Goal: Task Accomplishment & Management: Use online tool/utility

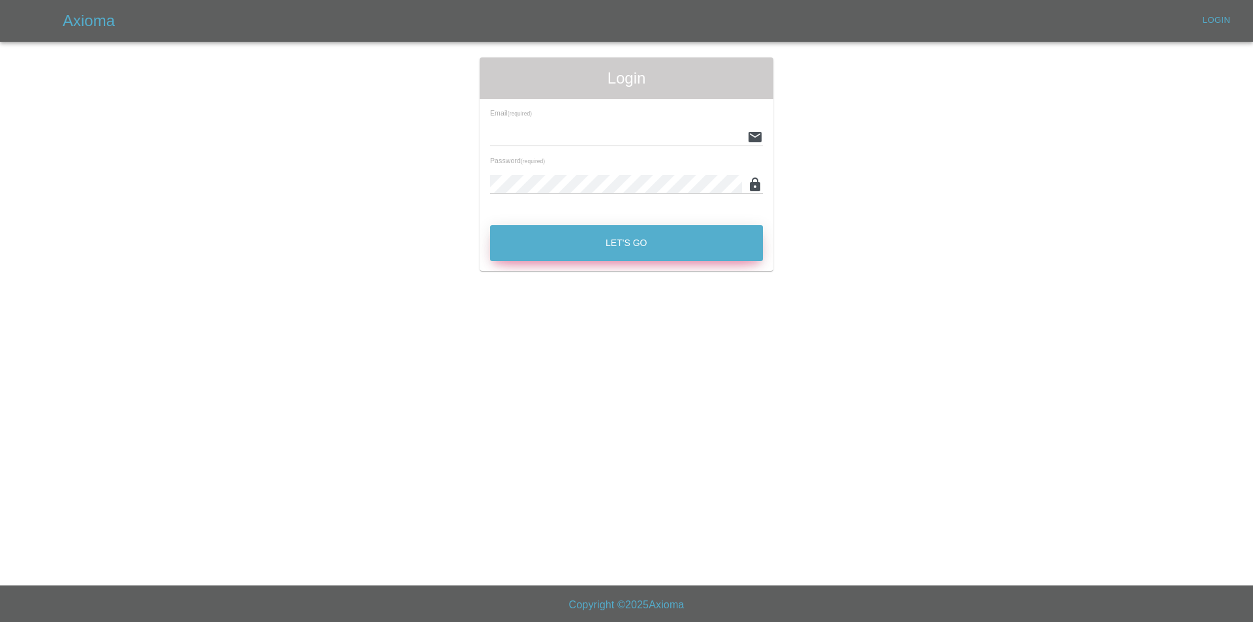
type input "tuncayhuseynov@gmail.com"
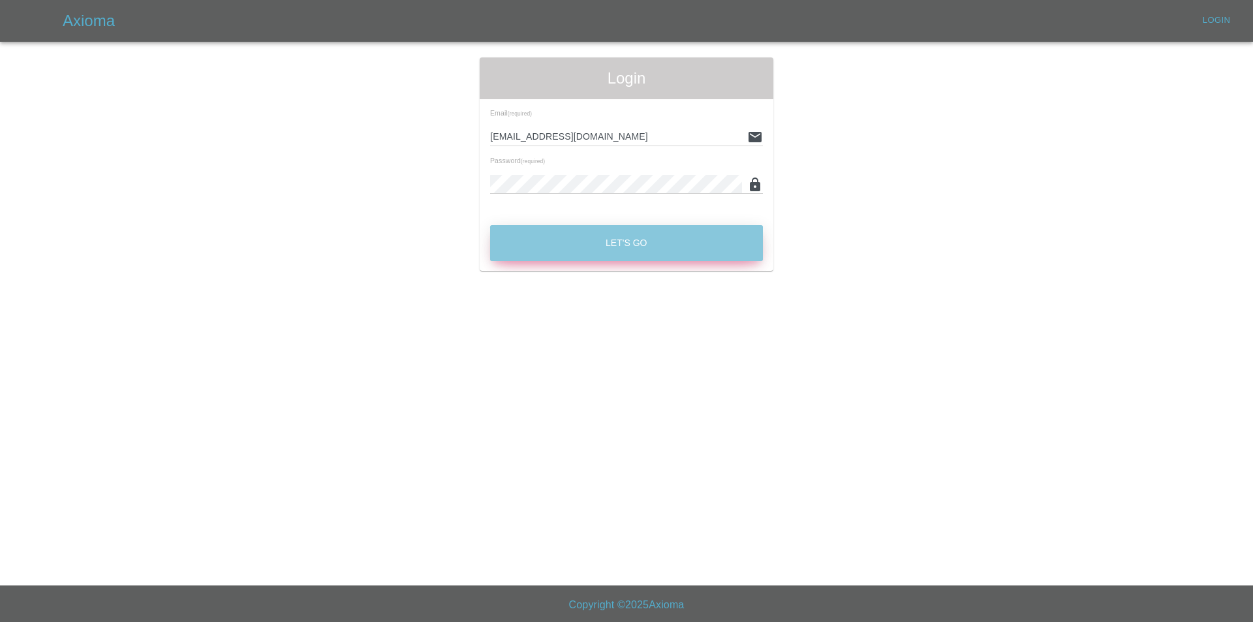
click at [542, 258] on button "Let's Go" at bounding box center [626, 243] width 273 height 36
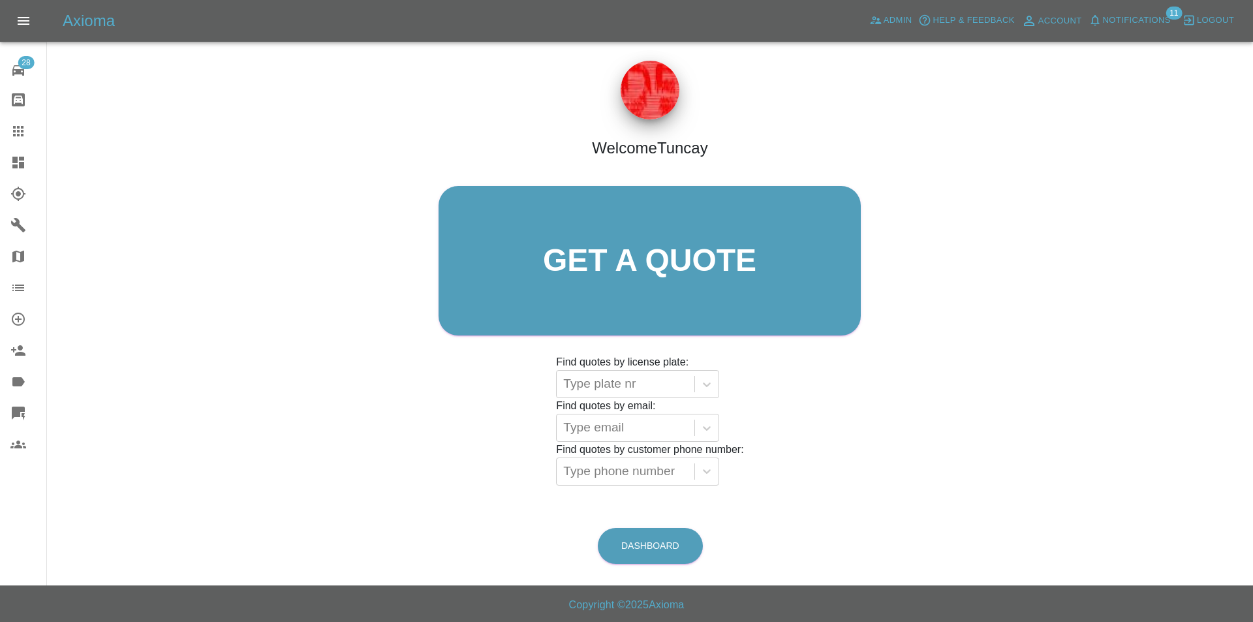
click at [23, 418] on icon at bounding box center [24, 416] width 4 height 7
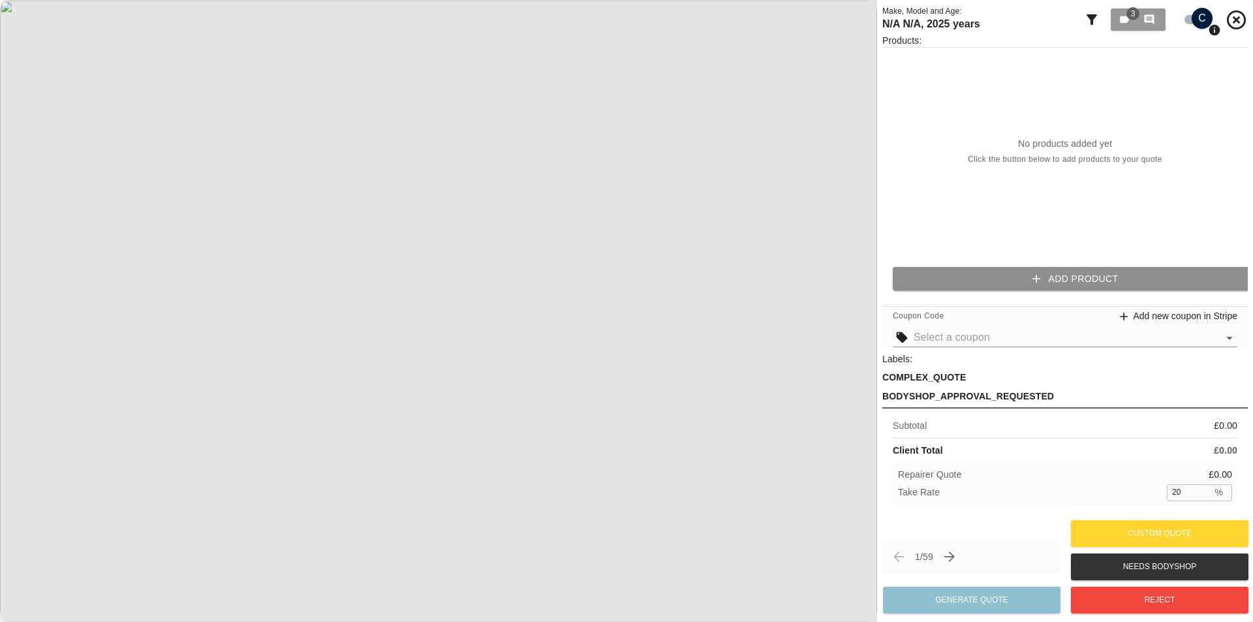
click at [1038, 267] on button "Add Product" at bounding box center [1075, 279] width 365 height 24
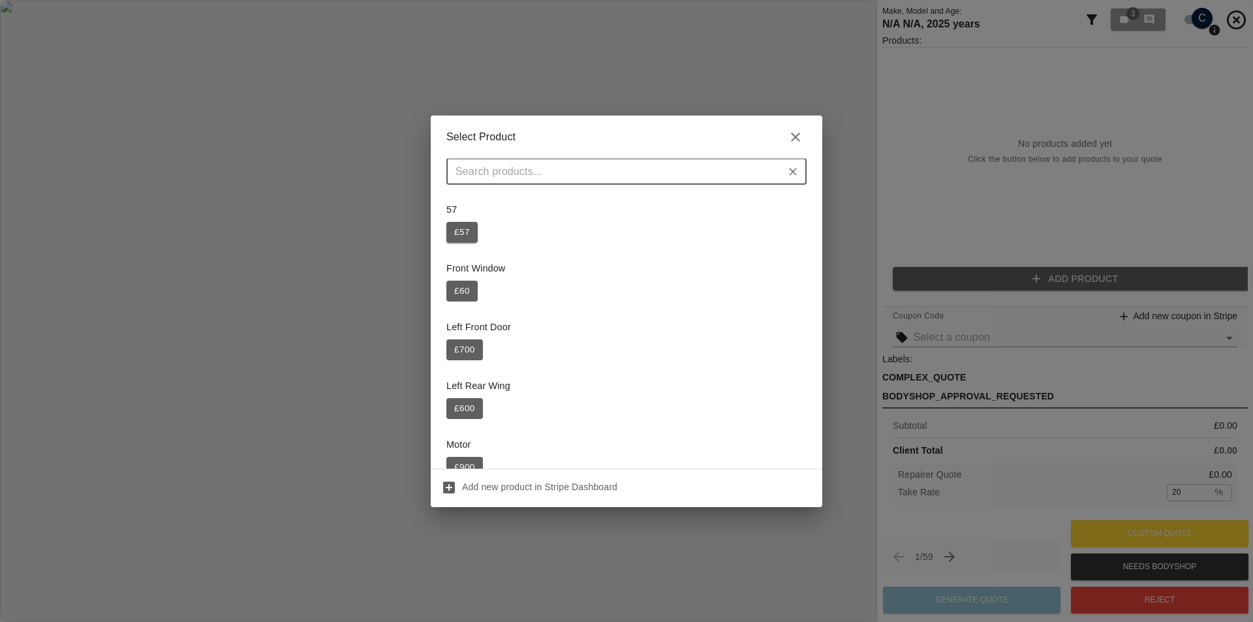
click at [469, 235] on button "£ 57" at bounding box center [461, 232] width 31 height 21
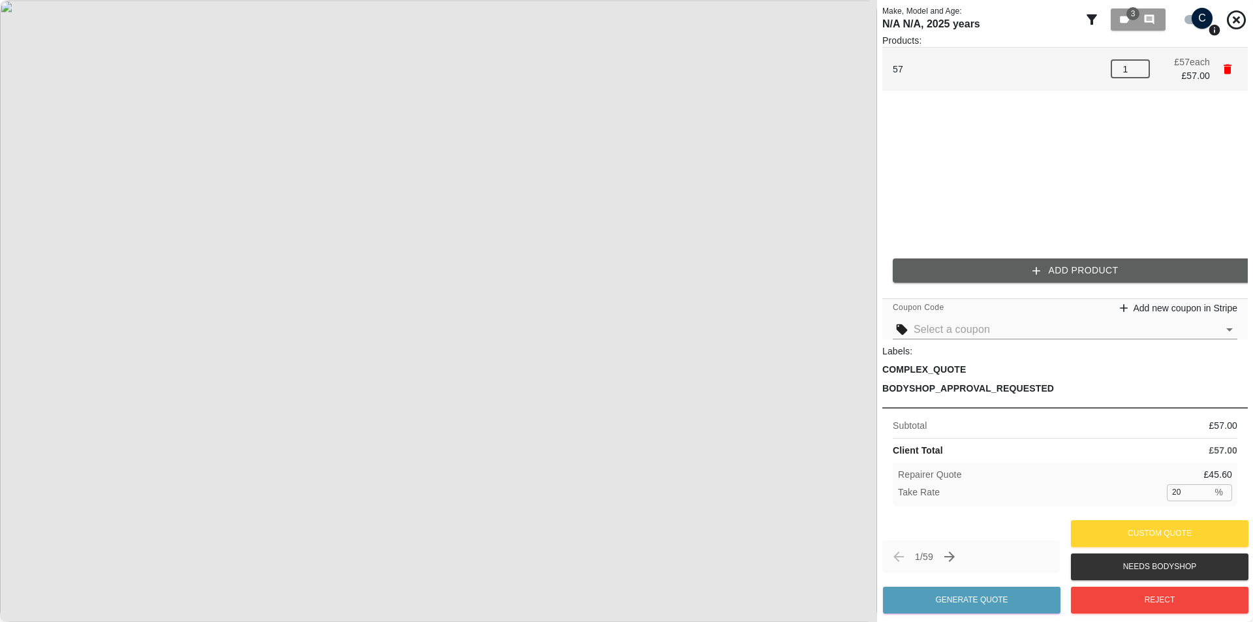
drag, startPoint x: 1130, startPoint y: 71, endPoint x: 1097, endPoint y: 81, distance: 34.1
click at [1103, 80] on li "57 1 ​ £ 57 each £ 57.00" at bounding box center [1064, 69] width 365 height 43
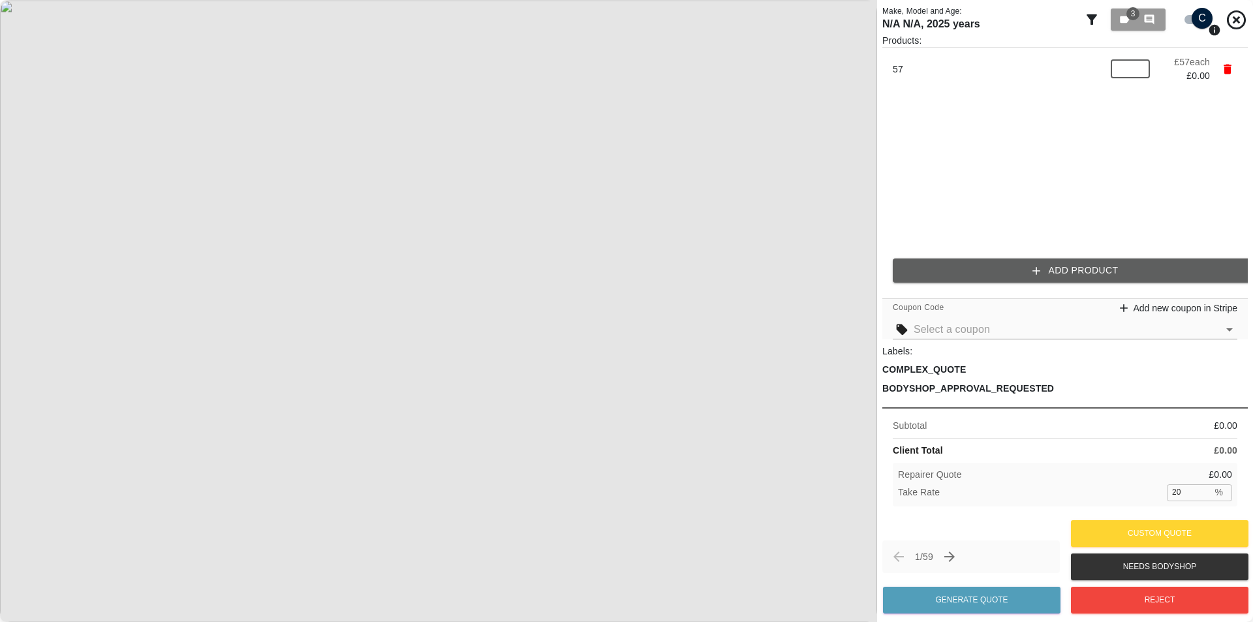
click at [1130, 119] on ul "57 ​ £ 57 each £ 0.00" at bounding box center [1064, 148] width 365 height 200
drag, startPoint x: 1129, startPoint y: 69, endPoint x: 1139, endPoint y: 161, distance: 93.3
click at [1129, 69] on input "number" at bounding box center [1130, 69] width 39 height 18
type input "1"
type input "2"
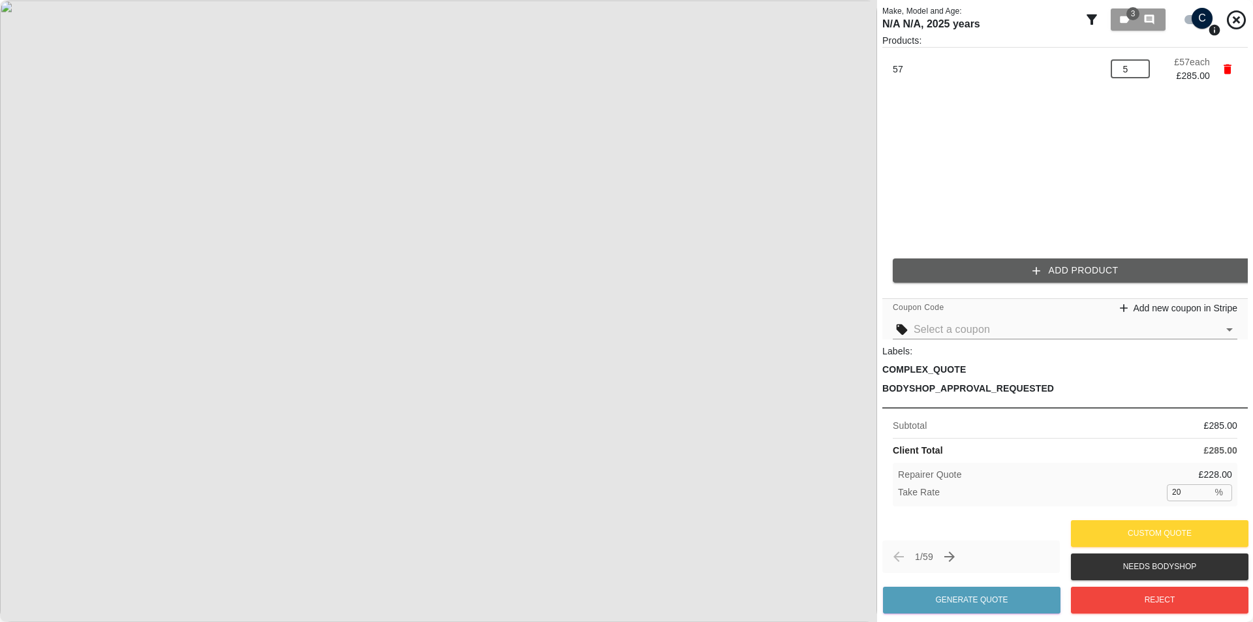
click at [1185, 174] on ul "57 5 ​ £ 57 each £ 285.00" at bounding box center [1064, 148] width 365 height 200
click at [1141, 76] on li "57 5 ​ £ 57 each £ 285.00" at bounding box center [1064, 69] width 365 height 43
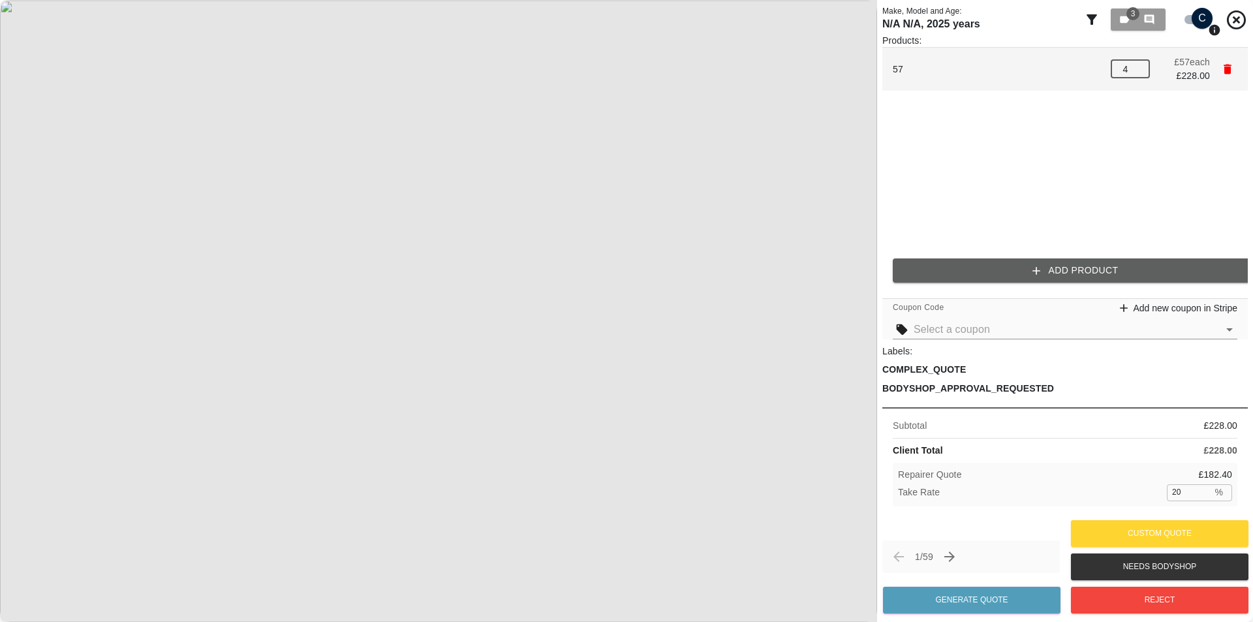
click at [1143, 75] on input "4" at bounding box center [1130, 69] width 39 height 18
click at [1143, 74] on input "3" at bounding box center [1130, 69] width 39 height 18
click at [1143, 74] on input "2" at bounding box center [1130, 69] width 39 height 18
type input "1"
click at [1143, 74] on input "1" at bounding box center [1130, 69] width 39 height 18
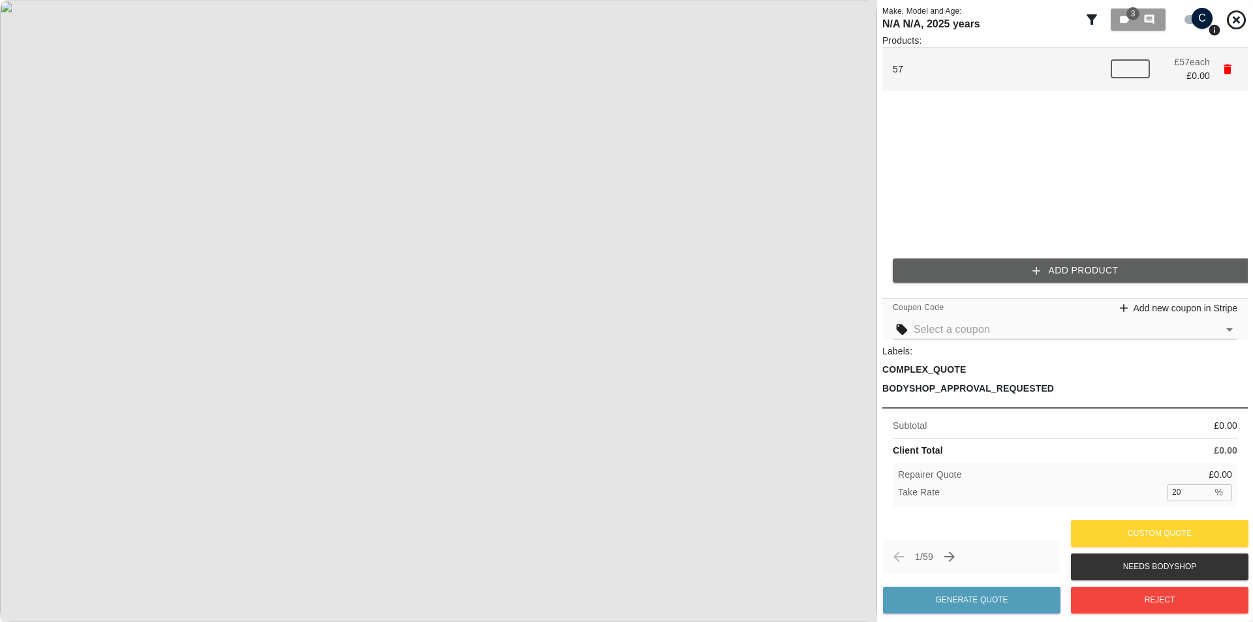
click at [1143, 74] on input "number" at bounding box center [1130, 69] width 39 height 18
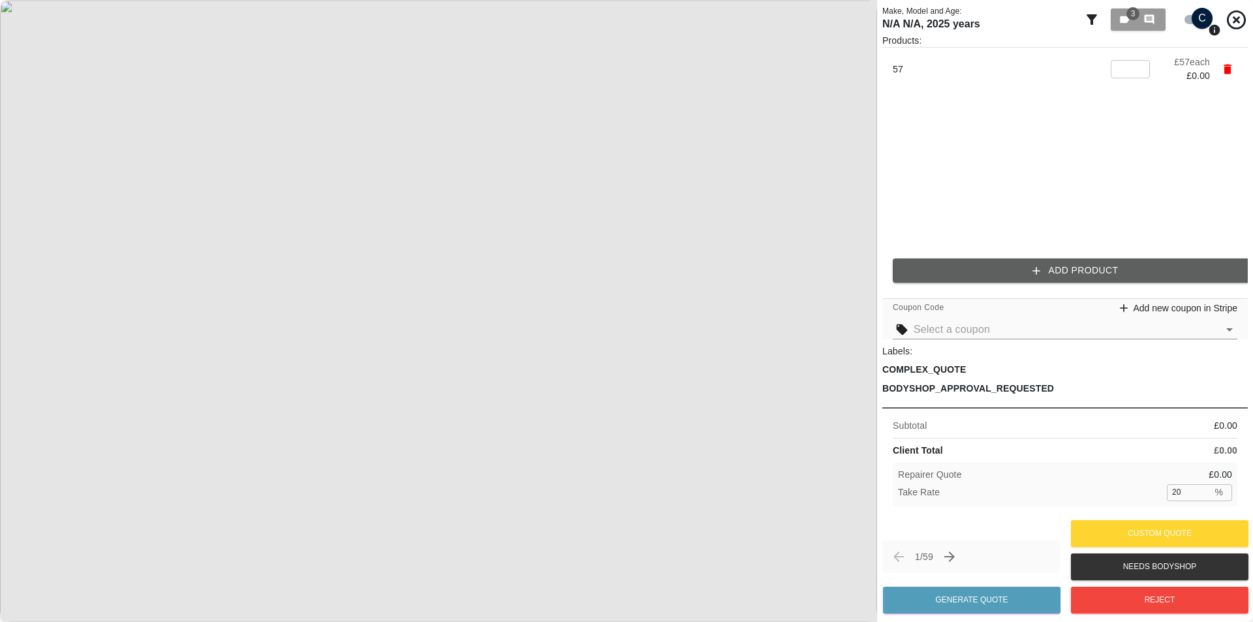
click at [1119, 116] on ul "57 ​ £ 57 each £ 0.00" at bounding box center [1064, 148] width 365 height 200
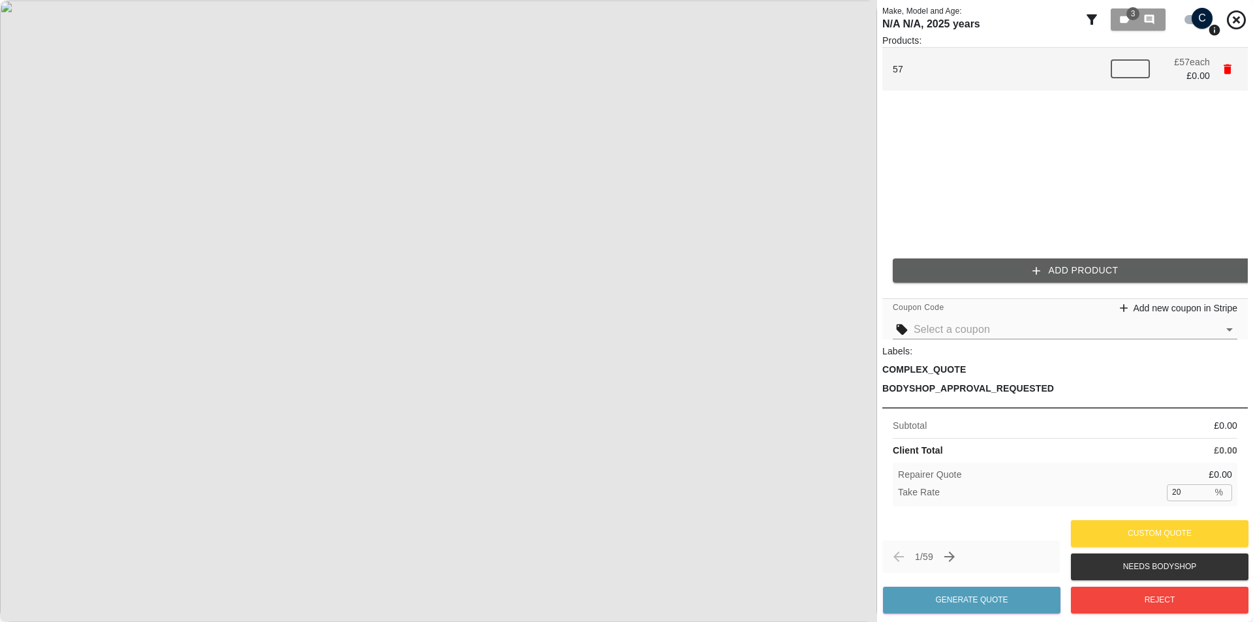
click at [1135, 67] on input "number" at bounding box center [1130, 69] width 39 height 18
click at [1136, 66] on input "1" at bounding box center [1130, 69] width 39 height 18
click at [1138, 66] on input "2" at bounding box center [1130, 69] width 39 height 18
click at [1138, 66] on input "3" at bounding box center [1130, 69] width 39 height 18
click at [1138, 66] on input "4" at bounding box center [1130, 69] width 39 height 18
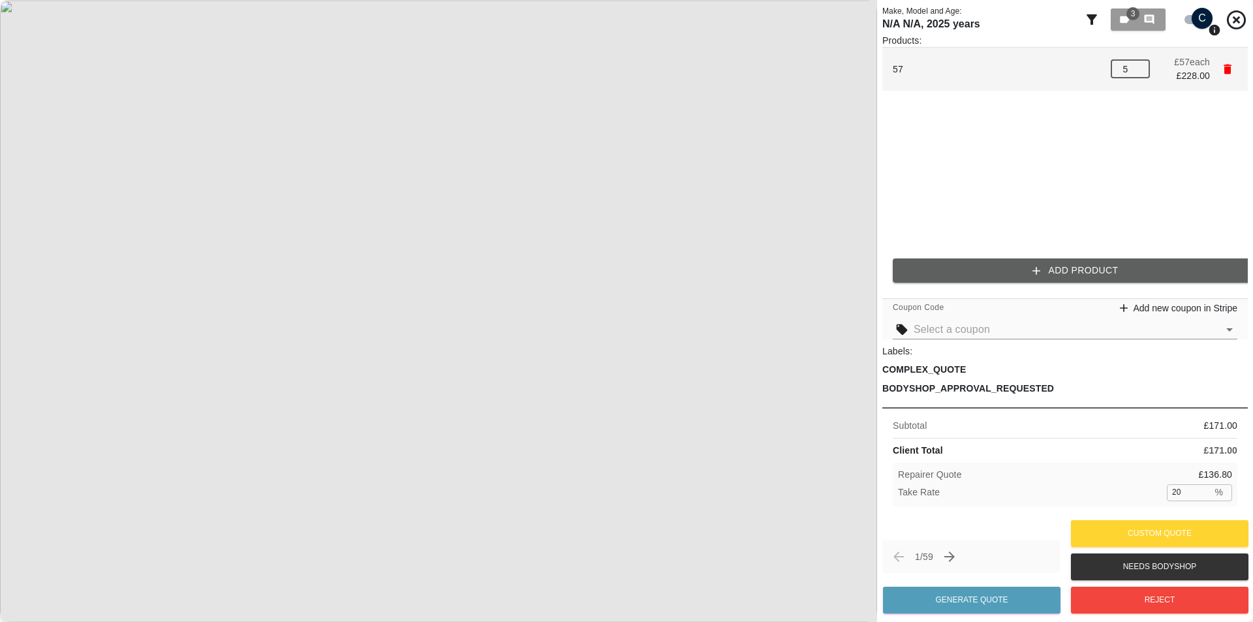
click at [1138, 66] on input "5" at bounding box center [1130, 69] width 39 height 18
click at [1138, 66] on input "6" at bounding box center [1130, 69] width 39 height 18
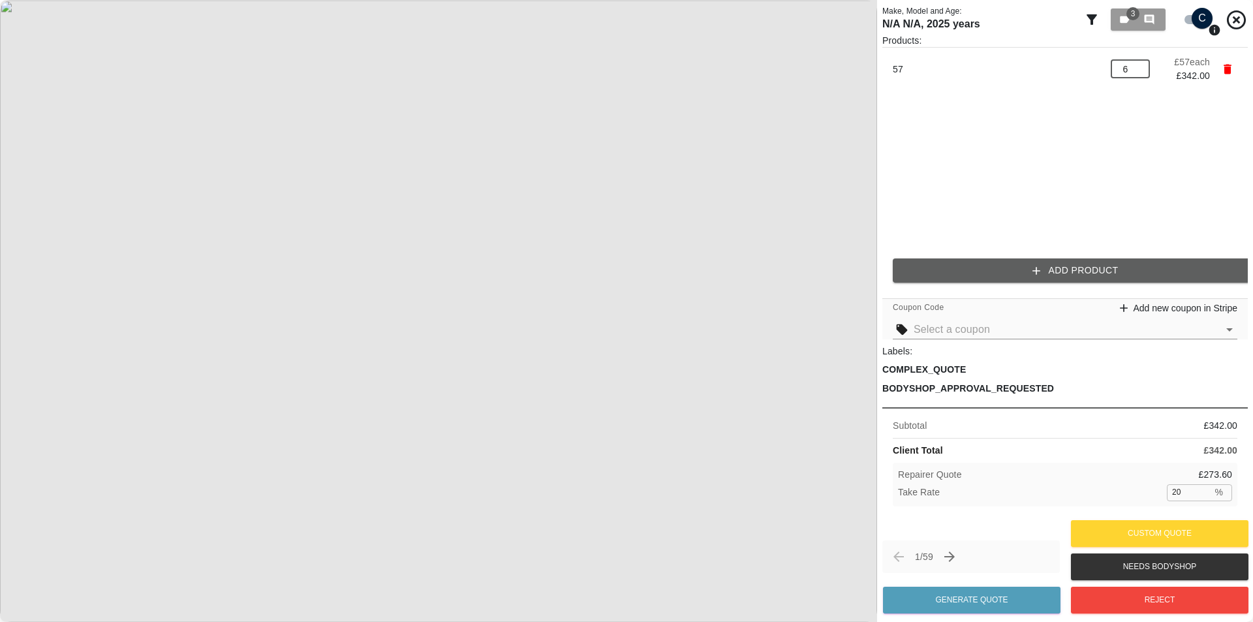
click at [1128, 97] on ul "57 6 ​ £ 57 each £ 342.00" at bounding box center [1064, 148] width 365 height 200
drag, startPoint x: 1127, startPoint y: 74, endPoint x: 1113, endPoint y: 75, distance: 14.4
click at [1120, 72] on input "6" at bounding box center [1130, 69] width 39 height 18
click at [1110, 119] on ul "57 6 ​ £ 57 each £ 342.00" at bounding box center [1064, 148] width 365 height 200
click at [1125, 71] on input "6" at bounding box center [1130, 69] width 39 height 18
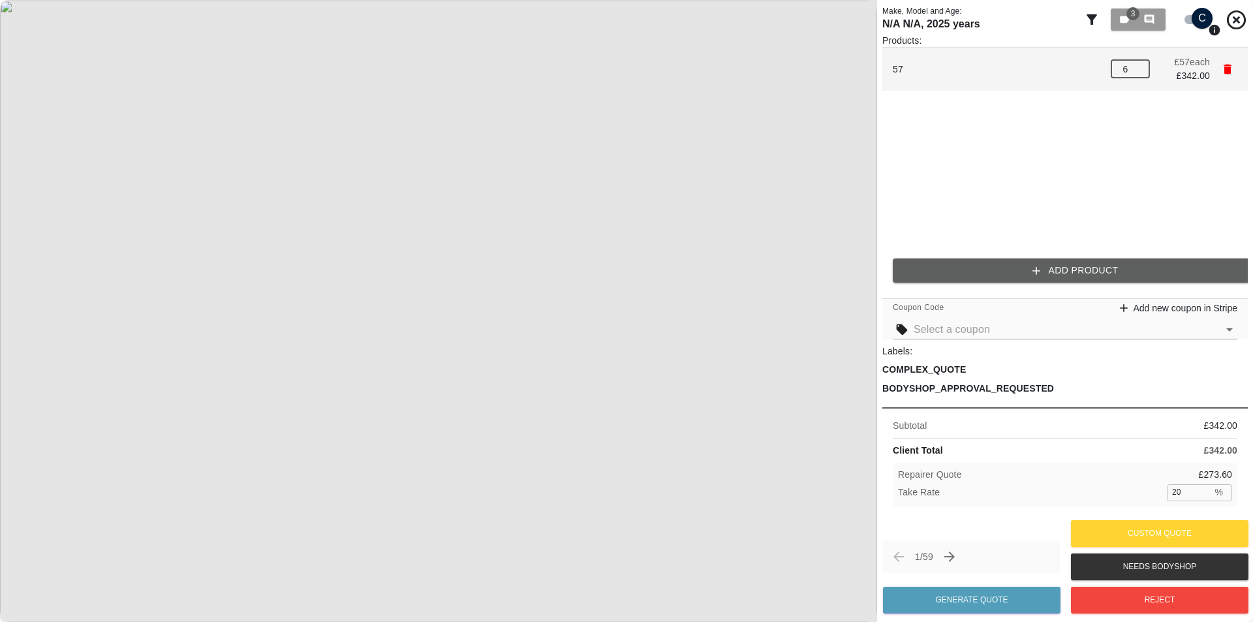
type input "5"
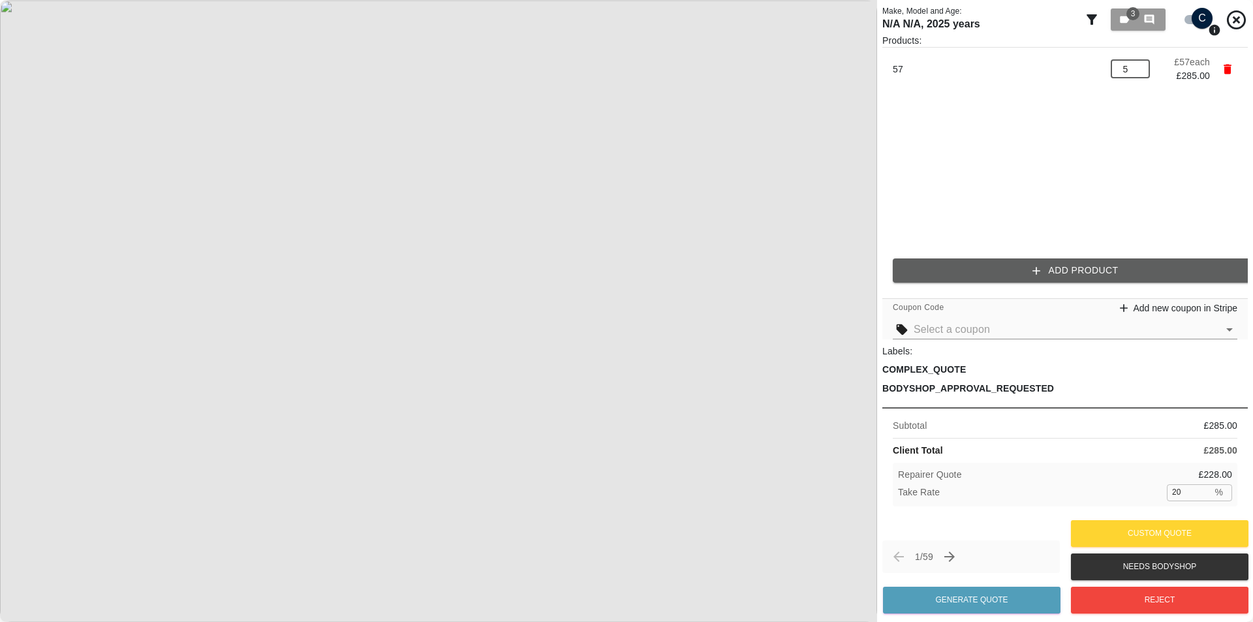
click at [1079, 143] on ul "57 5 ​ £ 57 each £ 285.00" at bounding box center [1064, 148] width 365 height 200
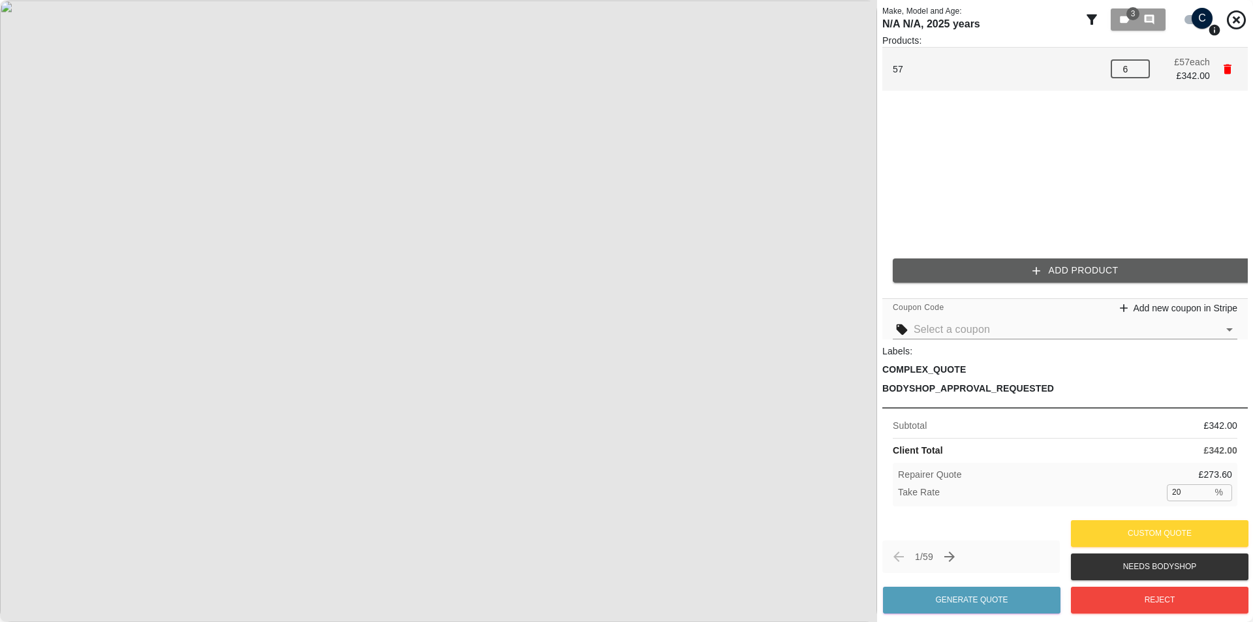
drag, startPoint x: 1137, startPoint y: 68, endPoint x: 1109, endPoint y: 70, distance: 28.1
click at [1111, 70] on input "6" at bounding box center [1130, 69] width 39 height 18
drag, startPoint x: 1133, startPoint y: 72, endPoint x: 1108, endPoint y: 76, distance: 25.1
click at [1108, 76] on li "57 6 ​ £ 57 each £ 342.00" at bounding box center [1064, 69] width 365 height 43
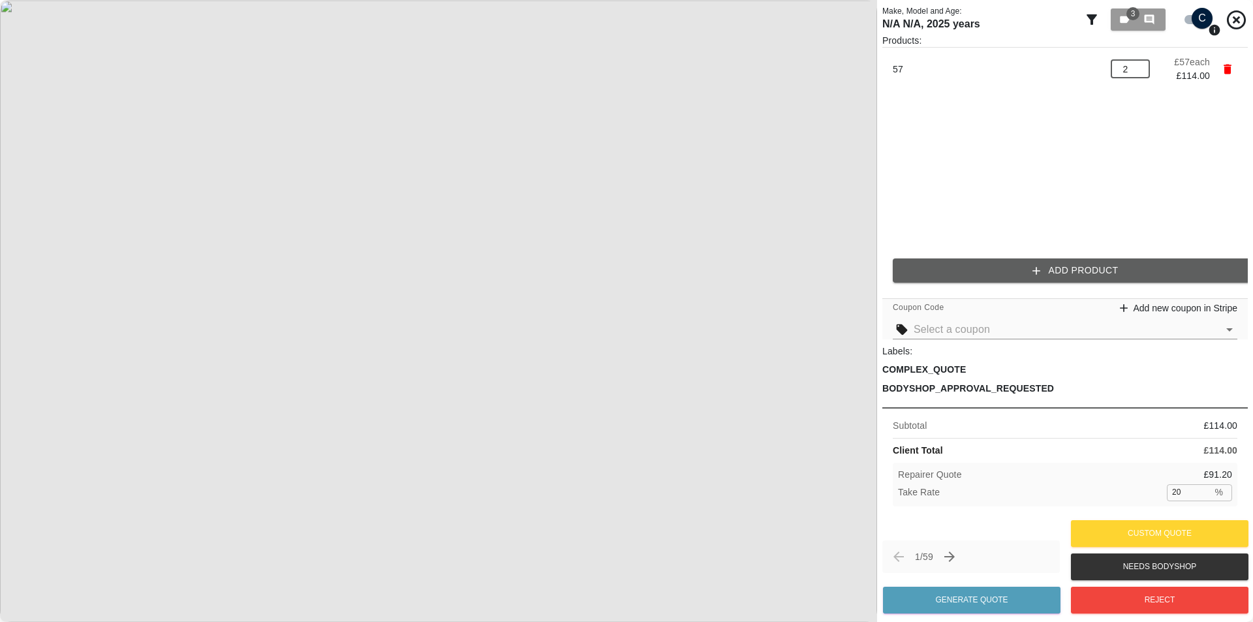
type input "2"
click at [1034, 275] on button "Add Product" at bounding box center [1075, 270] width 365 height 24
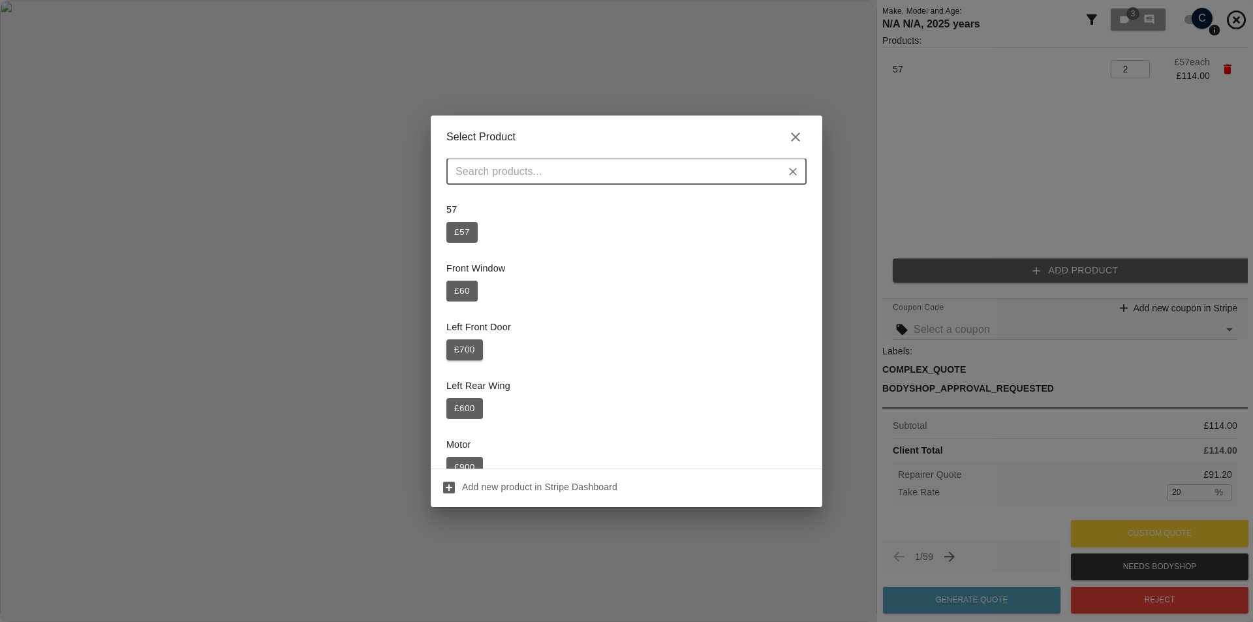
click at [476, 345] on button "£ 700" at bounding box center [464, 349] width 37 height 21
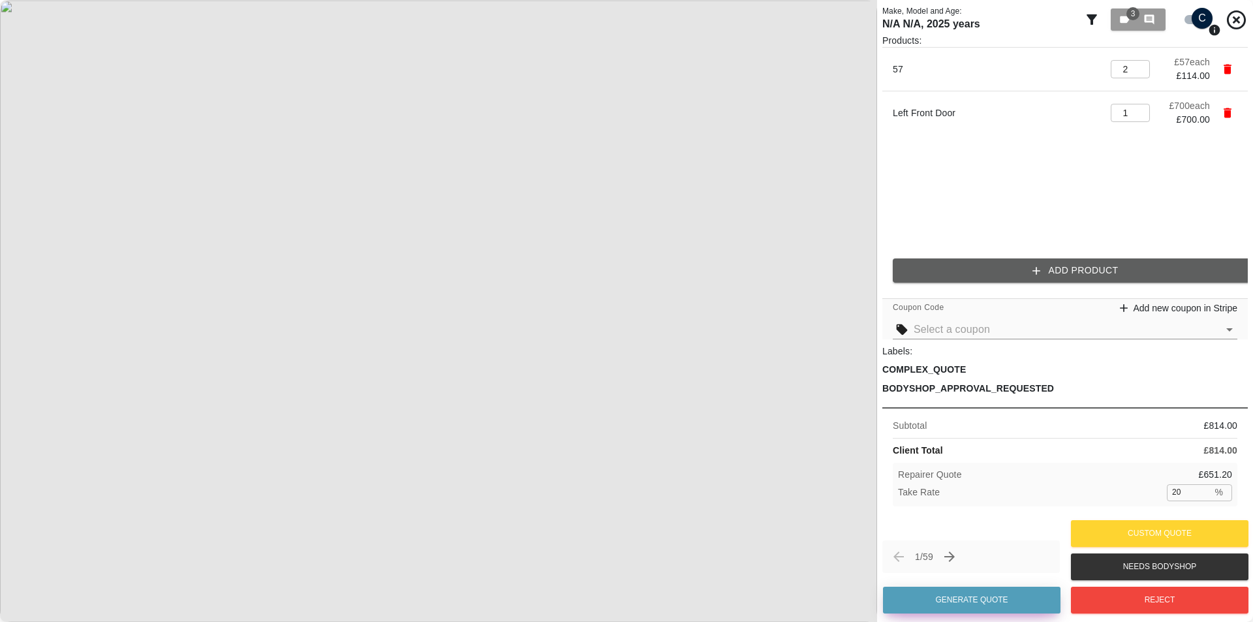
click at [991, 597] on button "Generate Quote" at bounding box center [972, 600] width 178 height 27
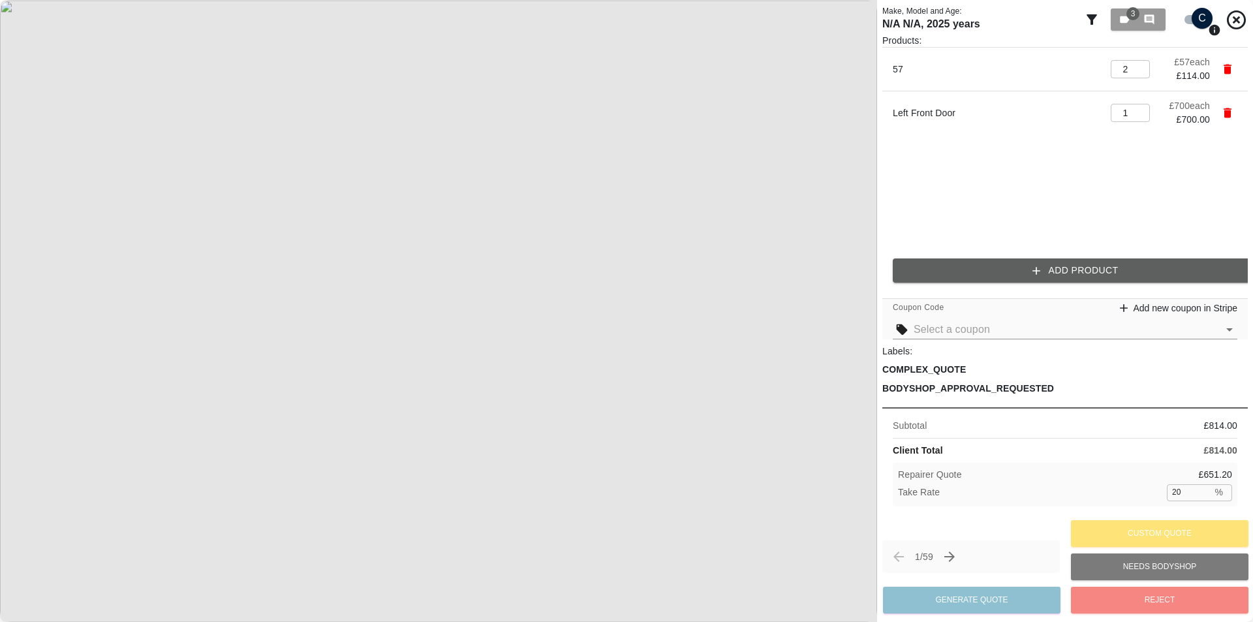
drag, startPoint x: 969, startPoint y: 529, endPoint x: 939, endPoint y: 520, distance: 31.4
click at [939, 520] on div "1 / 59 Generate Quote Custom Quote Needs Bodyshop Reject" at bounding box center [1064, 567] width 365 height 100
drag, startPoint x: 978, startPoint y: 523, endPoint x: 942, endPoint y: 507, distance: 38.6
click at [942, 507] on div "Subtotal £ 814.00 Client Total £ 814.00 Repairer Quote £ 651.20 Take Rate 20 % ​" at bounding box center [1064, 461] width 365 height 109
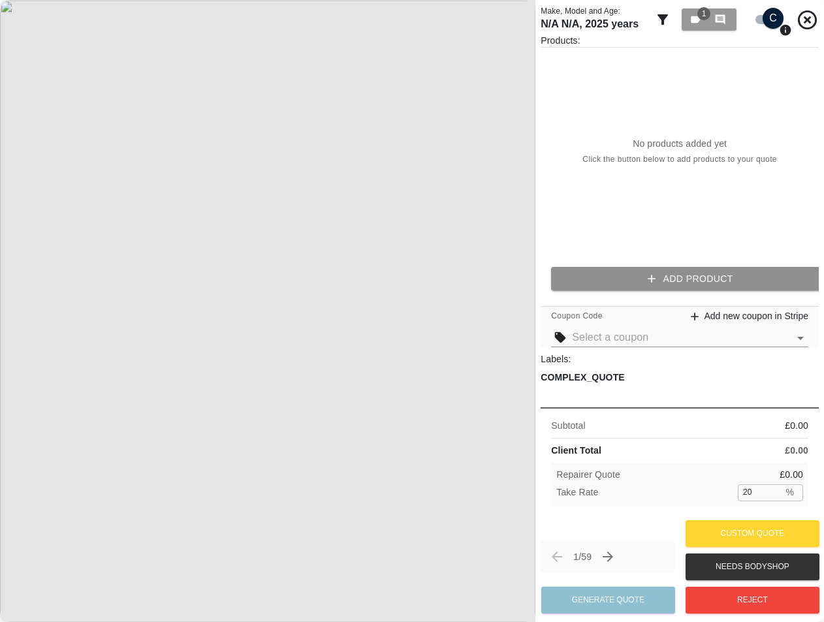
click at [666, 267] on button "Add Product" at bounding box center [690, 279] width 278 height 24
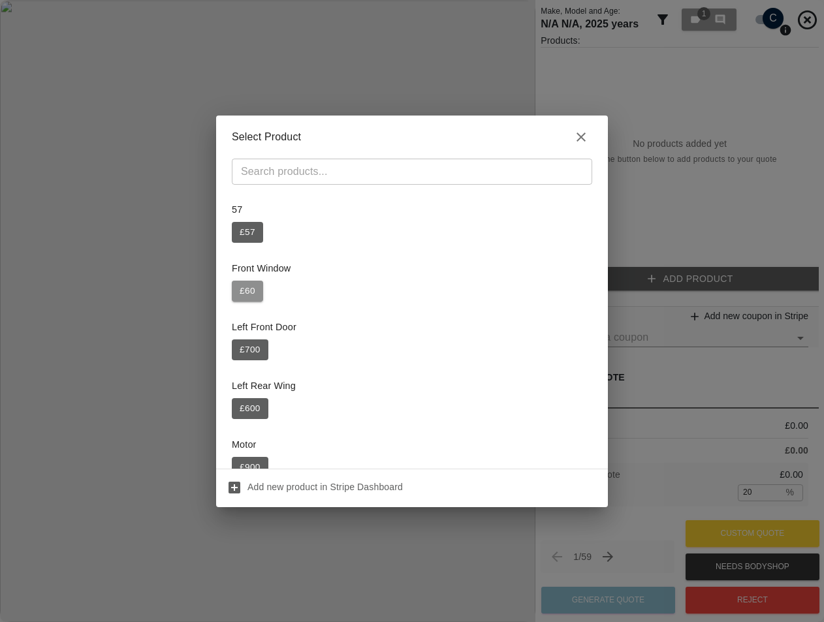
click at [241, 287] on button "£ 60" at bounding box center [247, 291] width 31 height 21
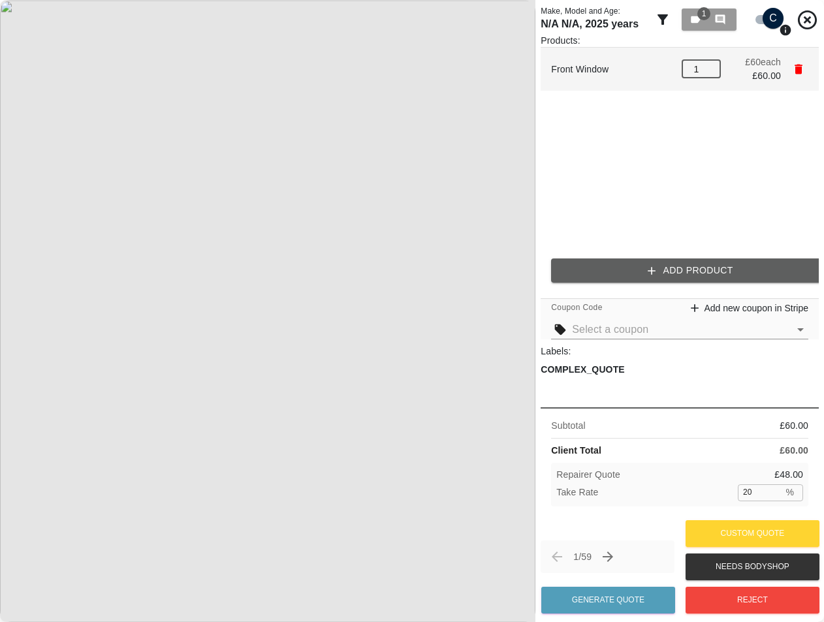
click at [715, 64] on input "1" at bounding box center [700, 69] width 39 height 18
click at [712, 64] on input "2" at bounding box center [700, 69] width 39 height 18
type input "3"
click at [712, 64] on input "3" at bounding box center [700, 69] width 39 height 18
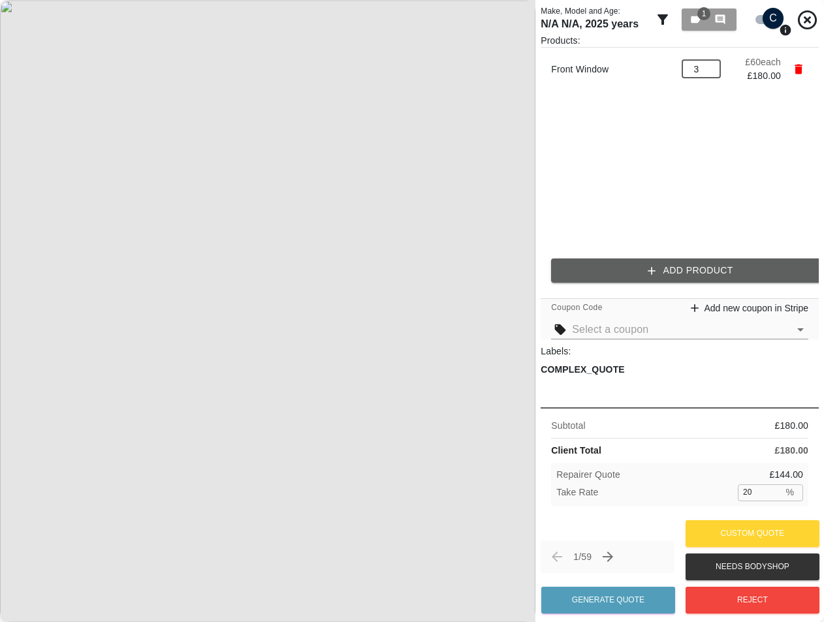
click at [682, 258] on button "Add Product" at bounding box center [690, 270] width 278 height 24
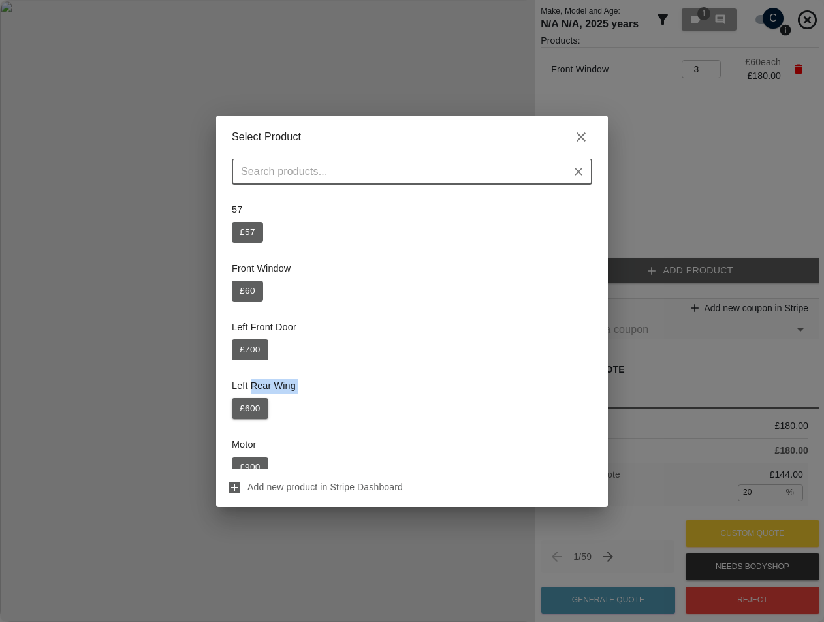
drag, startPoint x: 251, startPoint y: 388, endPoint x: 252, endPoint y: 412, distance: 23.5
click at [252, 407] on div "Left Rear Wing £ 600" at bounding box center [412, 398] width 360 height 55
drag, startPoint x: 252, startPoint y: 412, endPoint x: 479, endPoint y: 328, distance: 242.0
click at [251, 412] on button "£ 600" at bounding box center [250, 408] width 37 height 21
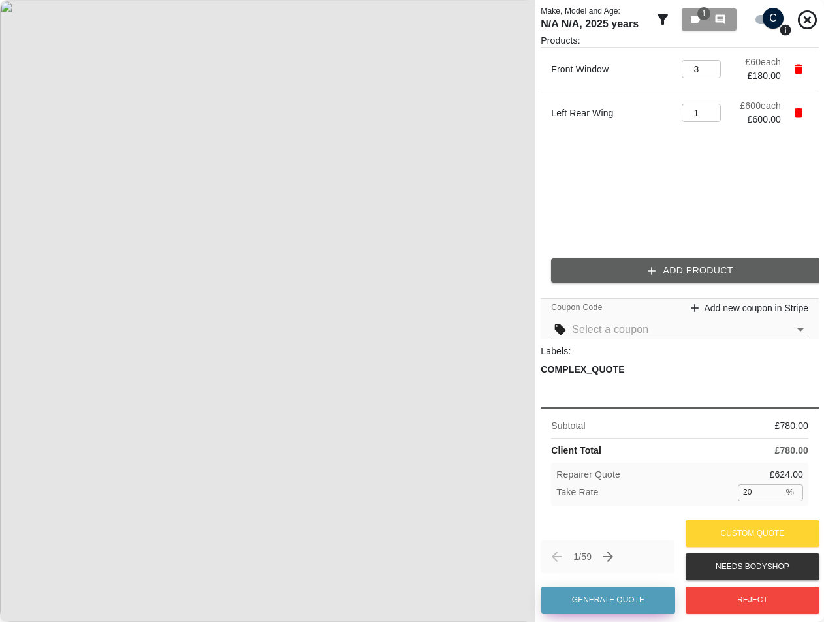
click at [627, 592] on button "Generate Quote" at bounding box center [608, 600] width 134 height 27
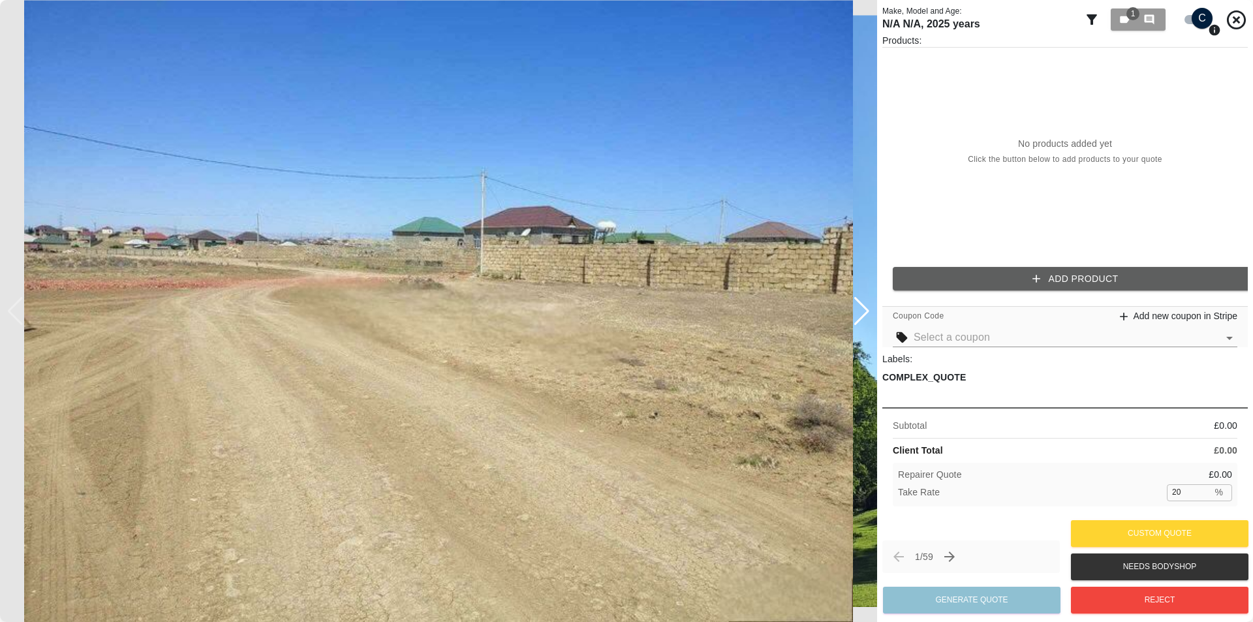
click at [1114, 264] on div "Products: No products added yet Click the button below to add products to your …" at bounding box center [1064, 167] width 365 height 267
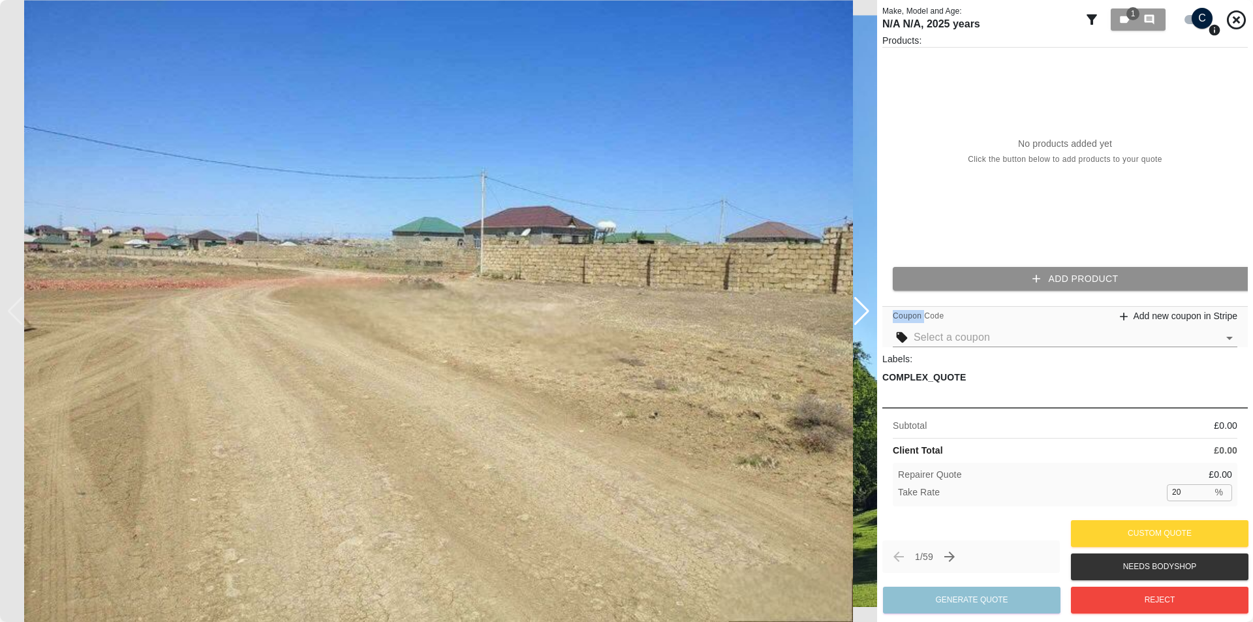
click at [1112, 268] on button "Add Product" at bounding box center [1075, 279] width 365 height 24
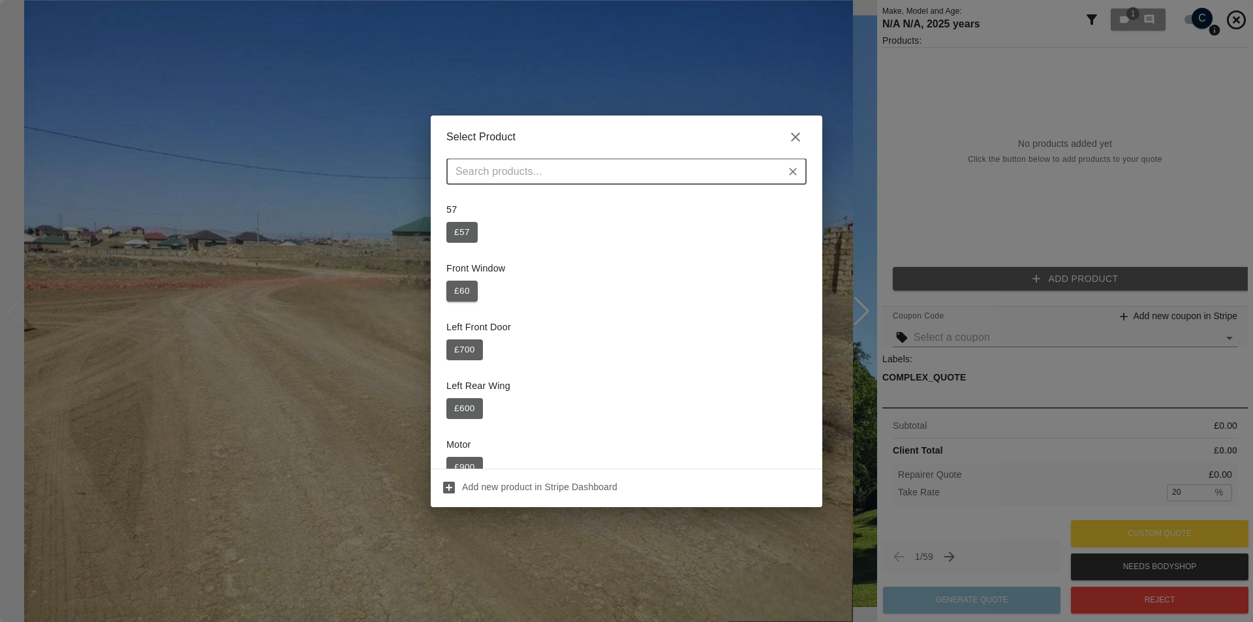
click at [460, 284] on button "£ 60" at bounding box center [461, 291] width 31 height 21
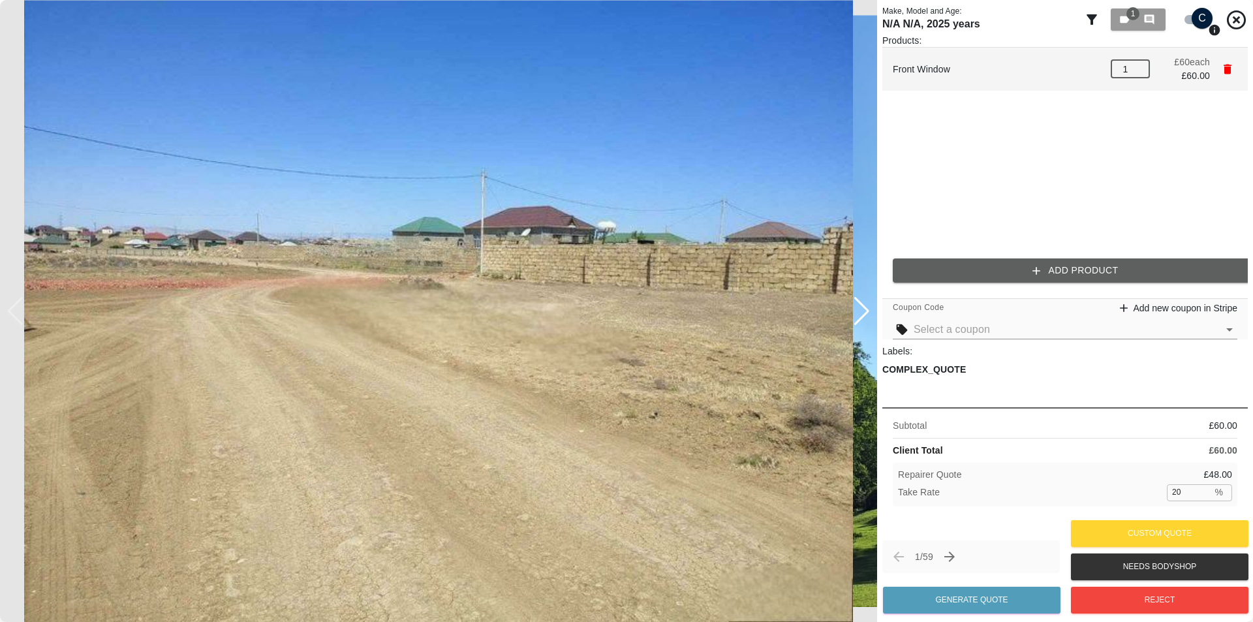
drag, startPoint x: 1126, startPoint y: 69, endPoint x: 1103, endPoint y: 78, distance: 24.6
click at [1115, 71] on input "1" at bounding box center [1130, 69] width 39 height 18
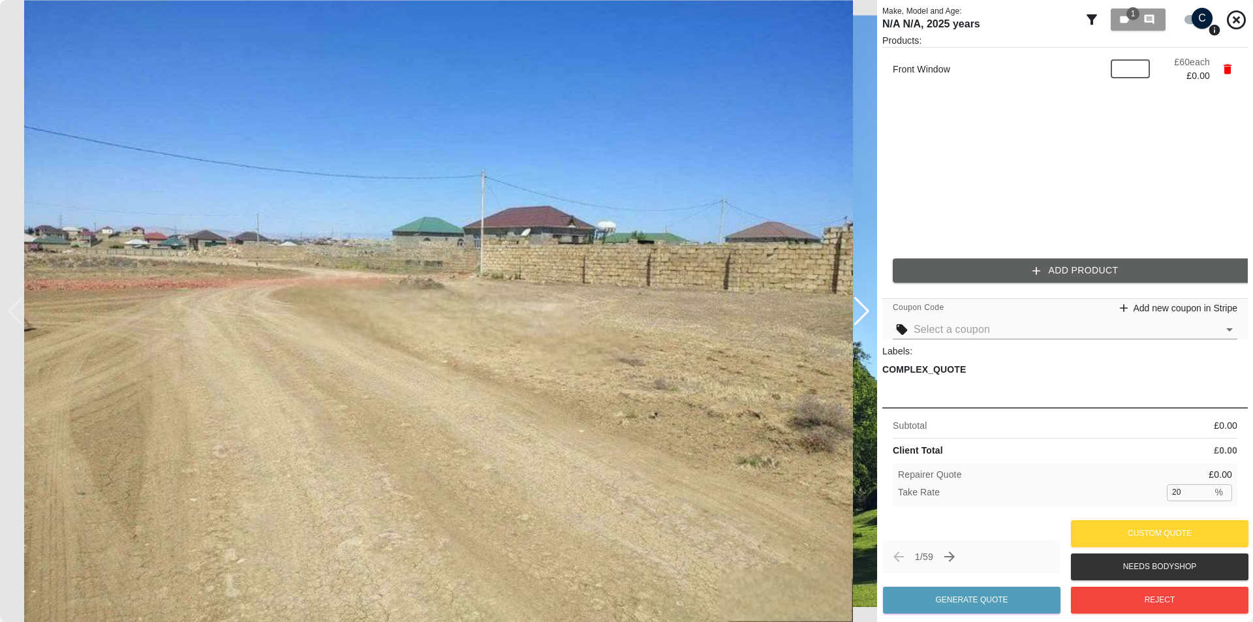
click at [1051, 147] on ul "Front Window ​ £ 60 each £ 0.00" at bounding box center [1064, 148] width 365 height 200
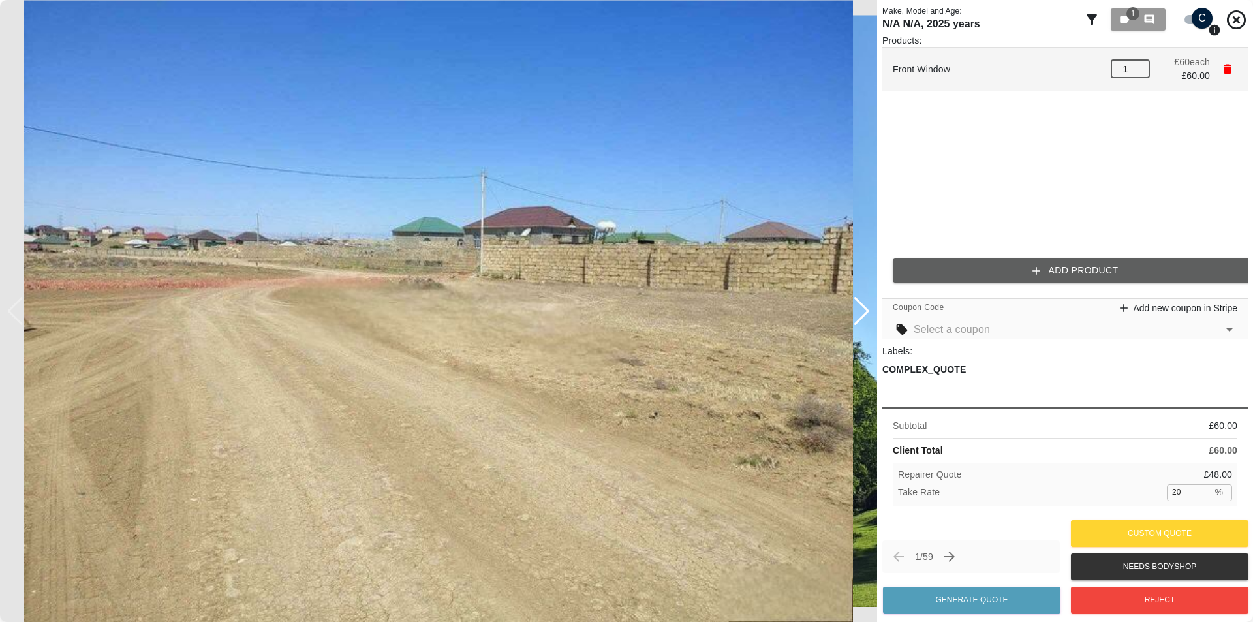
type input "1"
click at [1139, 63] on input "1" at bounding box center [1130, 69] width 39 height 18
click at [1138, 72] on input "number" at bounding box center [1130, 69] width 39 height 18
click at [1137, 74] on input "number" at bounding box center [1130, 69] width 39 height 18
drag, startPoint x: 1182, startPoint y: 76, endPoint x: 1217, endPoint y: 76, distance: 34.6
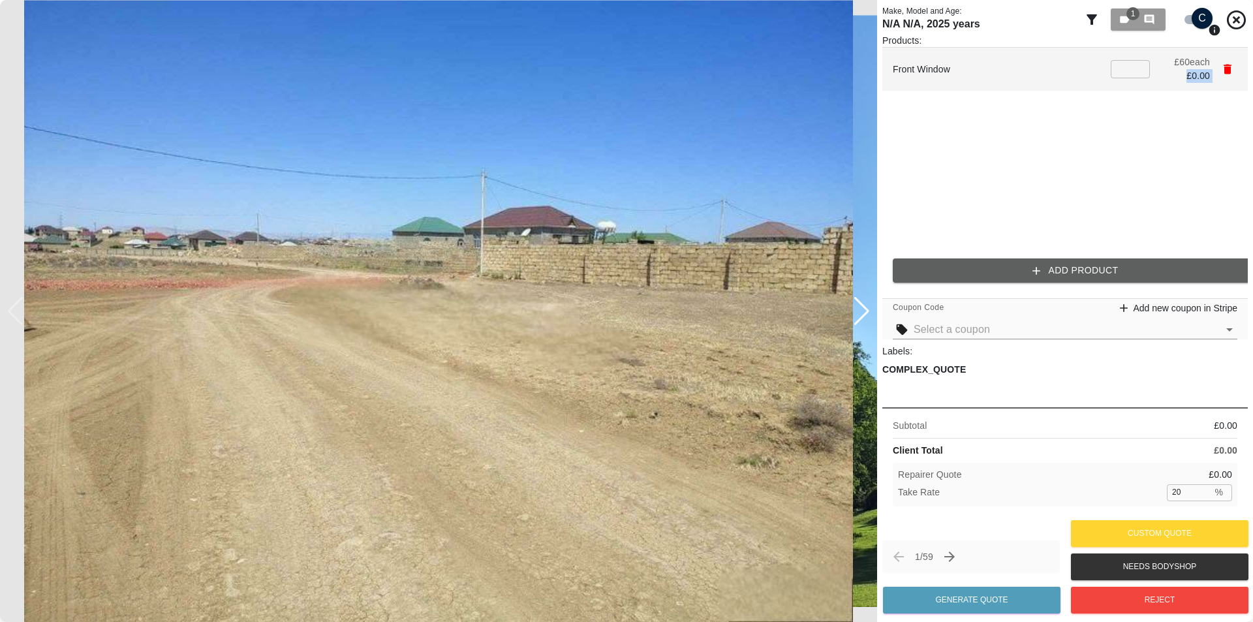
click at [1217, 76] on li "Front Window ​ £ 60 each £ 0.00" at bounding box center [1064, 69] width 365 height 43
copy div "£ 0.00 Add Product"
click at [1228, 66] on icon "button" at bounding box center [1228, 70] width 8 height 10
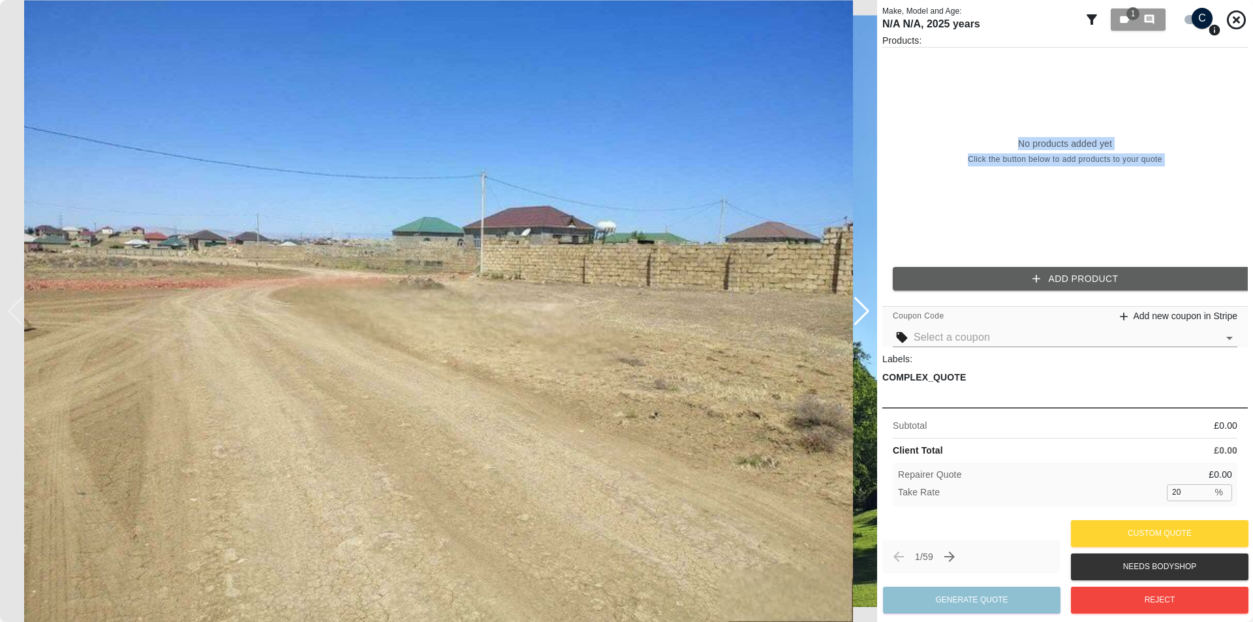
click at [1106, 127] on div "No products added yet Click the button below to add products to your quote" at bounding box center [1064, 152] width 365 height 208
drag, startPoint x: 897, startPoint y: 487, endPoint x: 903, endPoint y: 481, distance: 8.8
click at [903, 481] on p "Repairer Quote" at bounding box center [930, 475] width 64 height 14
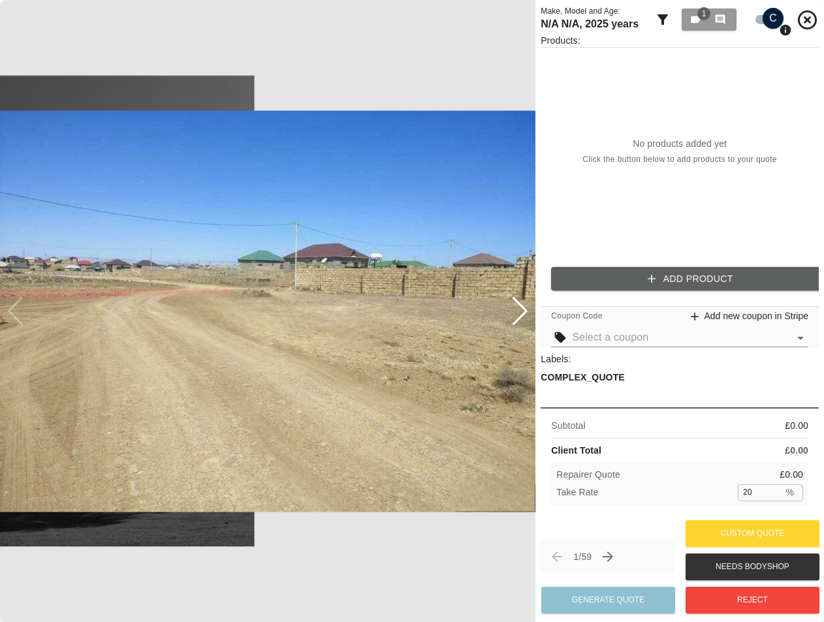
click at [644, 262] on div "Products: No products added yet Click the button below to add products to your …" at bounding box center [679, 167] width 278 height 267
click at [645, 272] on icon "button" at bounding box center [651, 278] width 13 height 13
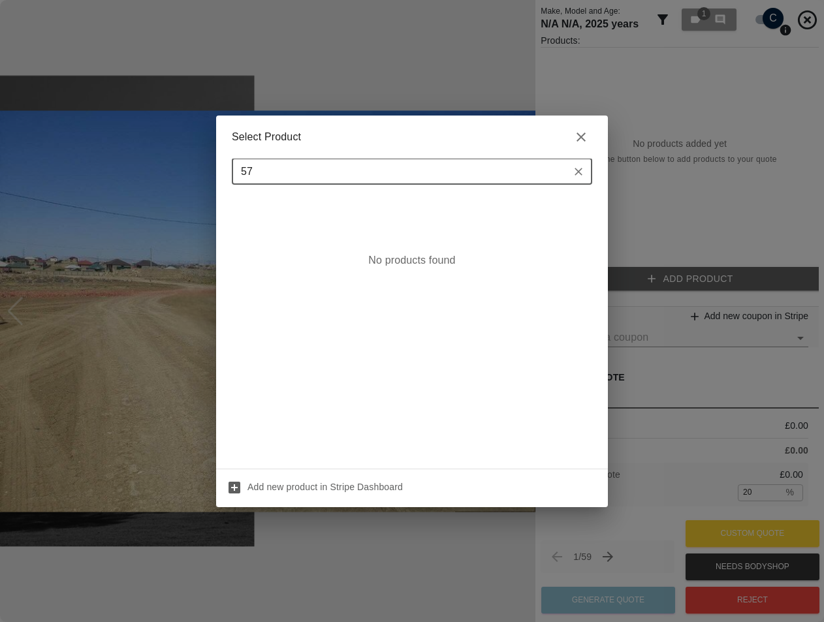
type input "57"
click at [401, 178] on input "57" at bounding box center [401, 171] width 331 height 18
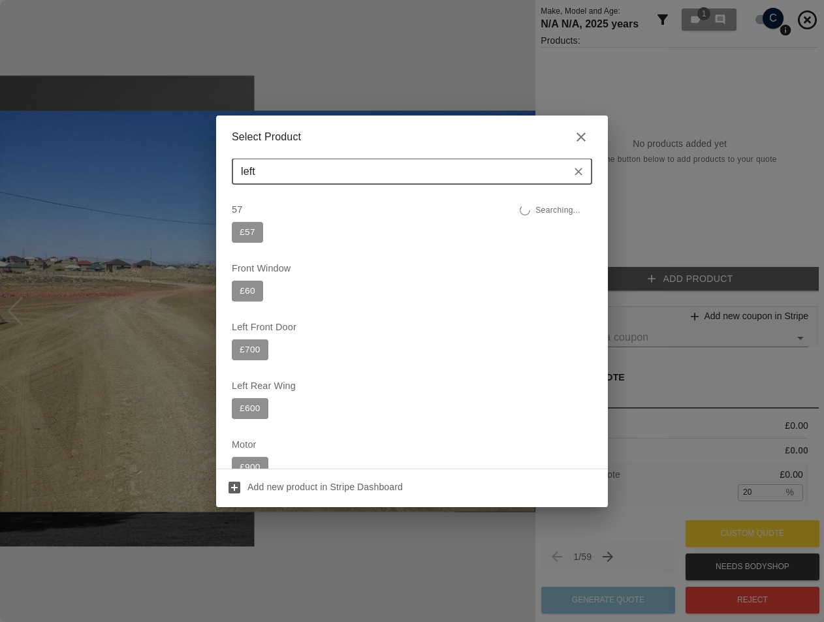
type input "left"
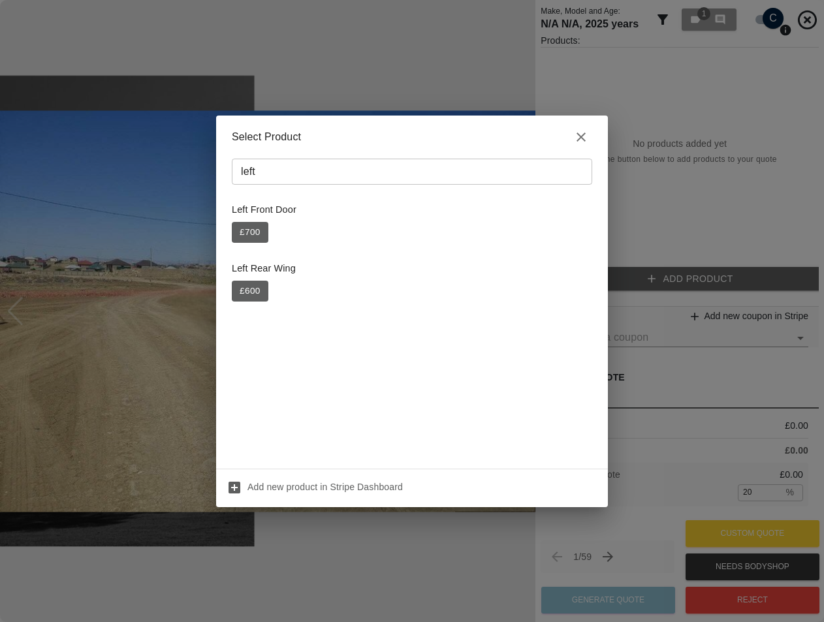
click at [736, 350] on div "Select Product left ​ Left Front Door £ 700 Left Rear Wing £ 600 Add new produc…" at bounding box center [412, 311] width 824 height 622
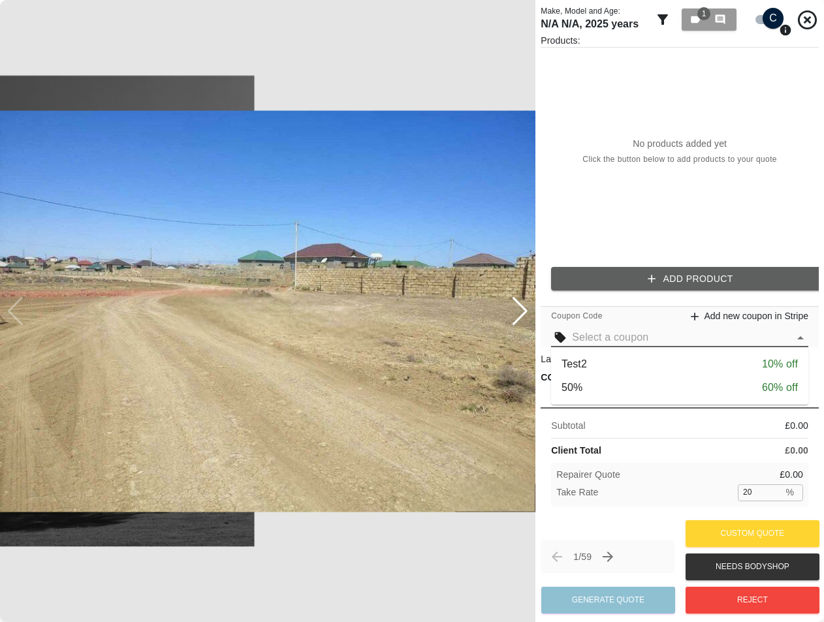
click at [664, 341] on input "text" at bounding box center [680, 337] width 217 height 18
click at [673, 290] on div "Products: No products added yet Click the button below to add products to your …" at bounding box center [679, 167] width 278 height 267
click at [670, 282] on button "Add Product" at bounding box center [690, 279] width 278 height 24
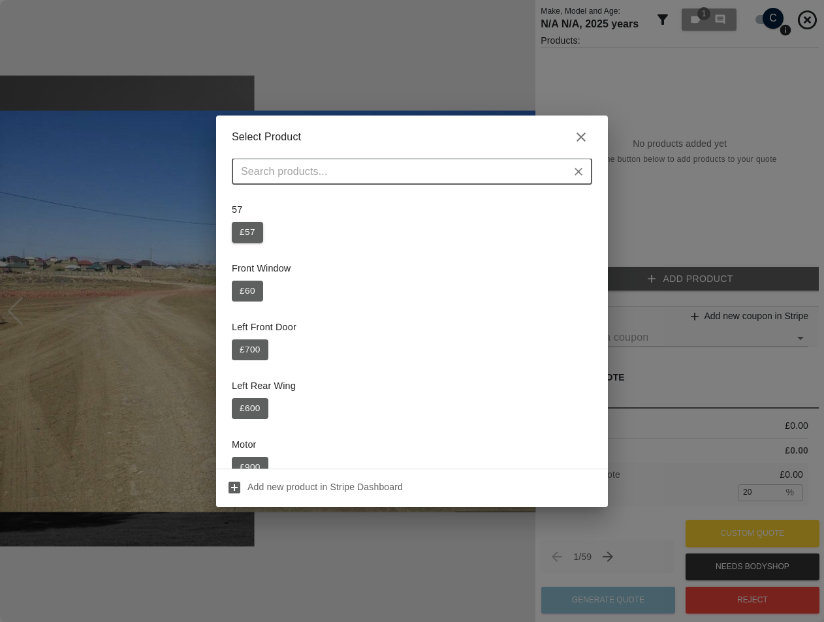
click at [256, 241] on button "£ 57" at bounding box center [247, 232] width 31 height 21
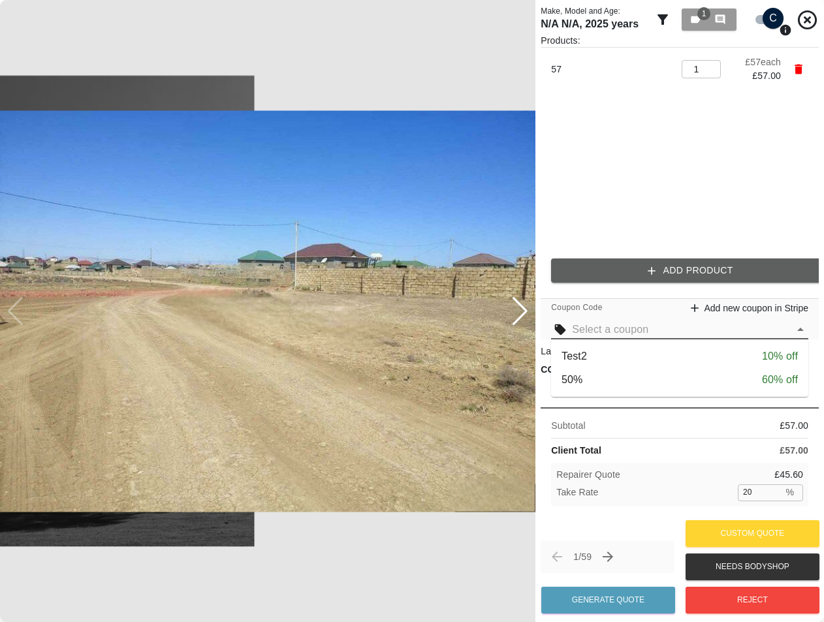
click at [630, 321] on input "text" at bounding box center [680, 329] width 217 height 18
click at [758, 235] on ul "57 1 ​ £ 57 each £ 57.00" at bounding box center [679, 148] width 278 height 200
click at [745, 303] on link "Add new coupon in Stripe" at bounding box center [748, 308] width 120 height 14
click at [676, 328] on input "text" at bounding box center [680, 329] width 217 height 18
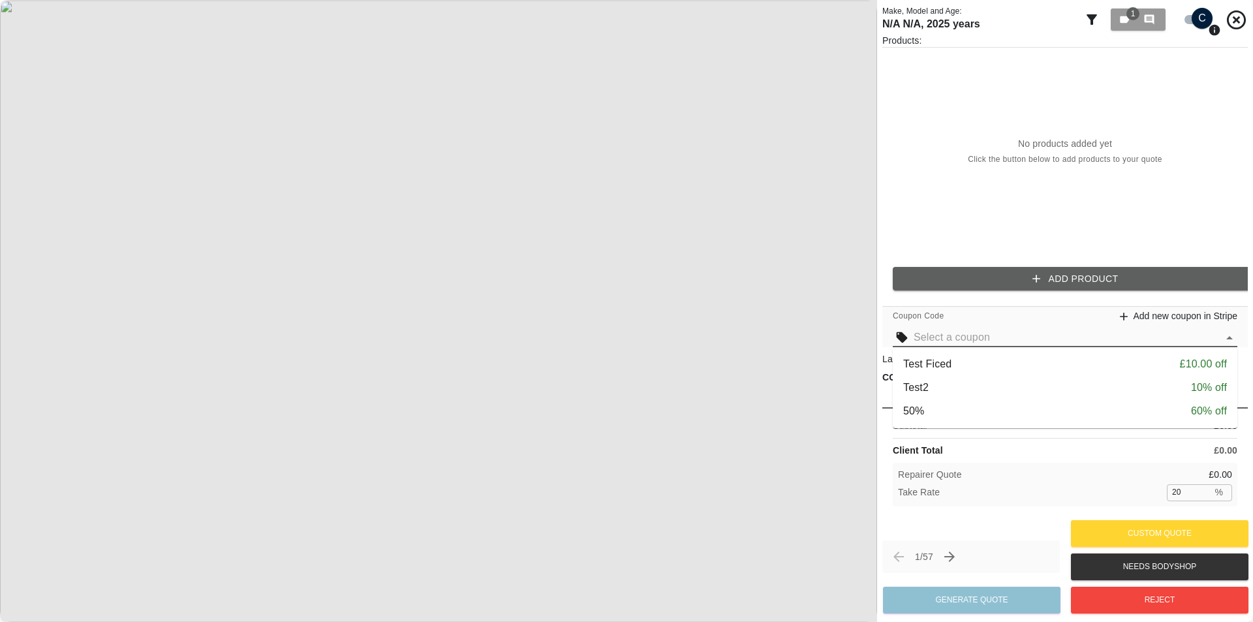
click at [995, 337] on input "text" at bounding box center [1066, 337] width 304 height 18
click at [973, 370] on div "Test Ficed £10.00 off" at bounding box center [1065, 364] width 324 height 16
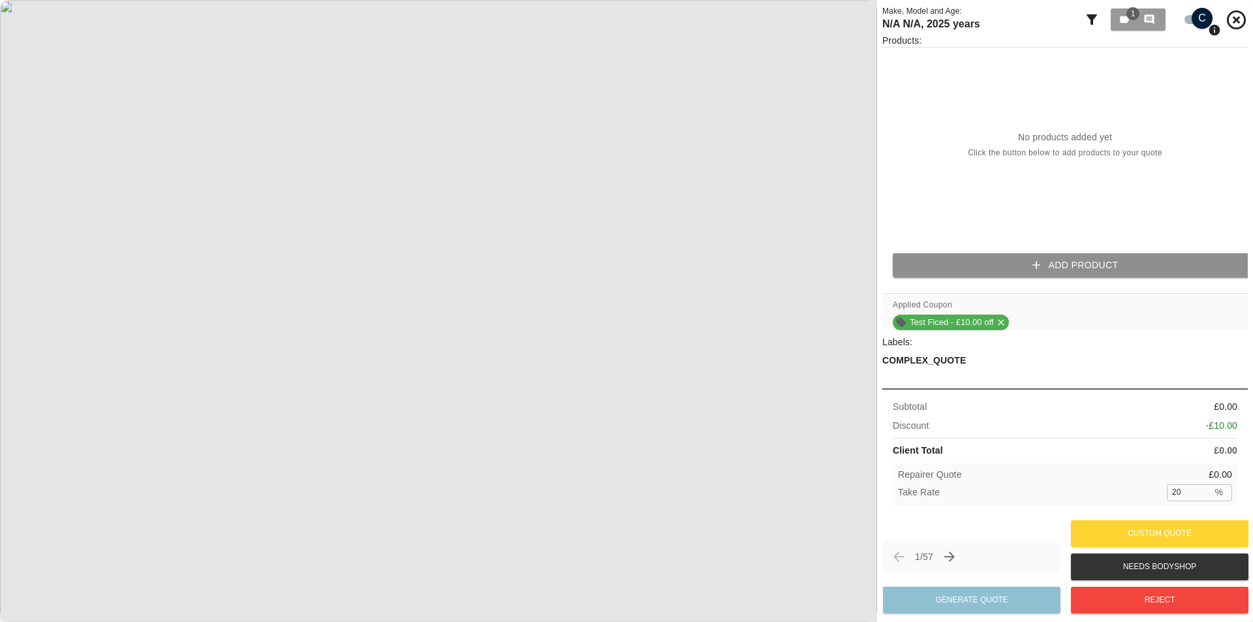
click at [990, 253] on button "Add Product" at bounding box center [1075, 265] width 365 height 24
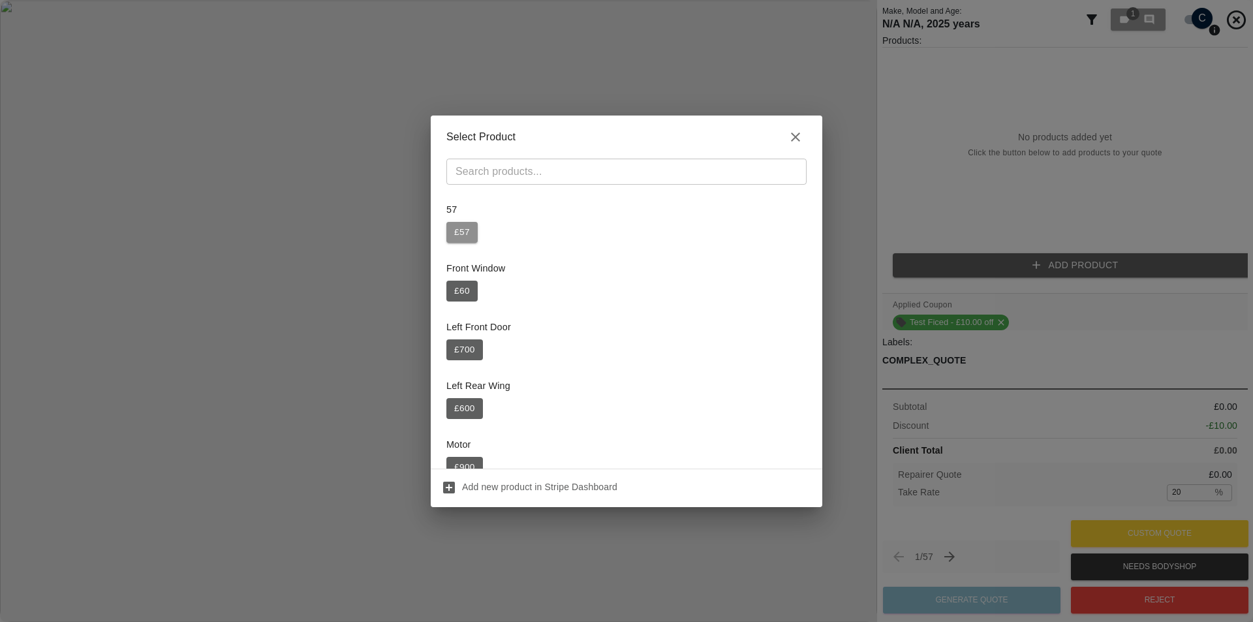
click at [472, 238] on button "£ 57" at bounding box center [461, 232] width 31 height 21
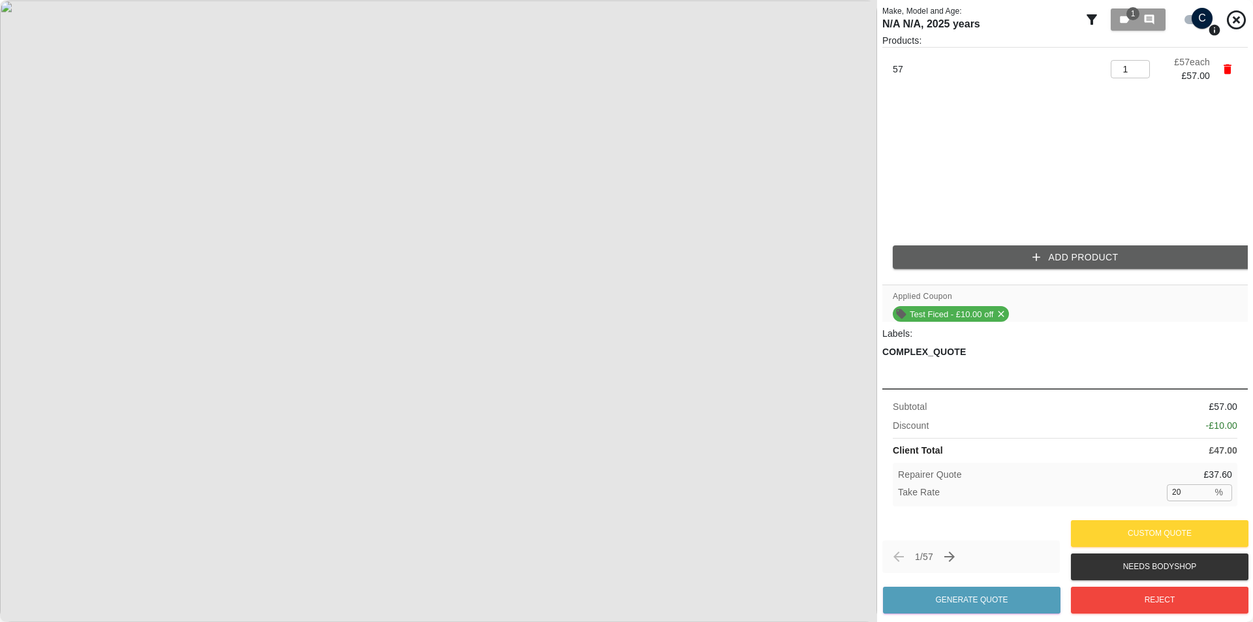
drag, startPoint x: 984, startPoint y: 371, endPoint x: 1002, endPoint y: 364, distance: 19.4
click at [1002, 364] on div "COMPLEX_QUOTE" at bounding box center [1064, 364] width 365 height 38
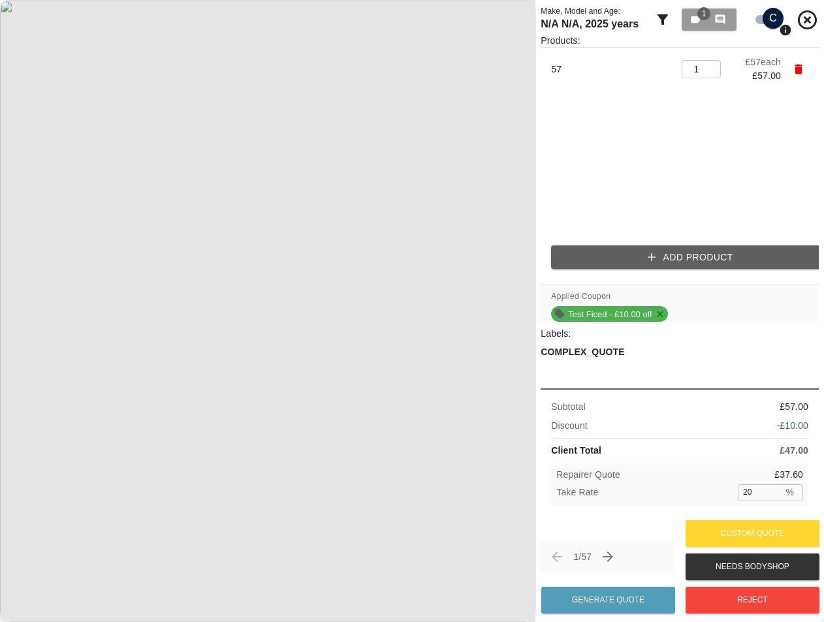
click at [658, 314] on icon at bounding box center [660, 314] width 10 height 10
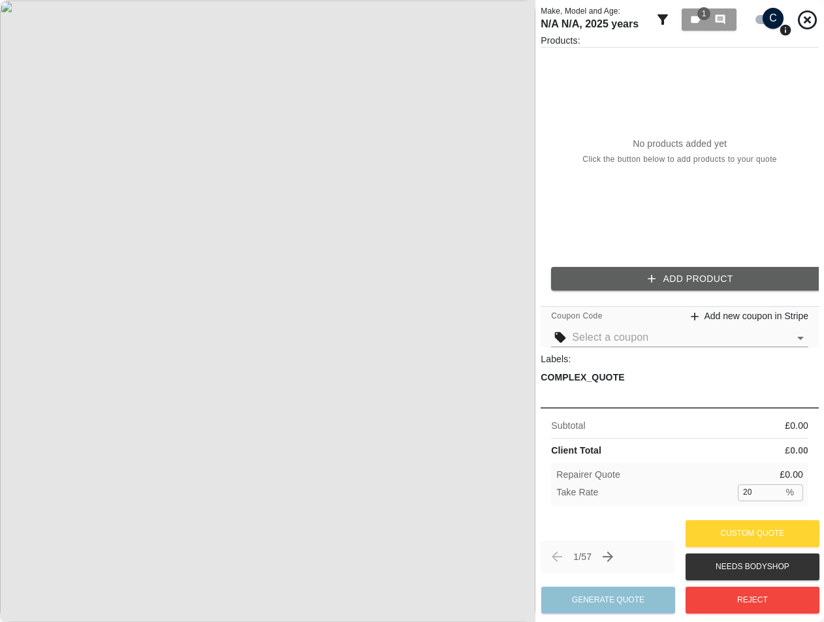
click at [608, 341] on input "text" at bounding box center [680, 337] width 217 height 18
click at [657, 344] on input "text" at bounding box center [680, 337] width 217 height 18
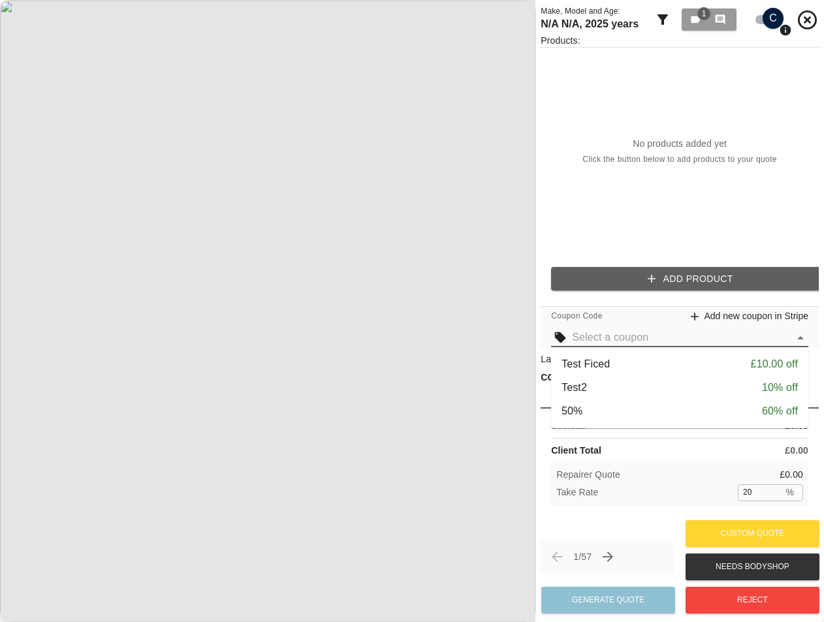
click at [678, 360] on div "Test Ficed £10.00 off" at bounding box center [679, 364] width 236 height 16
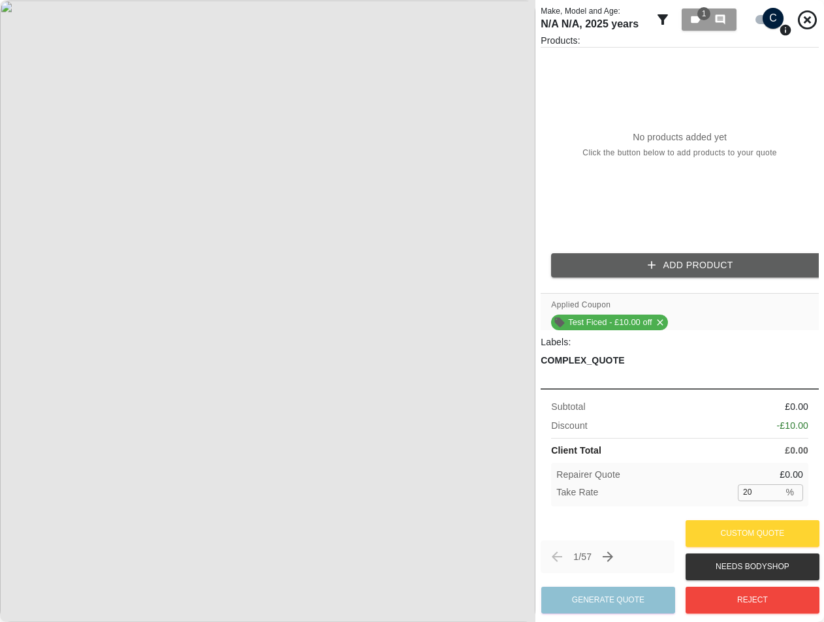
click at [657, 251] on div "Products: No products added yet Click the button below to add products to your …" at bounding box center [679, 161] width 278 height 254
click at [651, 273] on button "Add Product" at bounding box center [690, 265] width 278 height 24
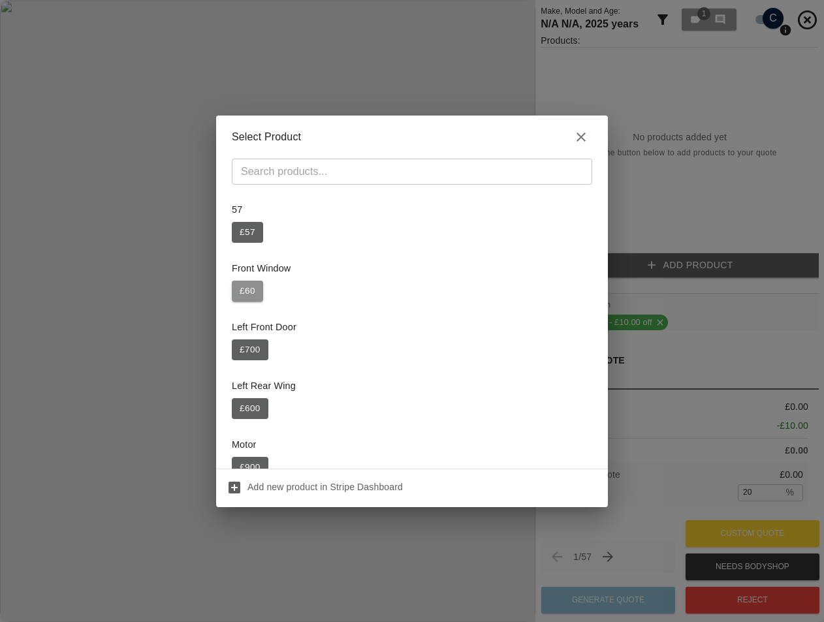
click at [245, 293] on button "£ 60" at bounding box center [247, 291] width 31 height 21
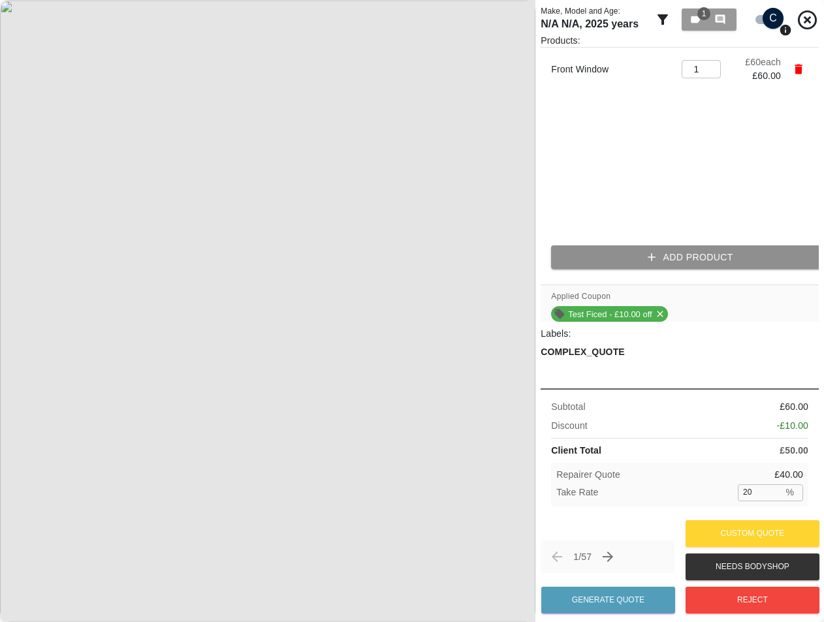
click at [640, 258] on button "Add Product" at bounding box center [690, 257] width 278 height 24
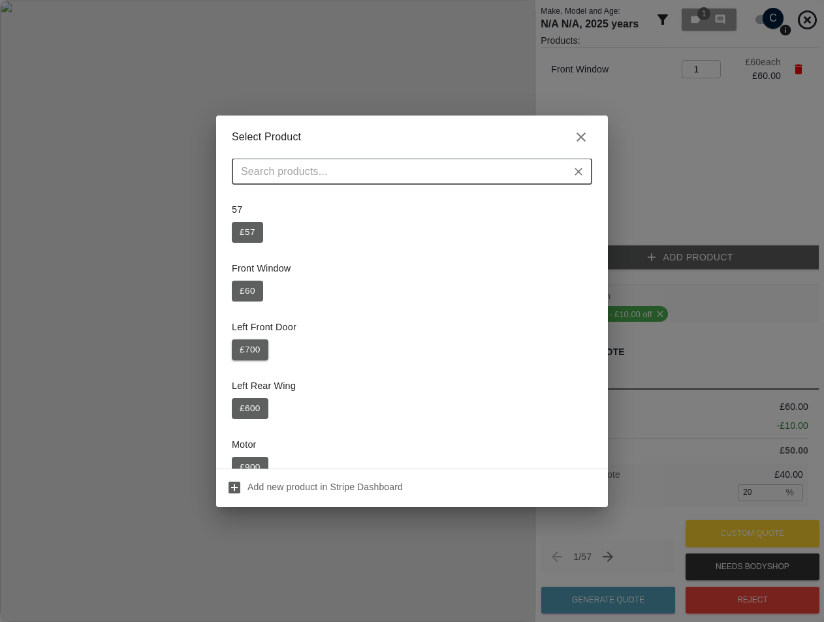
click at [256, 352] on button "£ 700" at bounding box center [250, 349] width 37 height 21
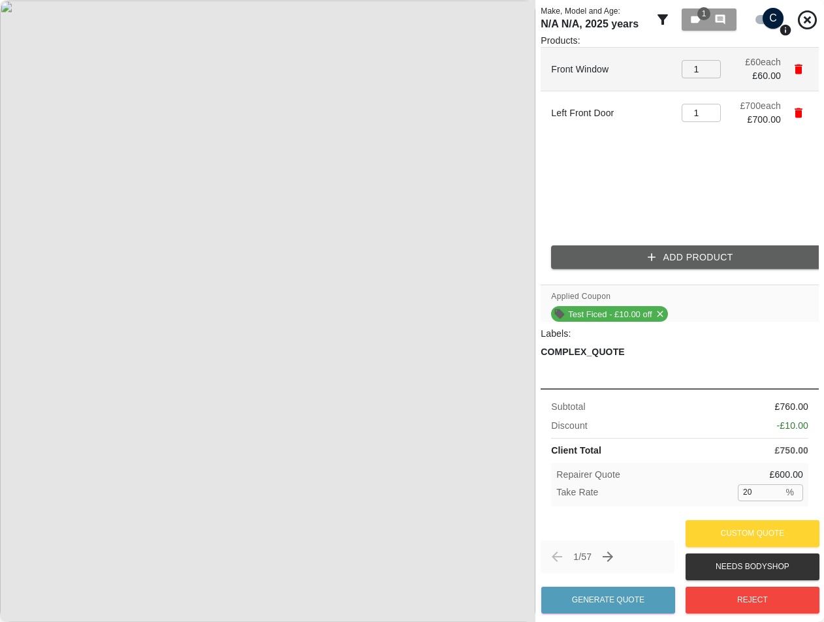
click at [795, 70] on icon "button" at bounding box center [798, 70] width 8 height 10
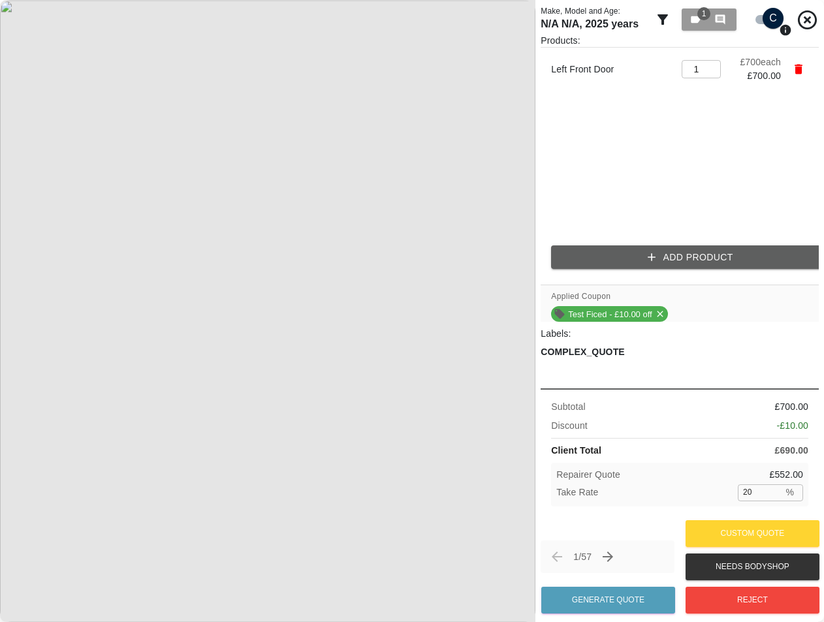
click at [652, 249] on button "Add Product" at bounding box center [690, 257] width 278 height 24
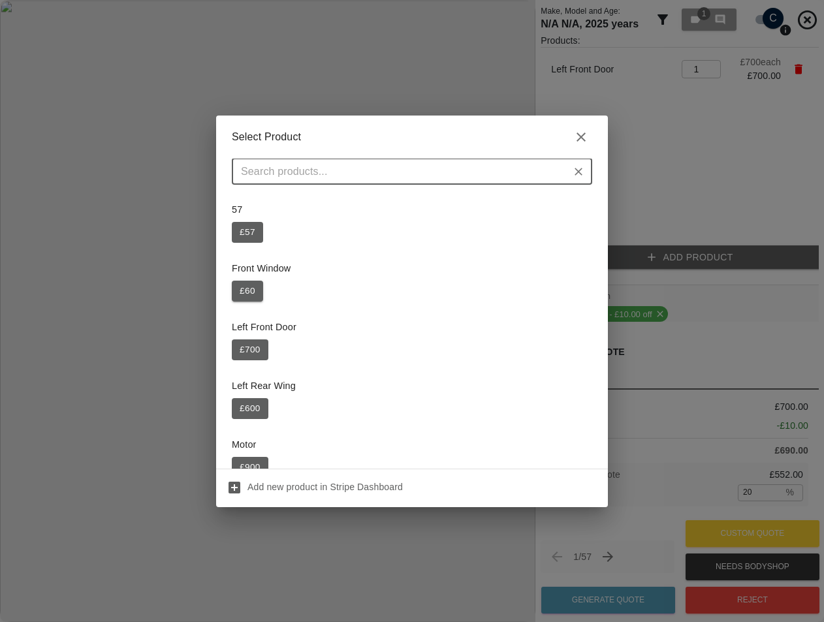
click at [245, 287] on button "£ 60" at bounding box center [247, 291] width 31 height 21
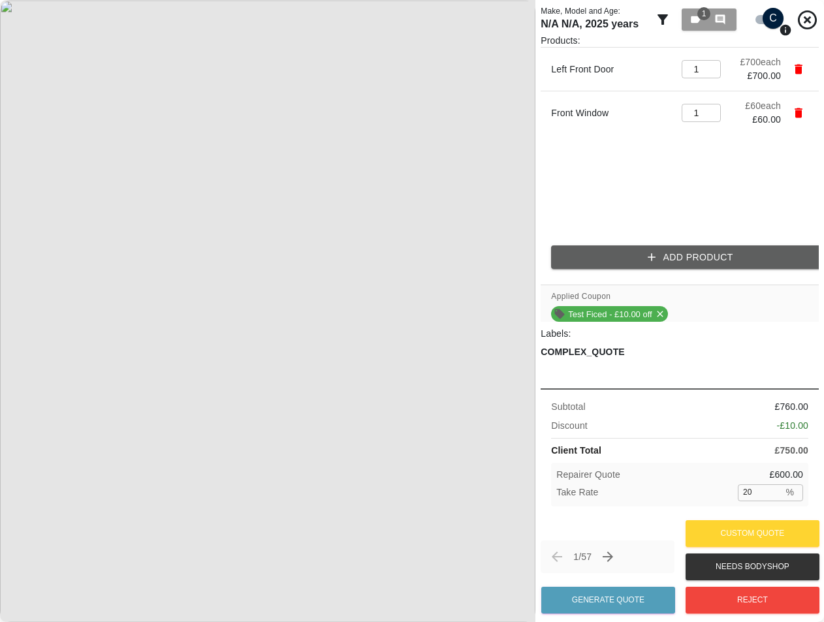
click at [407, 229] on img at bounding box center [267, 311] width 535 height 622
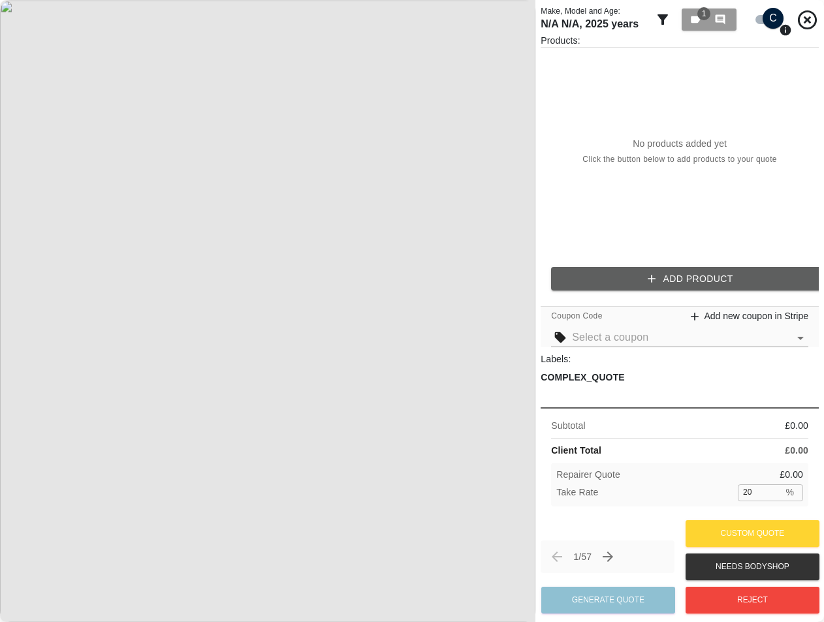
click at [687, 283] on button "Add Product" at bounding box center [690, 279] width 278 height 24
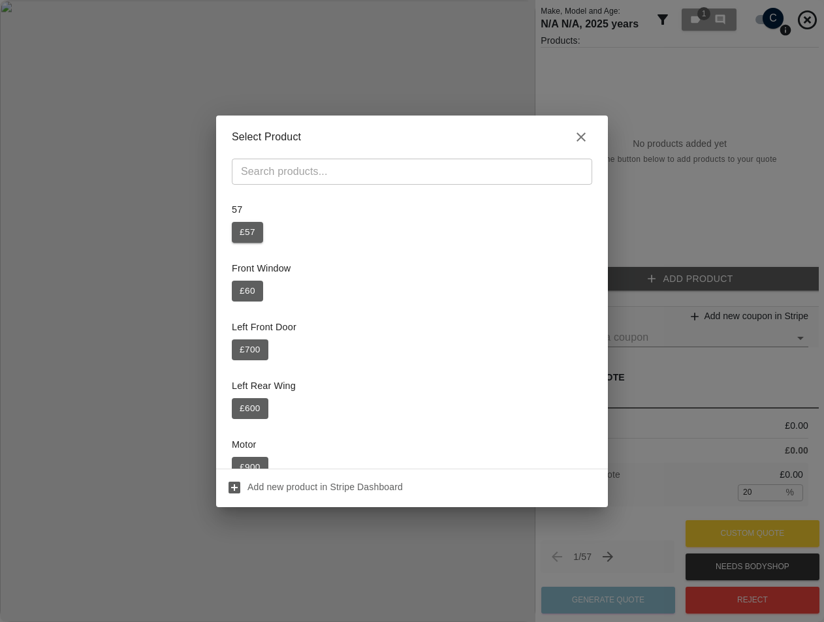
click at [252, 236] on div "57 £ 57" at bounding box center [412, 222] width 360 height 55
click at [242, 235] on button "£ 57" at bounding box center [247, 232] width 31 height 21
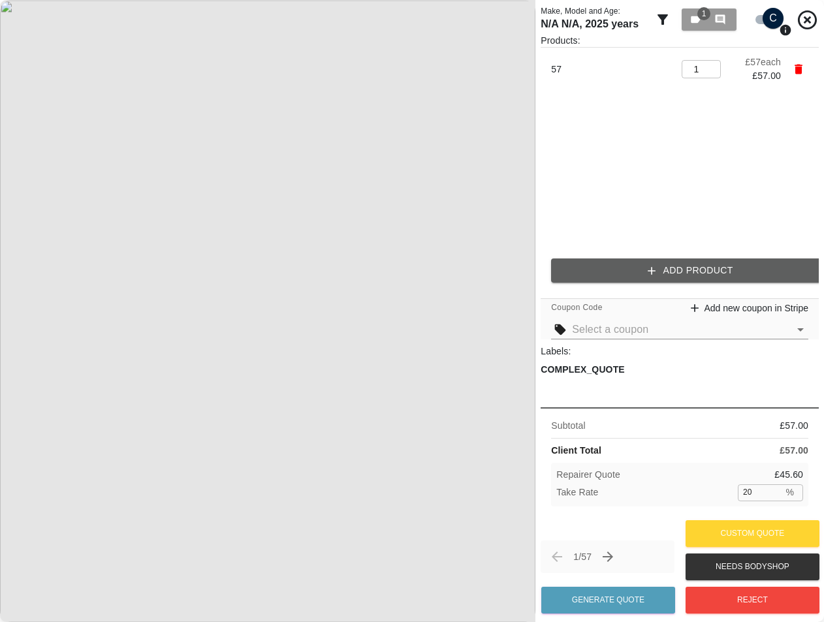
click at [647, 265] on icon "button" at bounding box center [651, 270] width 13 height 13
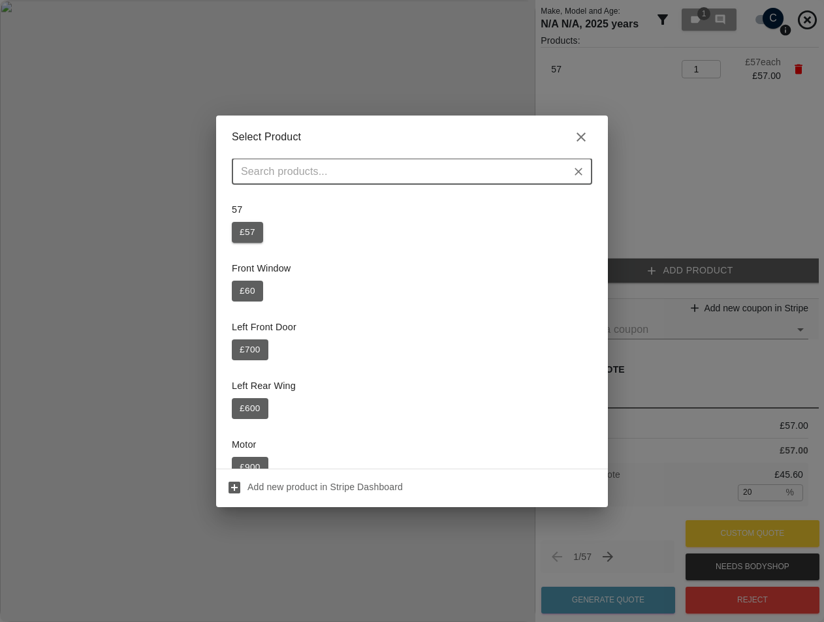
click at [249, 226] on button "£ 57" at bounding box center [247, 232] width 31 height 21
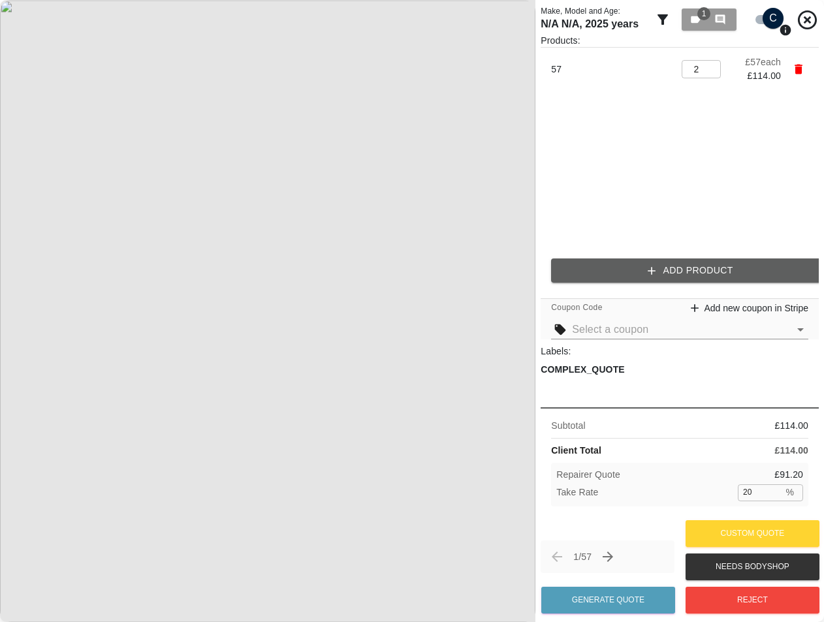
click at [616, 249] on div "Products: 57 2 ​ £ 57 each £ 114.00 Add Product" at bounding box center [679, 163] width 278 height 259
click at [609, 270] on button "Add Product" at bounding box center [690, 270] width 278 height 24
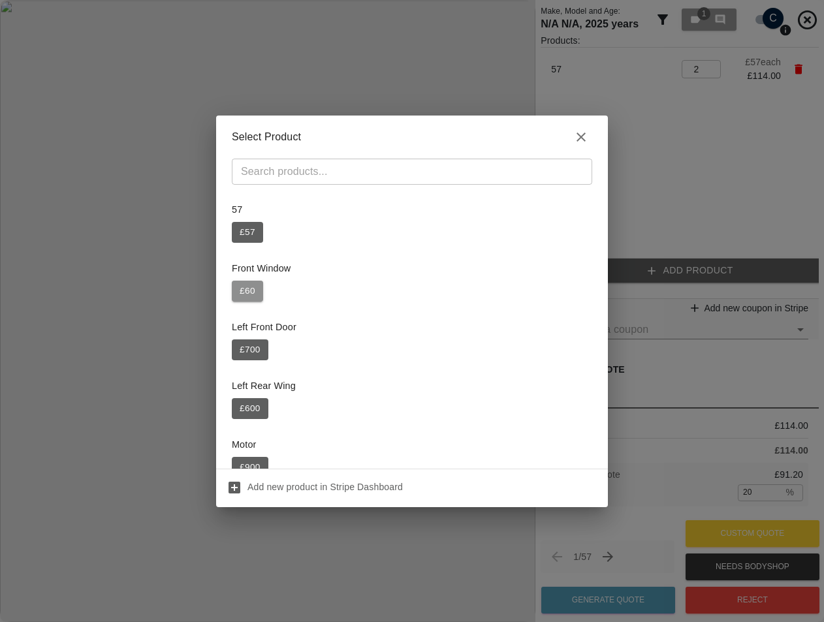
click at [242, 289] on button "£ 60" at bounding box center [247, 291] width 31 height 21
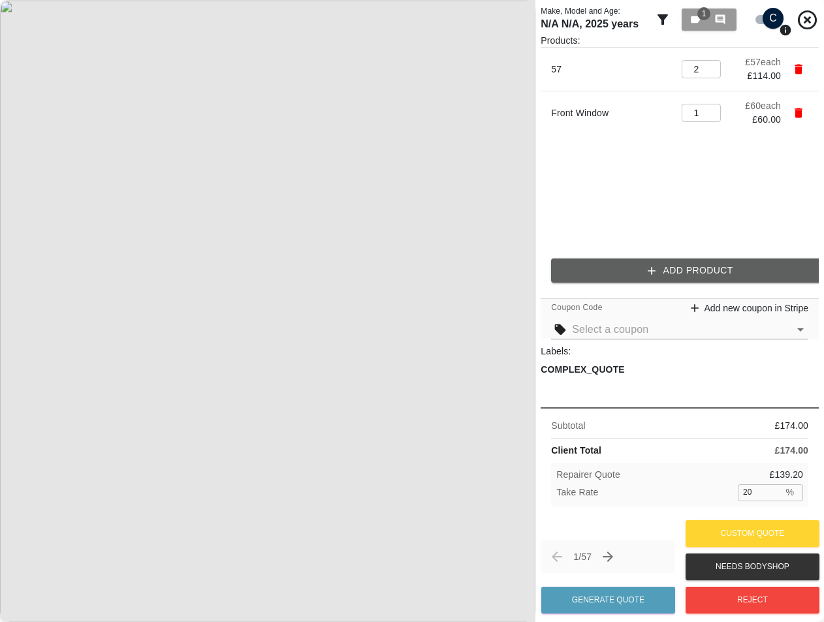
click at [576, 268] on p "Front Window" at bounding box center [412, 269] width 360 height 14
click at [555, 265] on button "Add Product" at bounding box center [690, 270] width 278 height 24
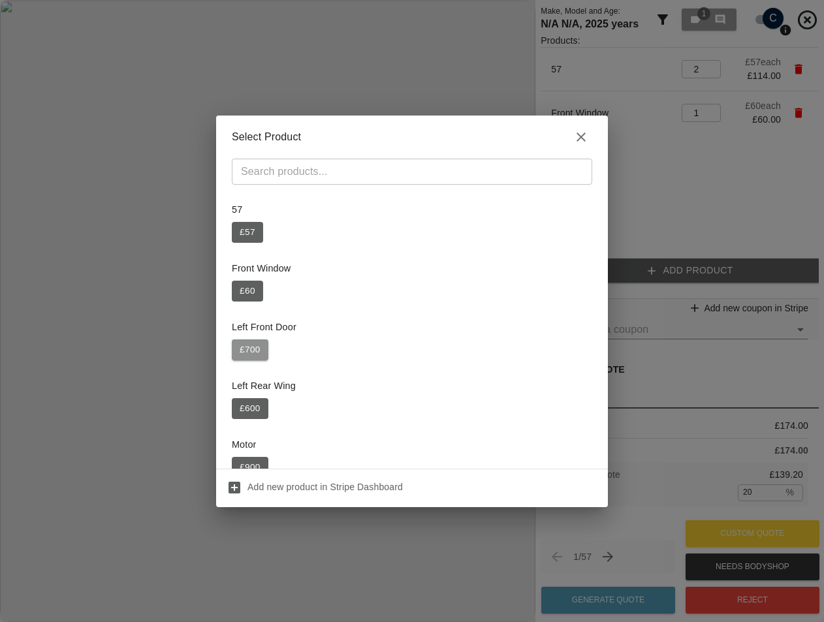
click at [247, 347] on button "£ 700" at bounding box center [250, 349] width 37 height 21
click at [638, 271] on div "Select Product ​ 57 £ 57 Front Window £ 60 Left Front Door £ 700 Left Rear Wing…" at bounding box center [412, 311] width 824 height 622
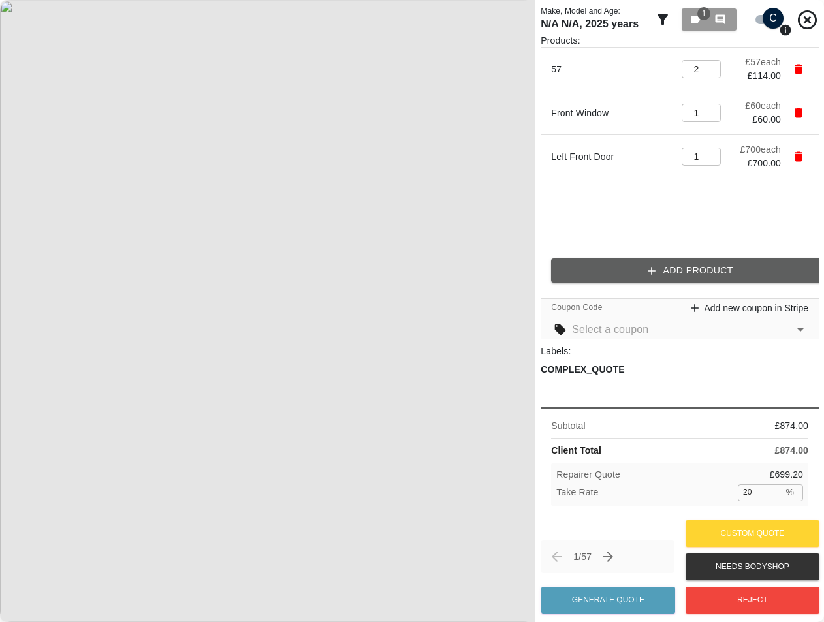
click at [579, 263] on button "Add Product" at bounding box center [690, 270] width 278 height 24
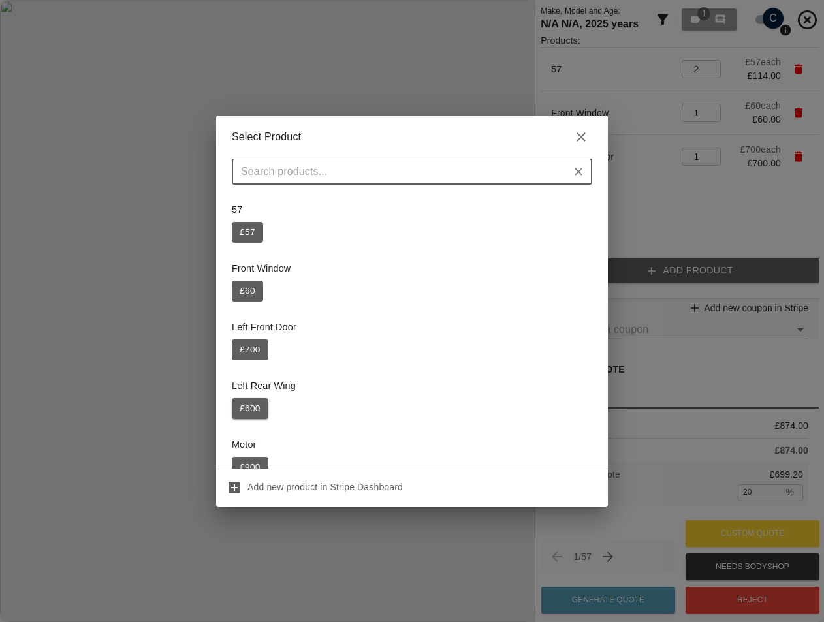
click at [250, 414] on button "£ 600" at bounding box center [250, 408] width 37 height 21
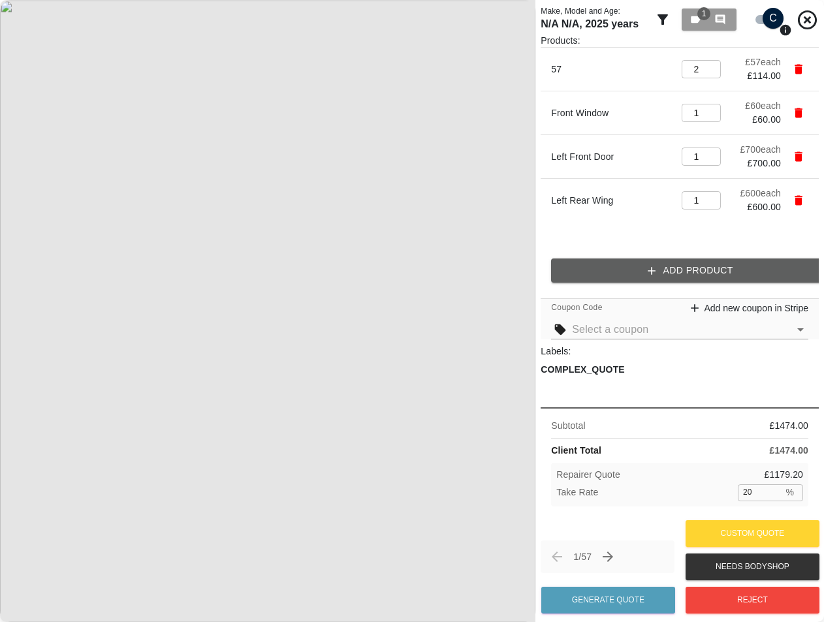
click at [650, 266] on icon "button" at bounding box center [651, 270] width 13 height 13
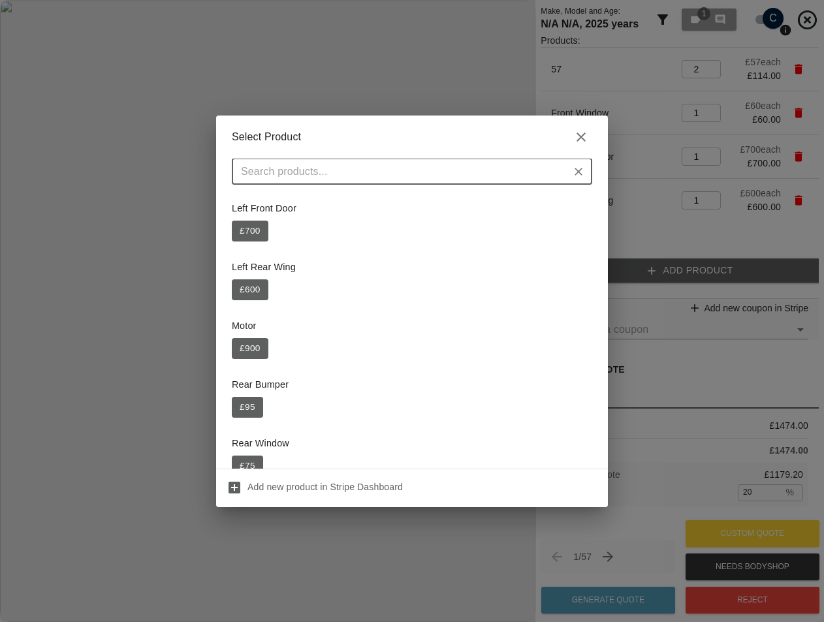
scroll to position [131, 0]
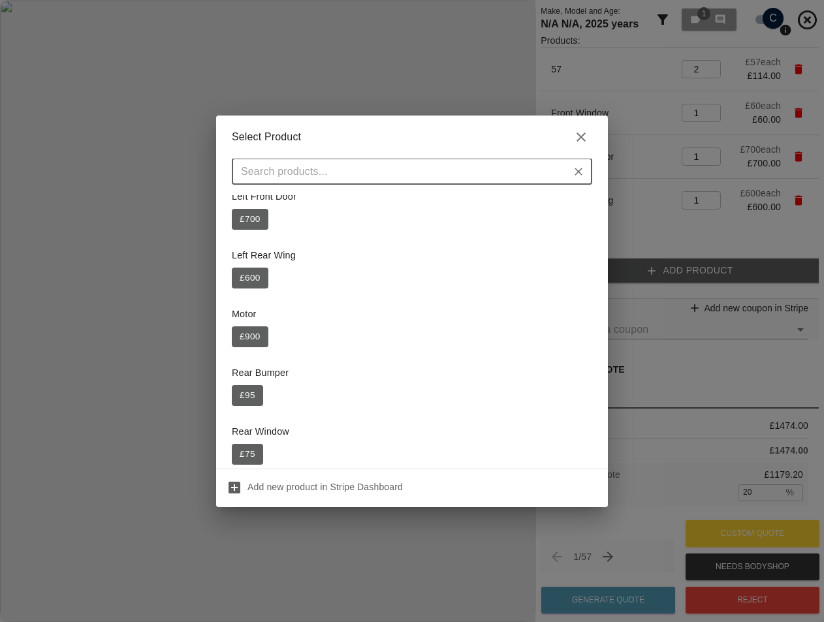
click at [258, 322] on div "Motor £ 900" at bounding box center [412, 327] width 360 height 55
click at [252, 331] on button "£ 900" at bounding box center [250, 336] width 37 height 21
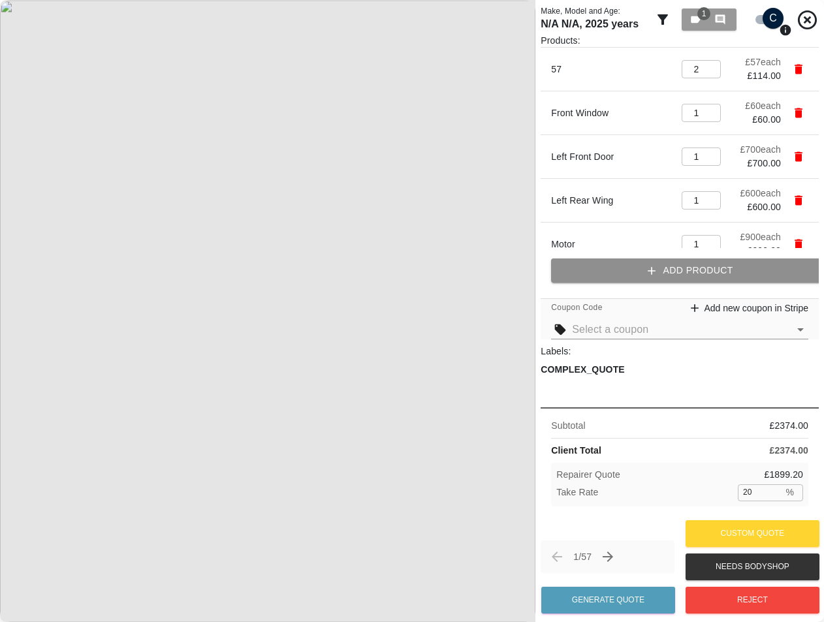
click at [626, 264] on button "Add Product" at bounding box center [690, 270] width 278 height 24
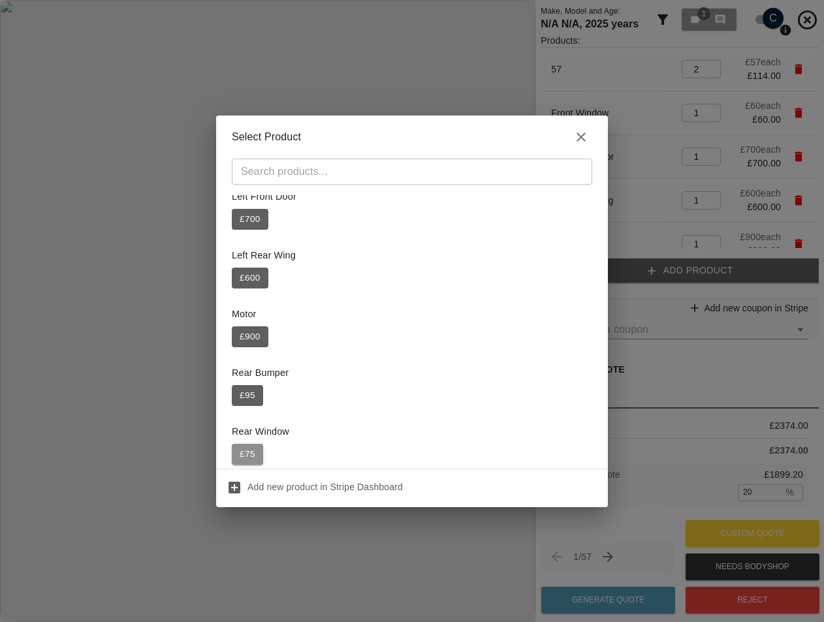
click at [239, 454] on button "£ 75" at bounding box center [247, 454] width 31 height 21
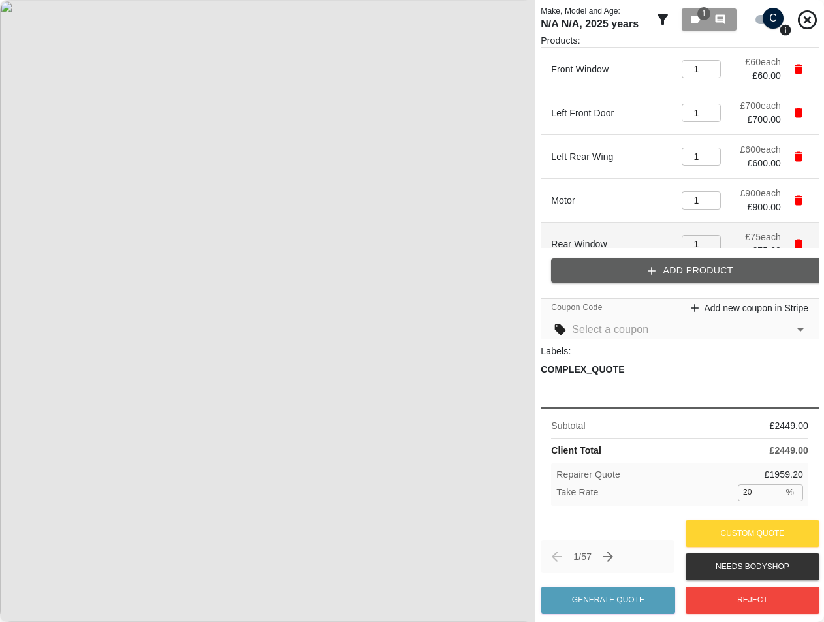
scroll to position [0, 0]
click at [630, 262] on button "Add Product" at bounding box center [690, 270] width 278 height 24
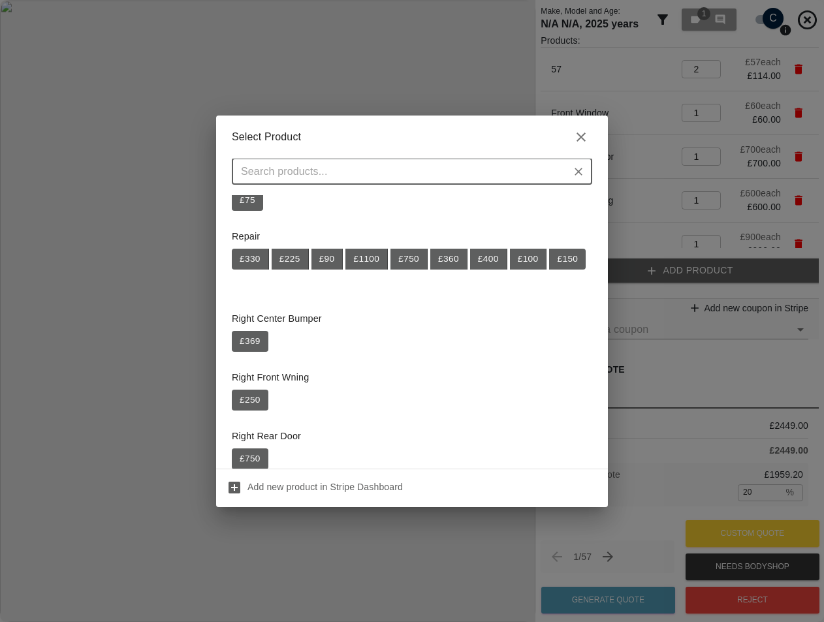
scroll to position [392, 0]
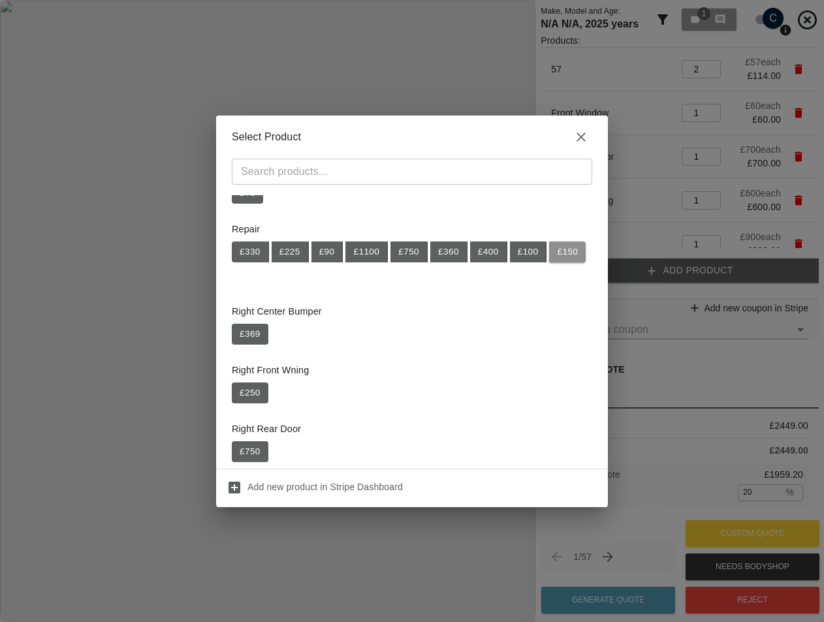
click at [549, 262] on button "£ 150" at bounding box center [567, 251] width 37 height 21
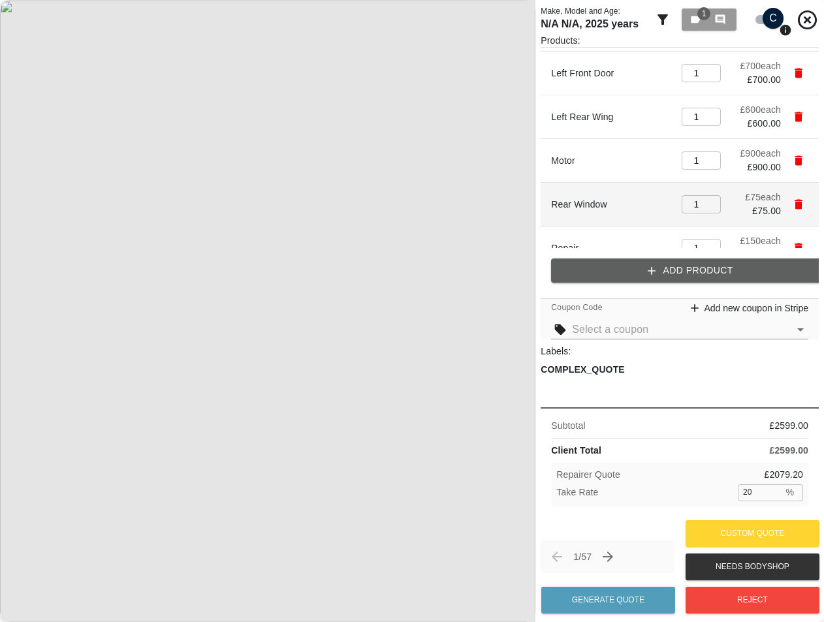
scroll to position [106, 0]
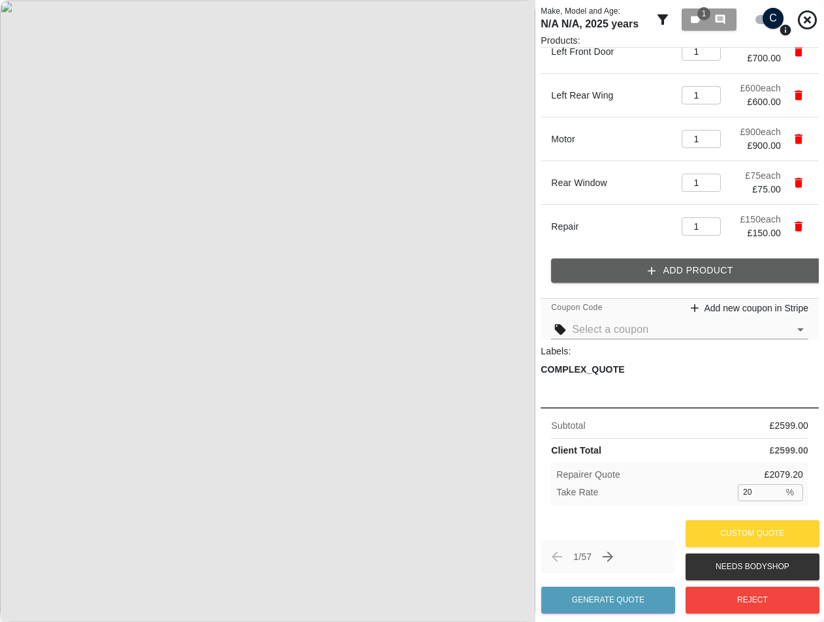
click at [618, 260] on button "Add Product" at bounding box center [690, 270] width 278 height 24
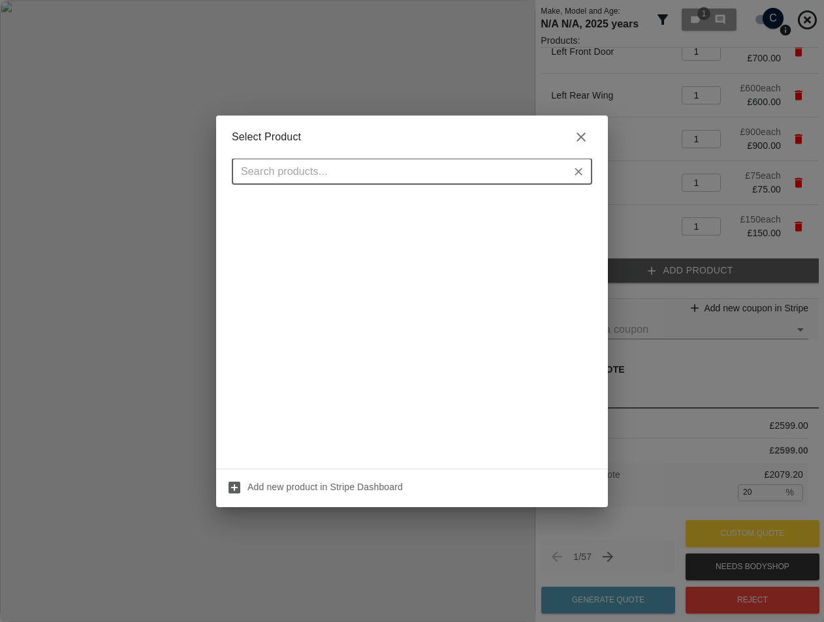
scroll to position [392, 0]
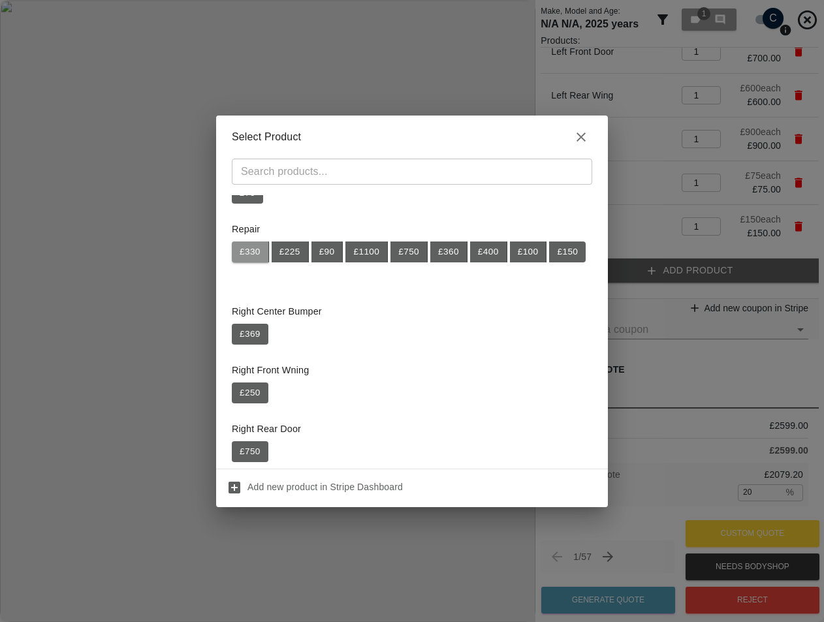
click at [258, 252] on button "£ 330" at bounding box center [250, 251] width 37 height 21
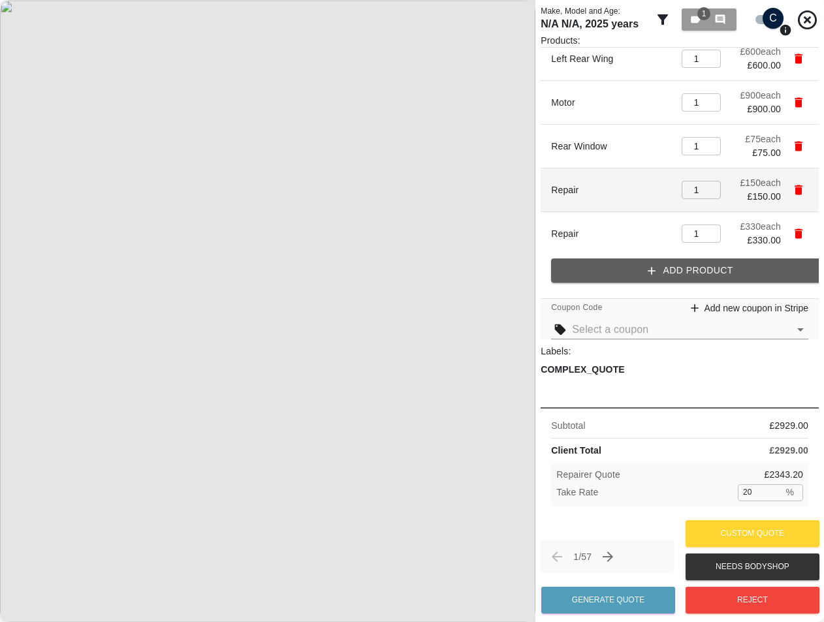
scroll to position [150, 0]
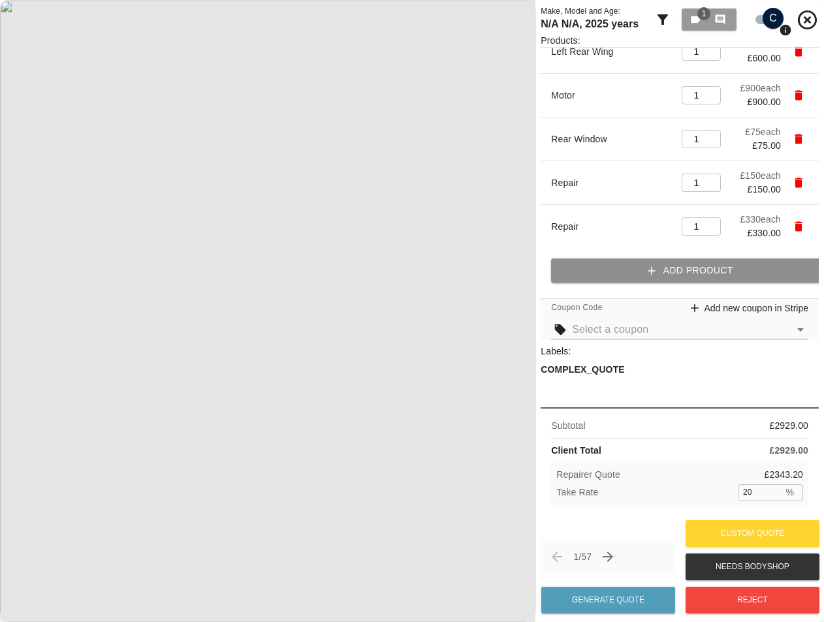
click at [626, 273] on button "Add Product" at bounding box center [690, 270] width 278 height 24
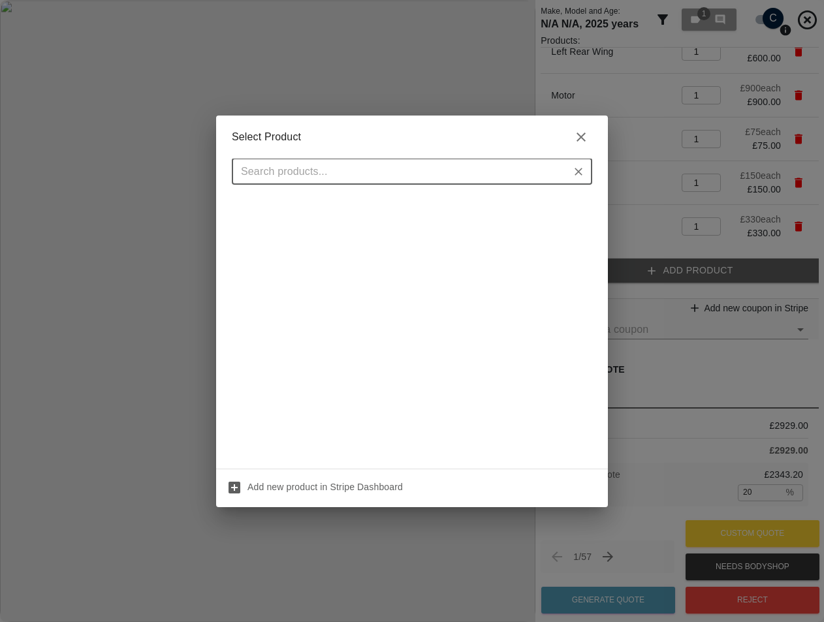
scroll to position [392, 0]
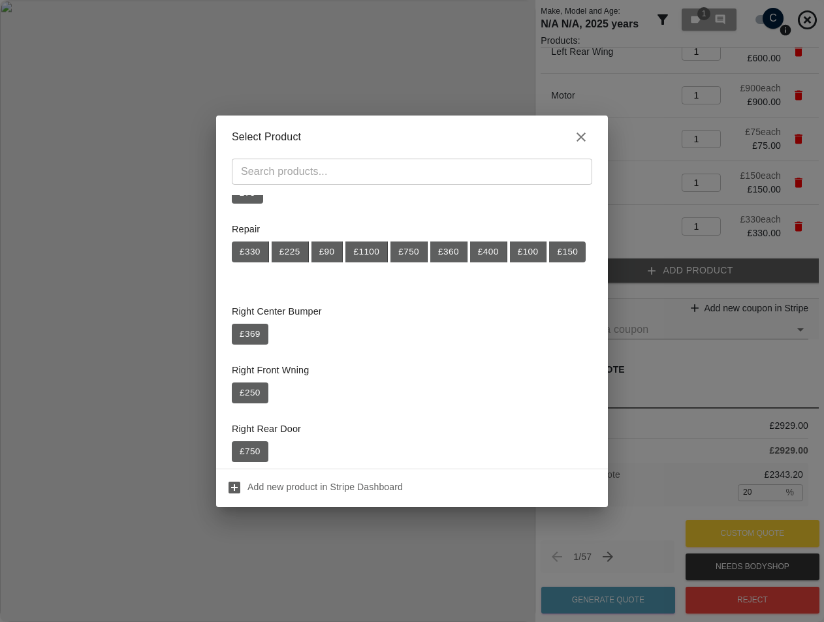
click at [388, 254] on div "£ 330 £ 225 £ 90 £ 1100 £ 750 £ 360 £ 400 £ 100 £ 150" at bounding box center [409, 251] width 354 height 21
click at [386, 254] on button "£ 1100" at bounding box center [366, 251] width 42 height 21
click at [373, 259] on button "£ 1100" at bounding box center [366, 251] width 42 height 21
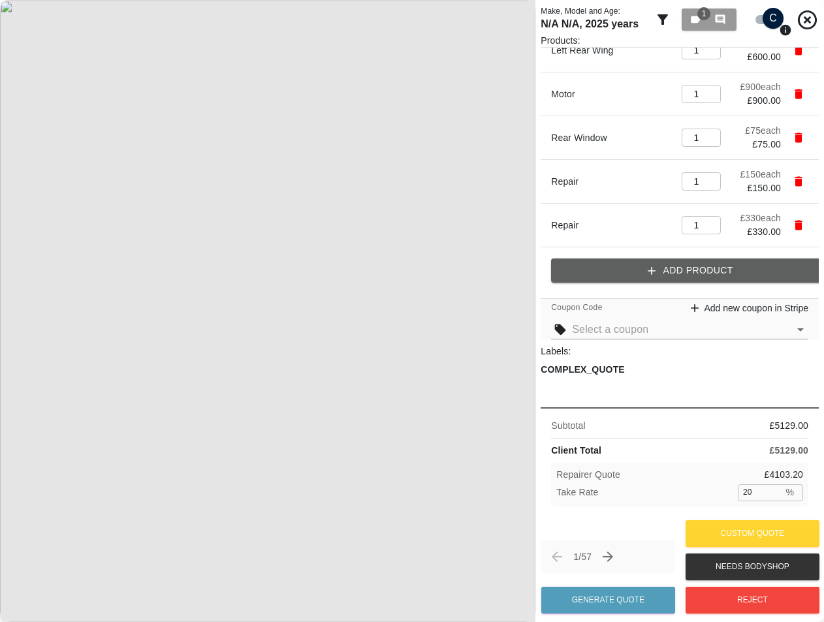
click at [636, 265] on button "Add Product" at bounding box center [690, 270] width 278 height 24
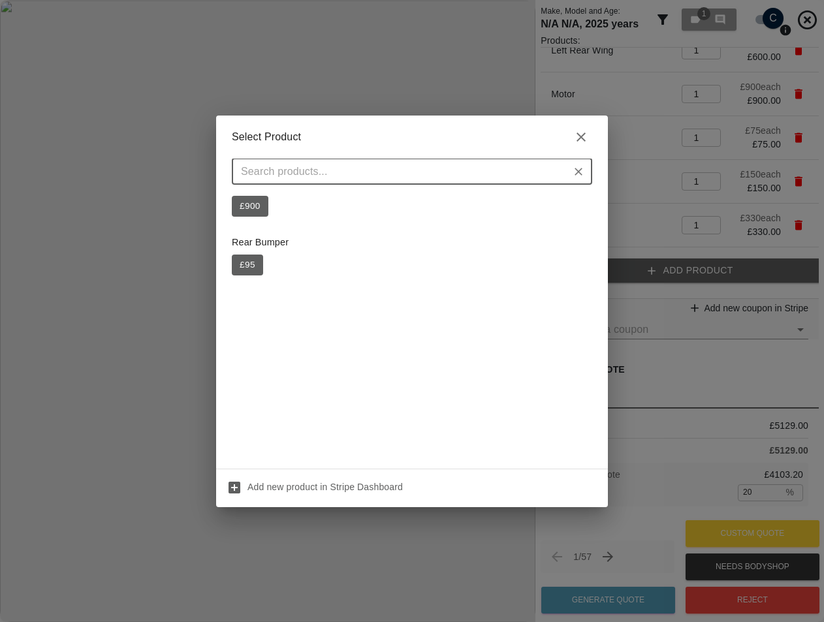
scroll to position [0, 0]
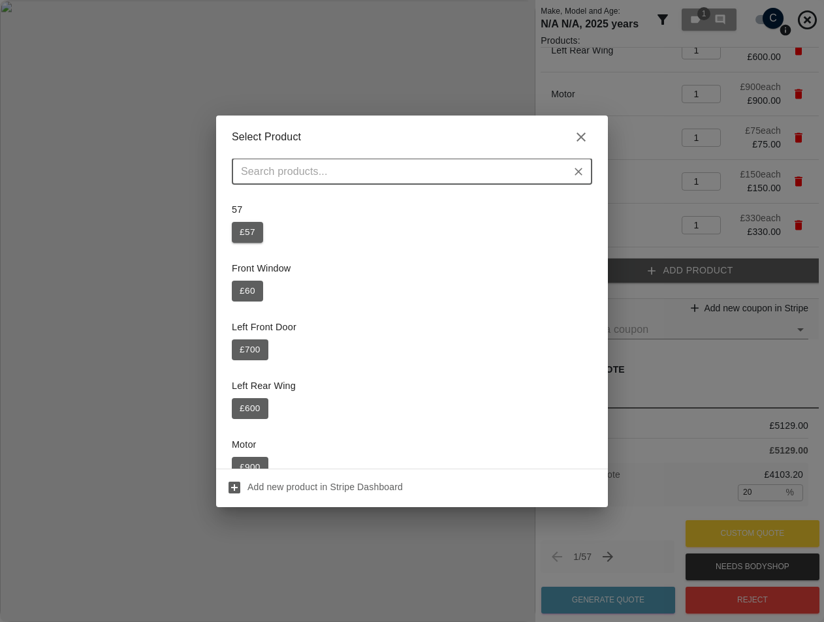
click at [256, 237] on button "£ 57" at bounding box center [247, 232] width 31 height 21
type input "3"
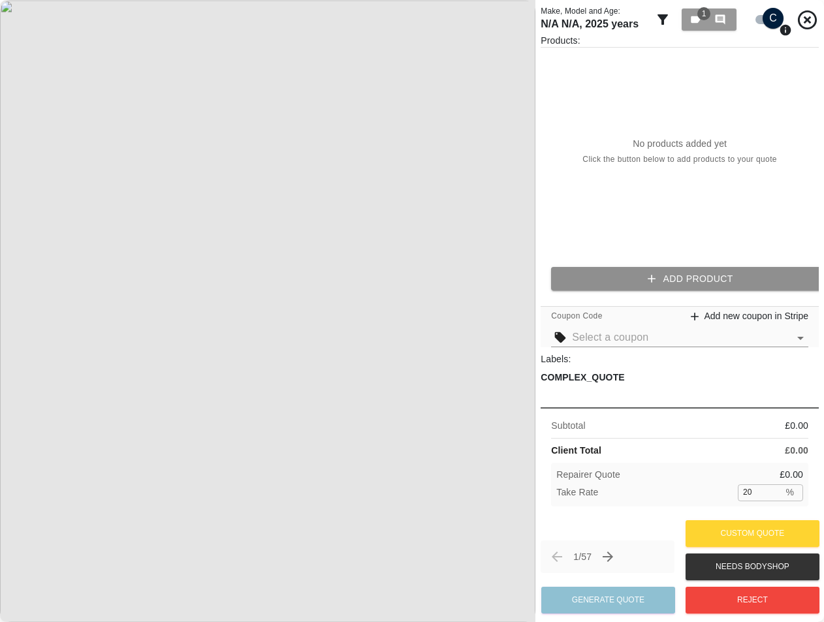
click at [619, 267] on button "Add Product" at bounding box center [690, 279] width 278 height 24
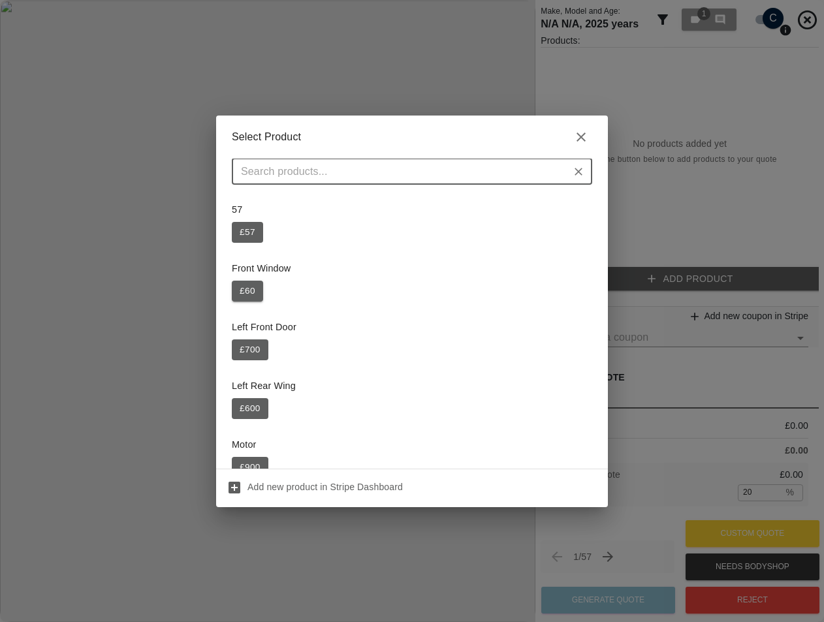
click at [237, 291] on button "£ 60" at bounding box center [247, 291] width 31 height 21
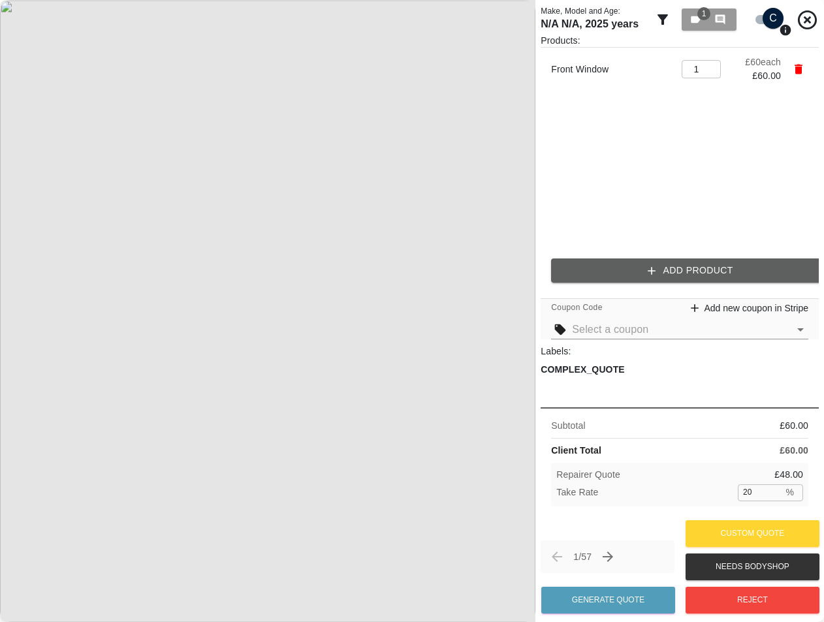
click at [597, 268] on button "Add Product" at bounding box center [690, 270] width 278 height 24
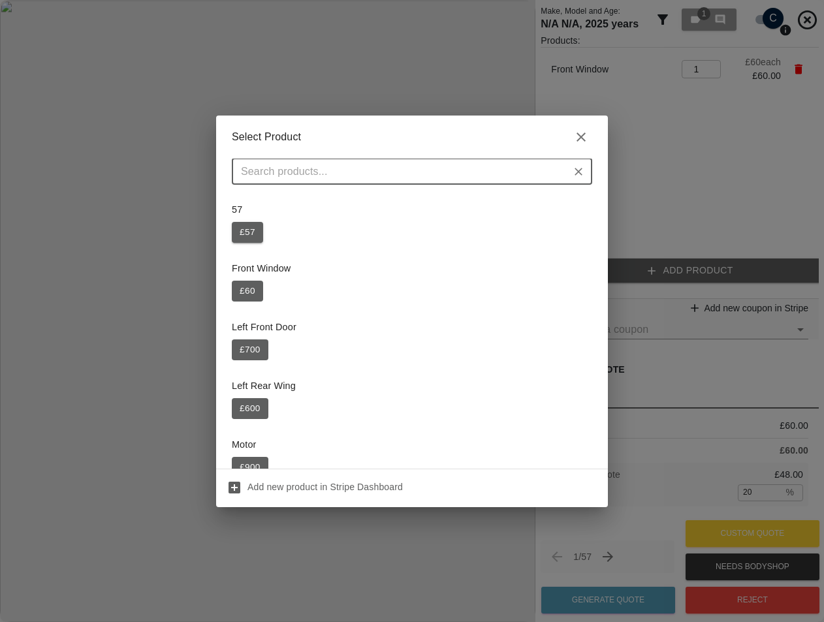
click at [252, 232] on button "£ 57" at bounding box center [247, 232] width 31 height 21
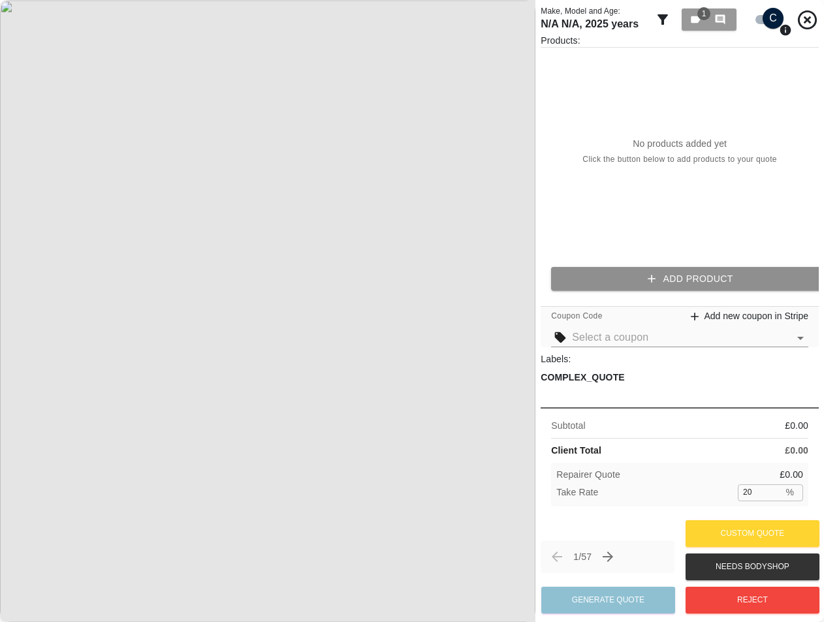
click at [689, 268] on button "Add Product" at bounding box center [690, 279] width 278 height 24
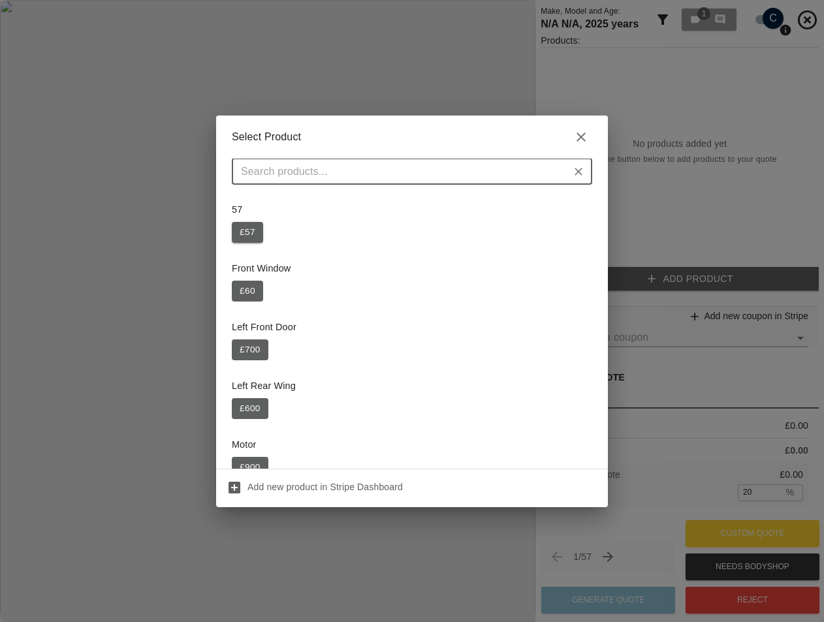
click at [247, 233] on button "£ 57" at bounding box center [247, 232] width 31 height 21
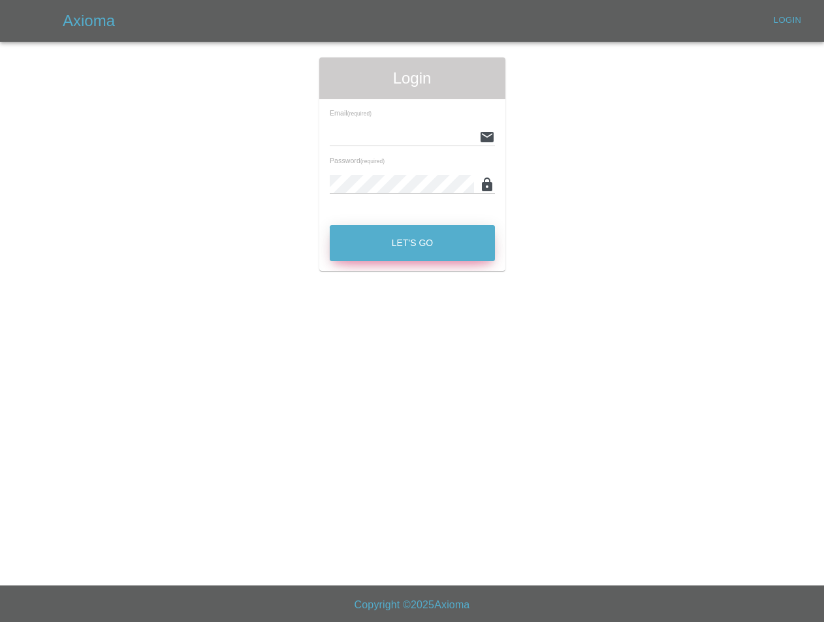
type input "[EMAIL_ADDRESS][DOMAIN_NAME]"
click at [454, 251] on button "Let's Go" at bounding box center [412, 243] width 165 height 36
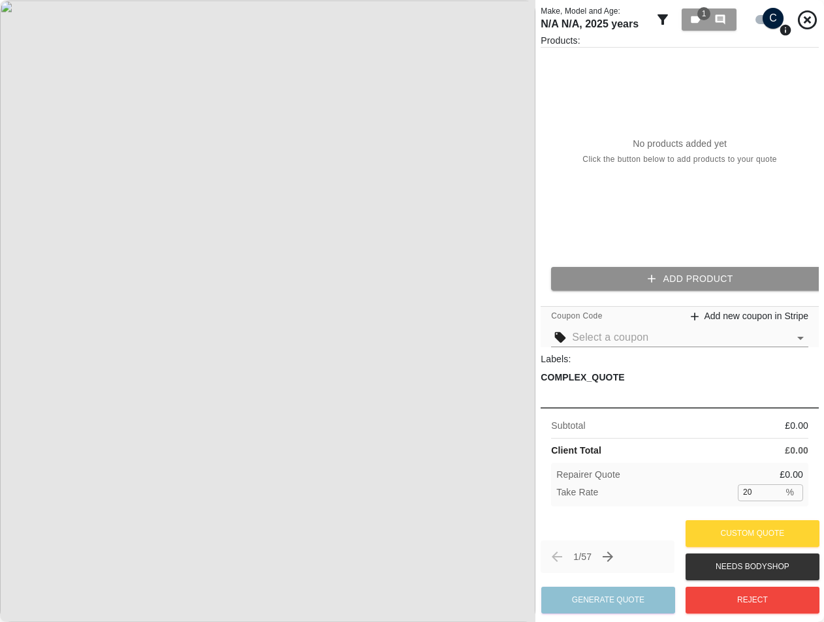
click at [638, 288] on button "Add Product" at bounding box center [690, 279] width 278 height 24
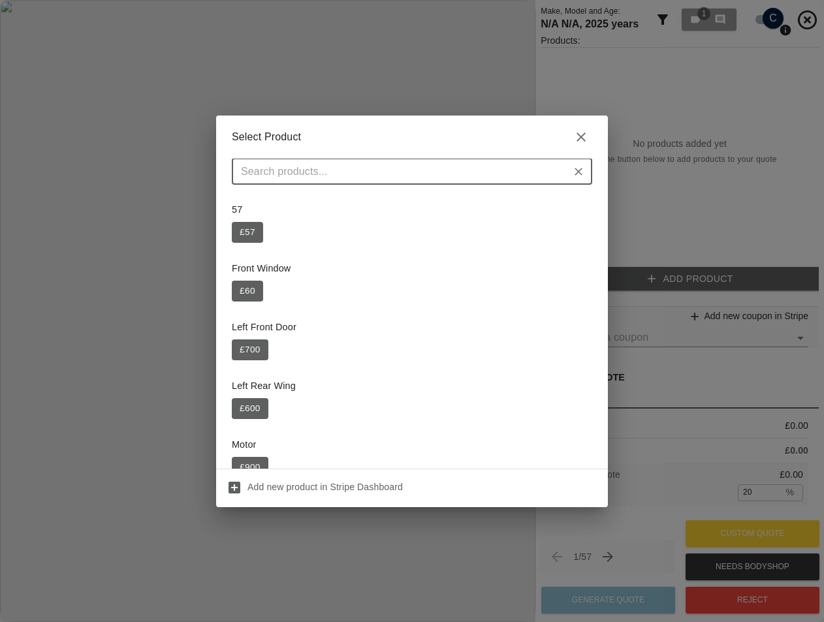
click at [244, 228] on button "£ 57" at bounding box center [247, 232] width 31 height 21
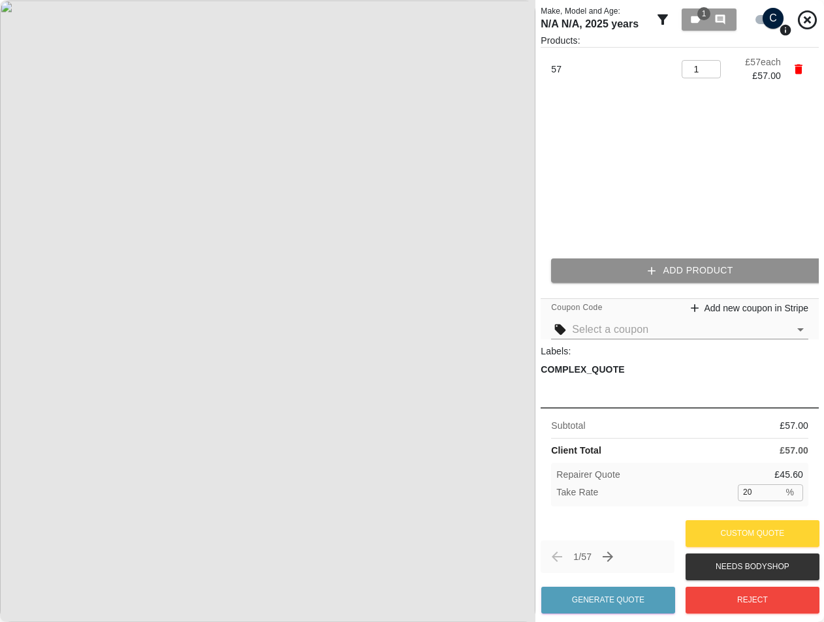
click at [632, 262] on button "Add Product" at bounding box center [690, 270] width 278 height 24
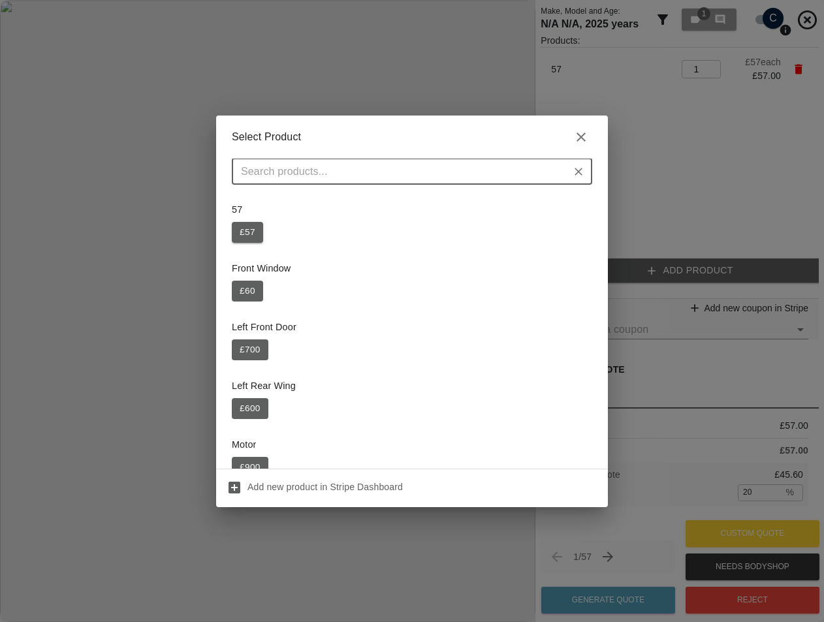
click at [258, 234] on button "£ 57" at bounding box center [247, 232] width 31 height 21
type input "2"
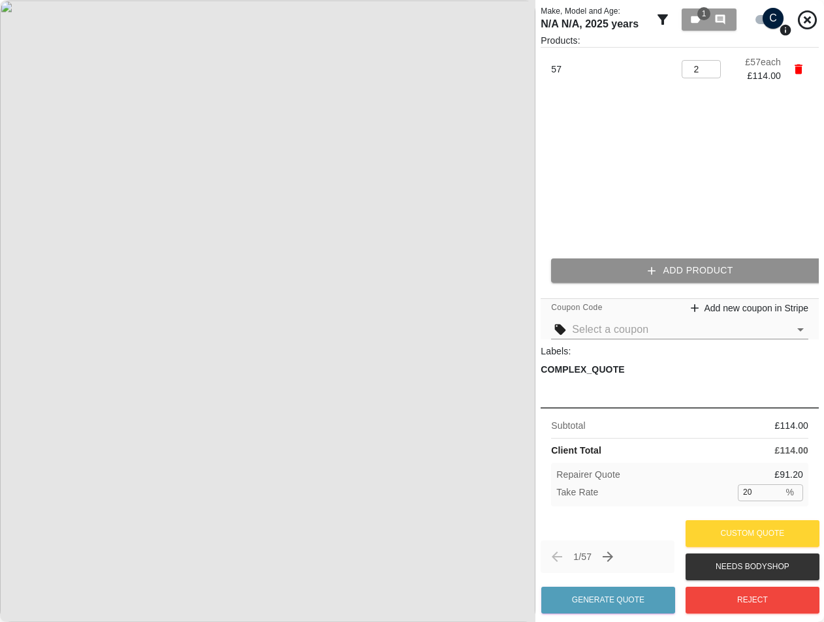
click at [652, 264] on icon "button" at bounding box center [651, 270] width 13 height 13
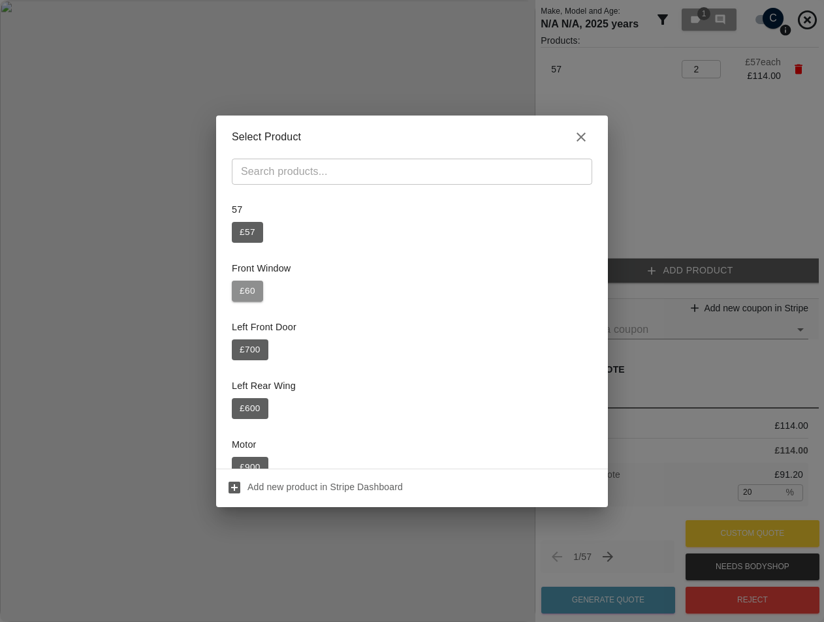
click at [255, 294] on button "£ 60" at bounding box center [247, 291] width 31 height 21
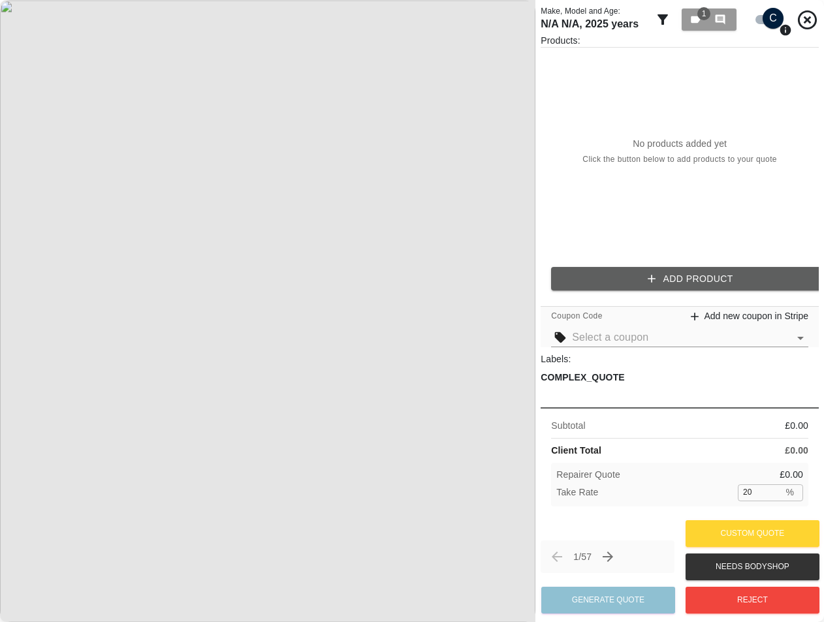
click at [682, 271] on button "Add Product" at bounding box center [690, 279] width 278 height 24
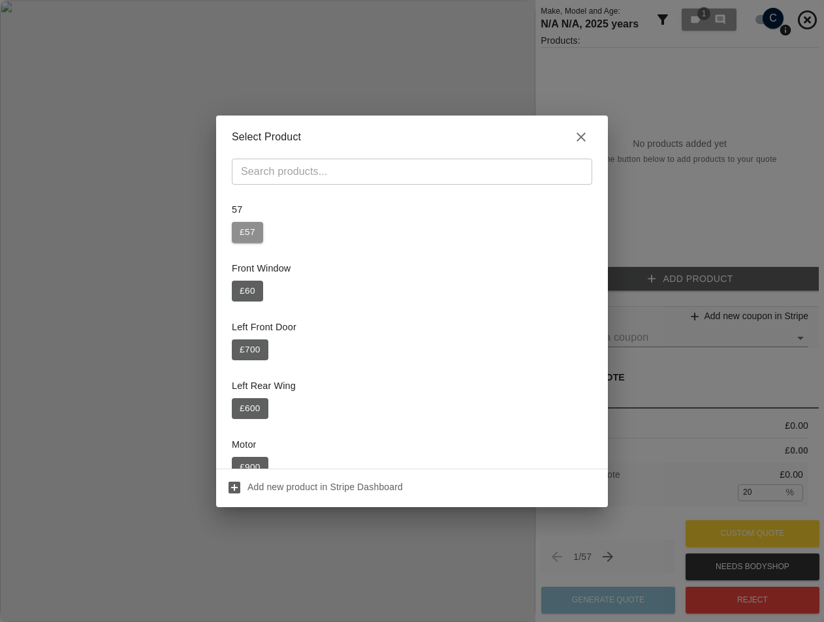
click at [250, 236] on button "£ 57" at bounding box center [247, 232] width 31 height 21
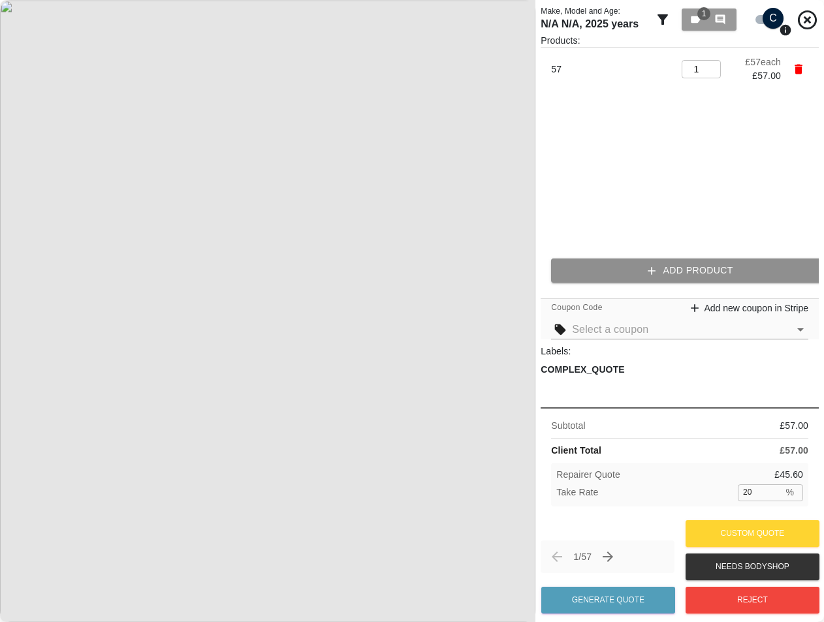
click at [630, 271] on button "Add Product" at bounding box center [690, 270] width 278 height 24
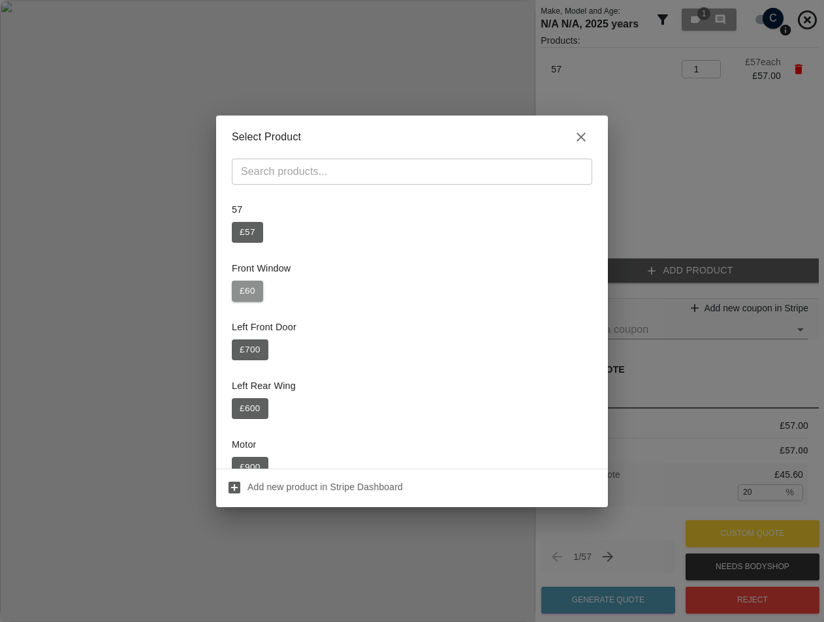
click at [247, 300] on button "£ 60" at bounding box center [247, 291] width 31 height 21
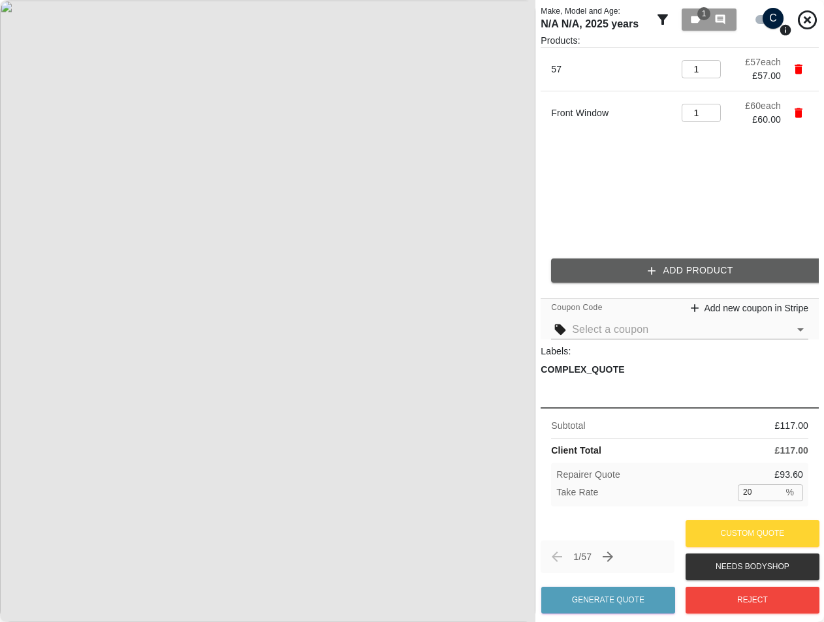
click at [628, 267] on button "Add Product" at bounding box center [690, 270] width 278 height 24
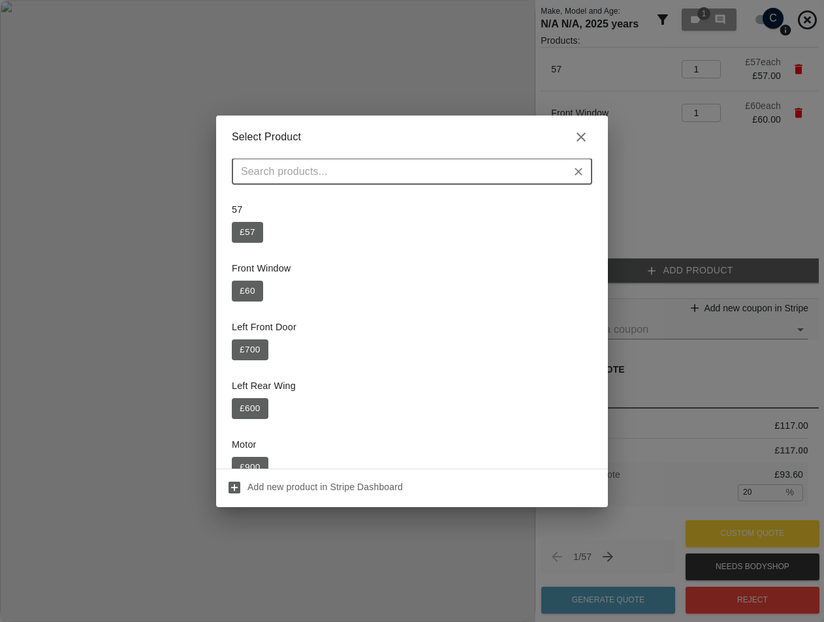
click at [235, 291] on button "£ 60" at bounding box center [247, 291] width 31 height 21
type input "2"
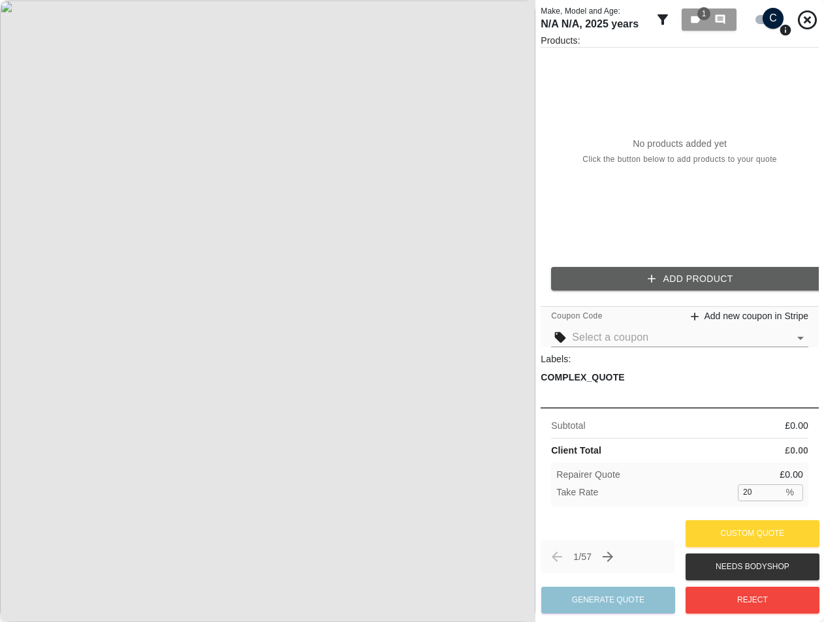
click at [615, 561] on icon "Next claim" at bounding box center [608, 557] width 16 height 16
click at [607, 559] on icon "Next claim" at bounding box center [608, 557] width 16 height 16
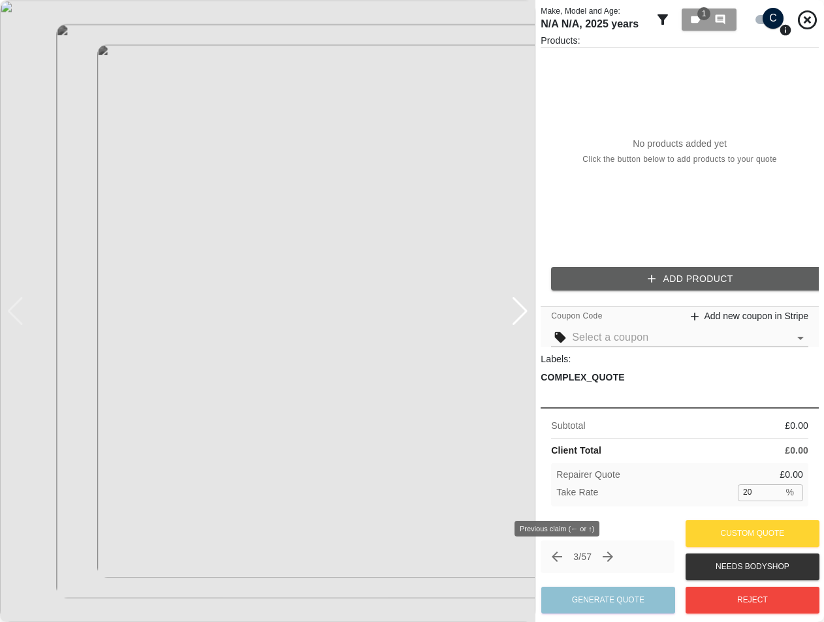
click at [552, 555] on icon "Previous claim" at bounding box center [557, 557] width 16 height 16
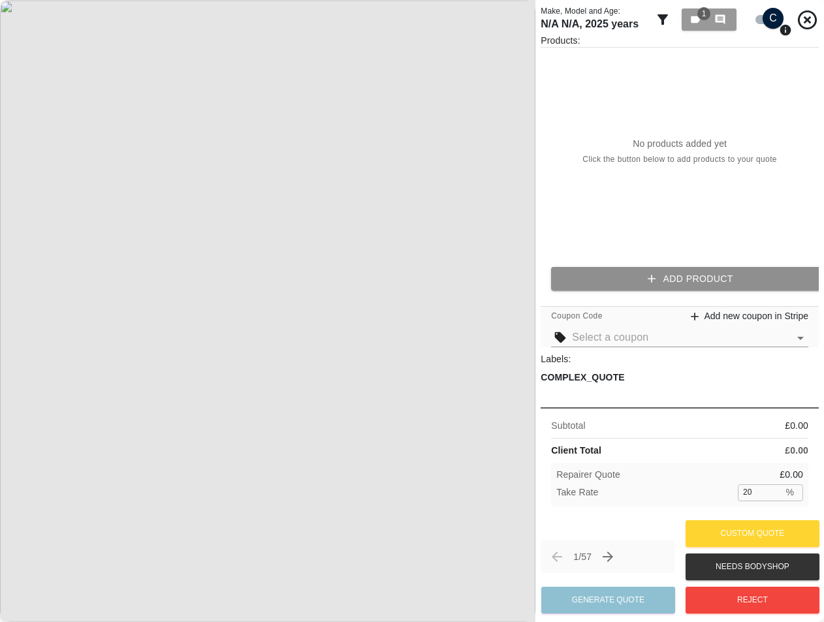
click at [606, 286] on button "Add Product" at bounding box center [690, 279] width 278 height 24
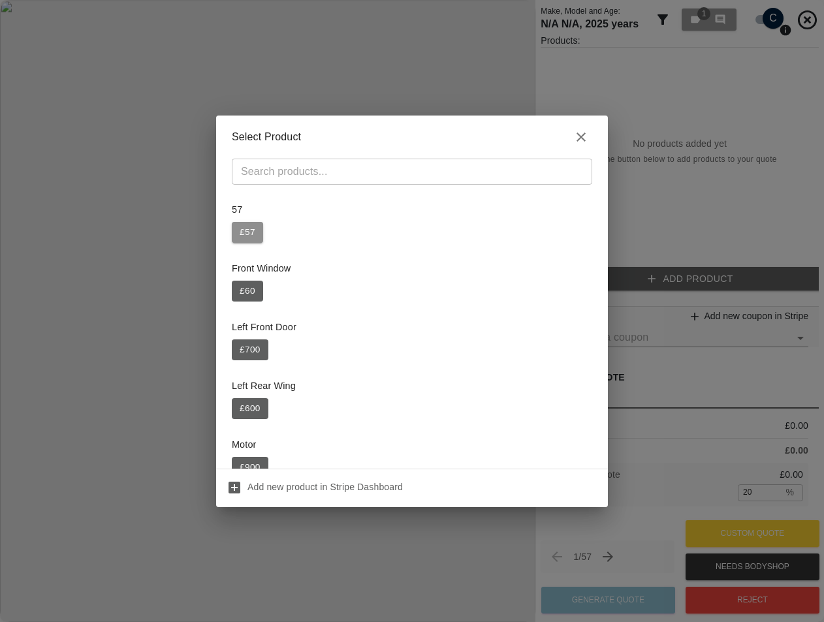
click at [251, 230] on button "£ 57" at bounding box center [247, 232] width 31 height 21
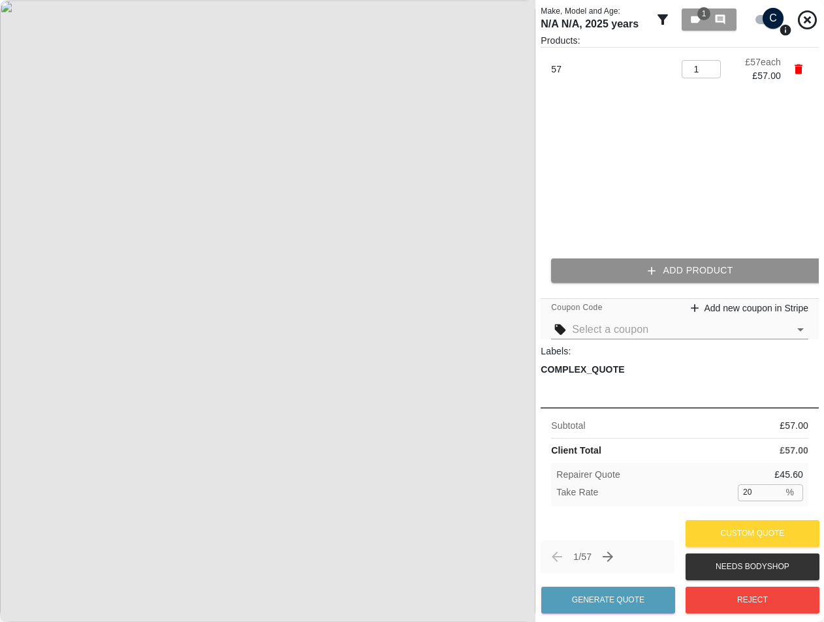
click at [617, 269] on button "Add Product" at bounding box center [690, 270] width 278 height 24
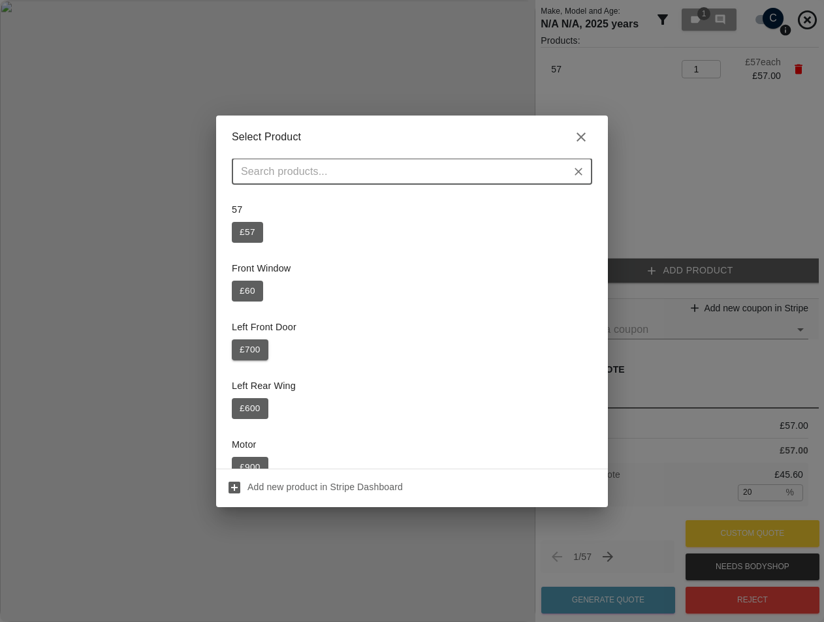
click at [253, 348] on button "£ 700" at bounding box center [250, 349] width 37 height 21
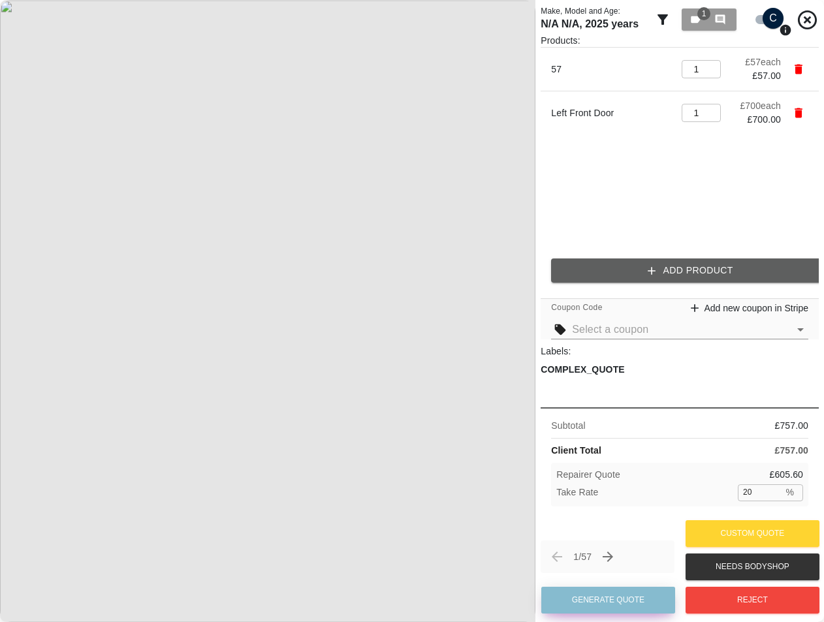
click at [617, 598] on button "Generate Quote" at bounding box center [608, 600] width 134 height 27
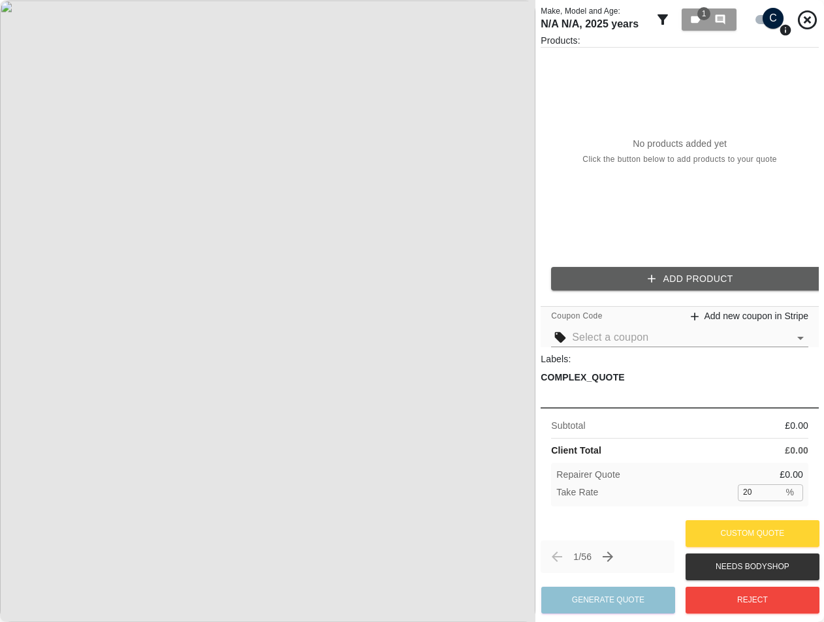
click at [613, 553] on icon "Next claim" at bounding box center [608, 557] width 16 height 16
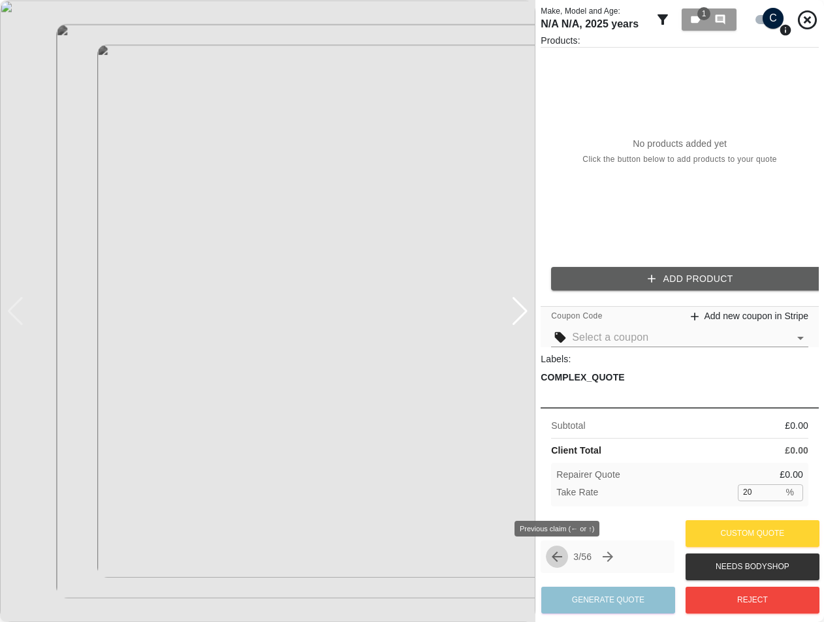
click at [557, 553] on icon "Previous claim" at bounding box center [557, 557] width 16 height 16
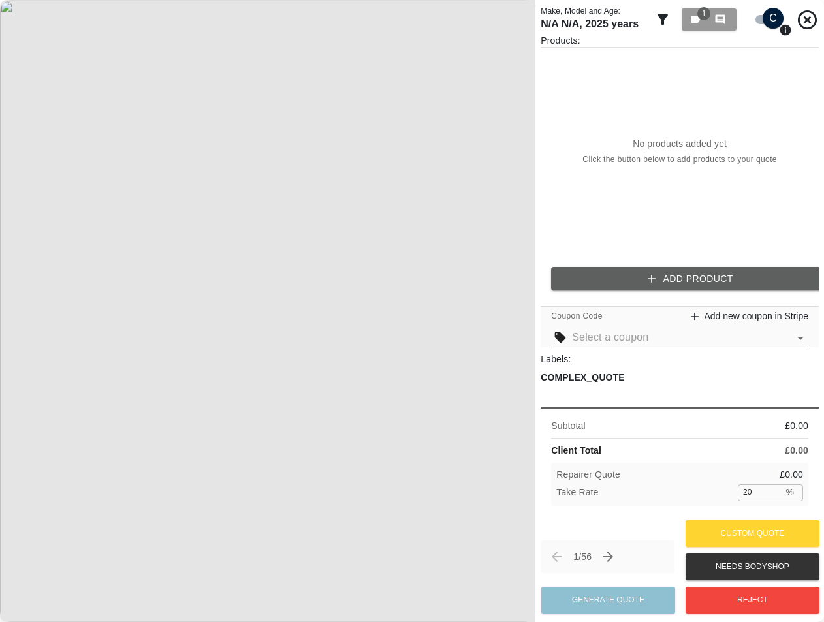
click at [656, 267] on button "Add Product" at bounding box center [690, 279] width 278 height 24
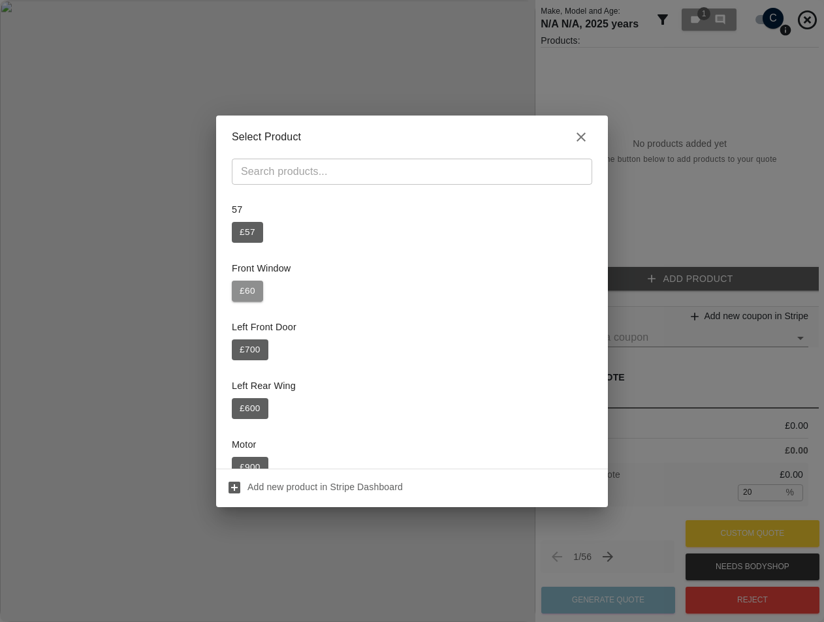
click at [249, 289] on button "£ 60" at bounding box center [247, 291] width 31 height 21
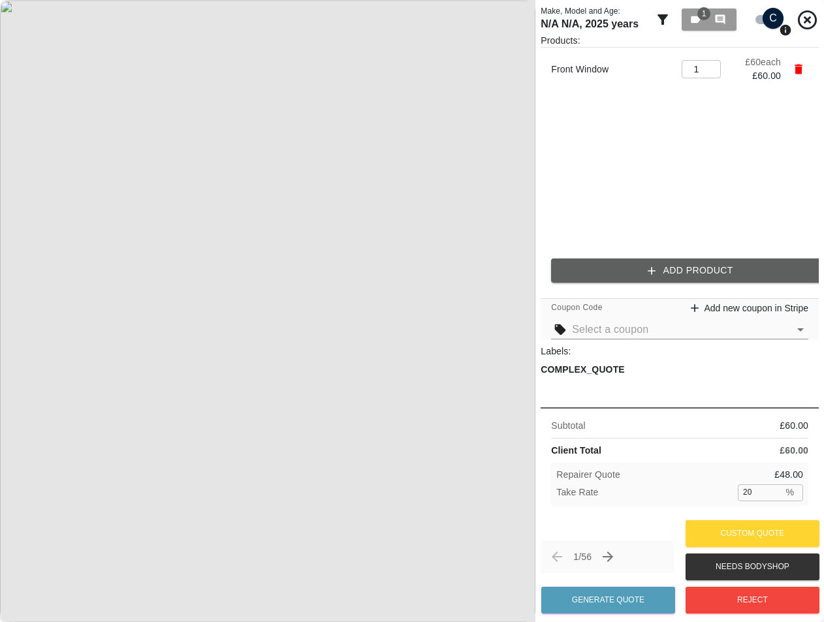
click at [645, 270] on icon "button" at bounding box center [651, 270] width 13 height 13
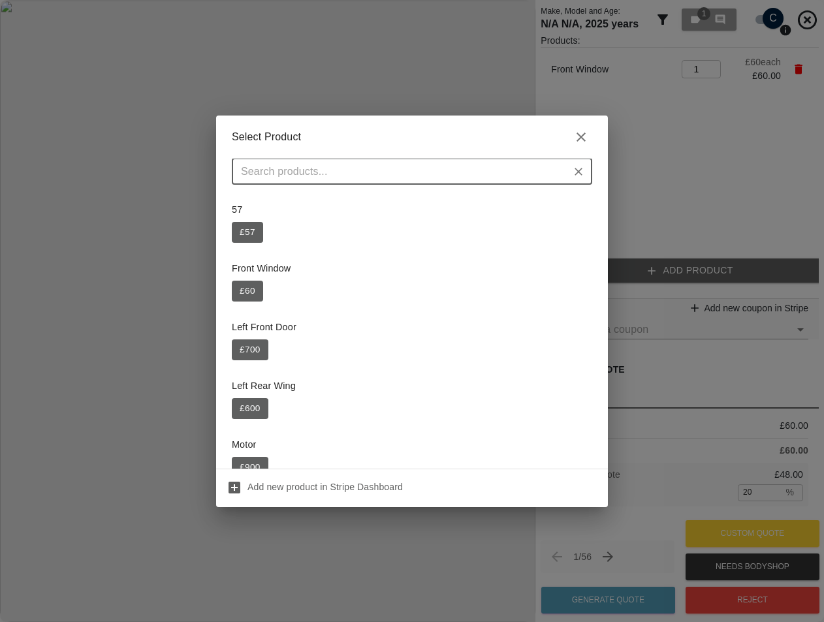
click at [252, 401] on button "£ 600" at bounding box center [250, 408] width 37 height 21
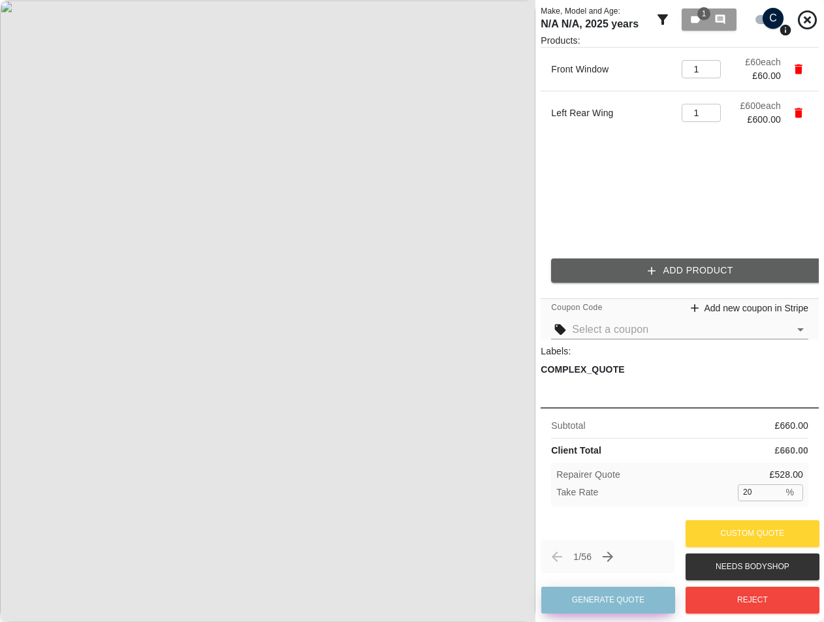
click at [619, 600] on button "Generate Quote" at bounding box center [608, 600] width 134 height 27
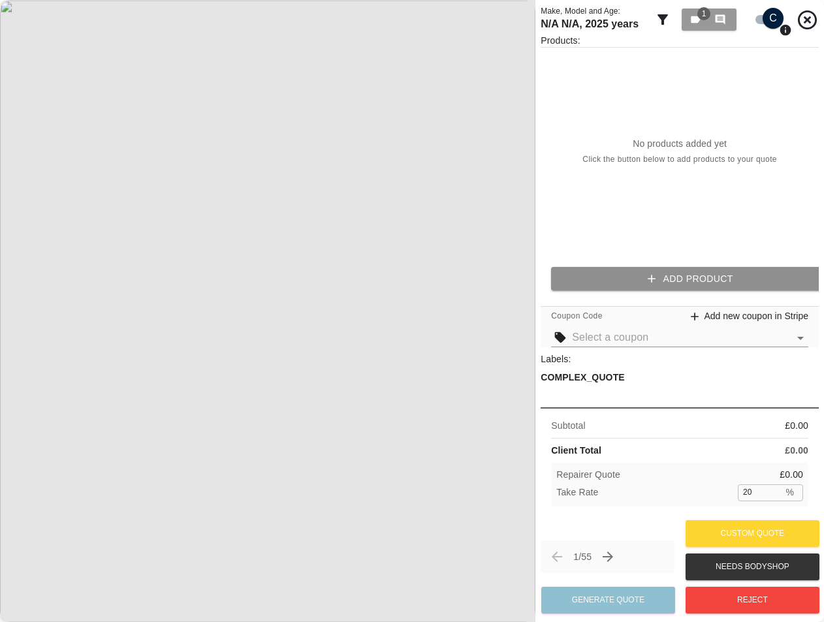
click at [702, 285] on button "Add Product" at bounding box center [690, 279] width 278 height 24
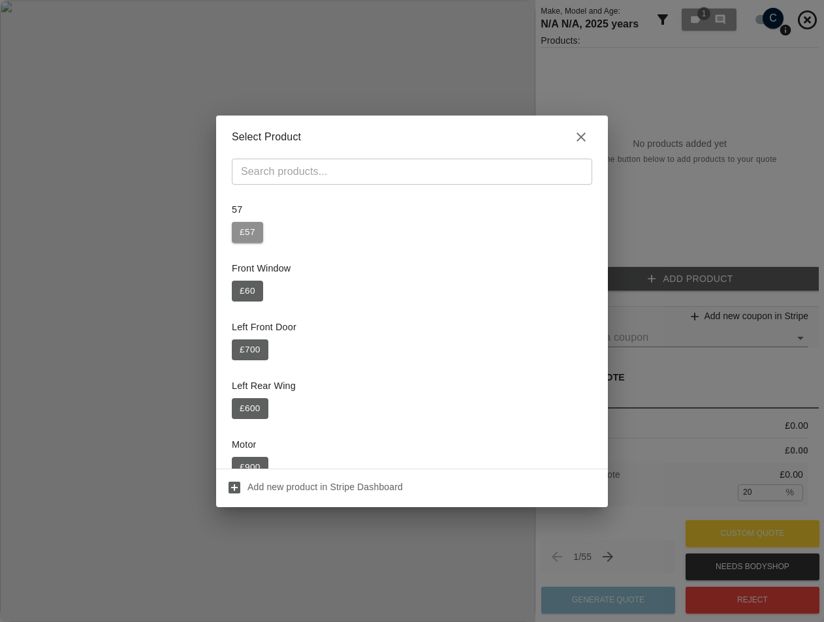
click at [247, 231] on button "£ 57" at bounding box center [247, 232] width 31 height 21
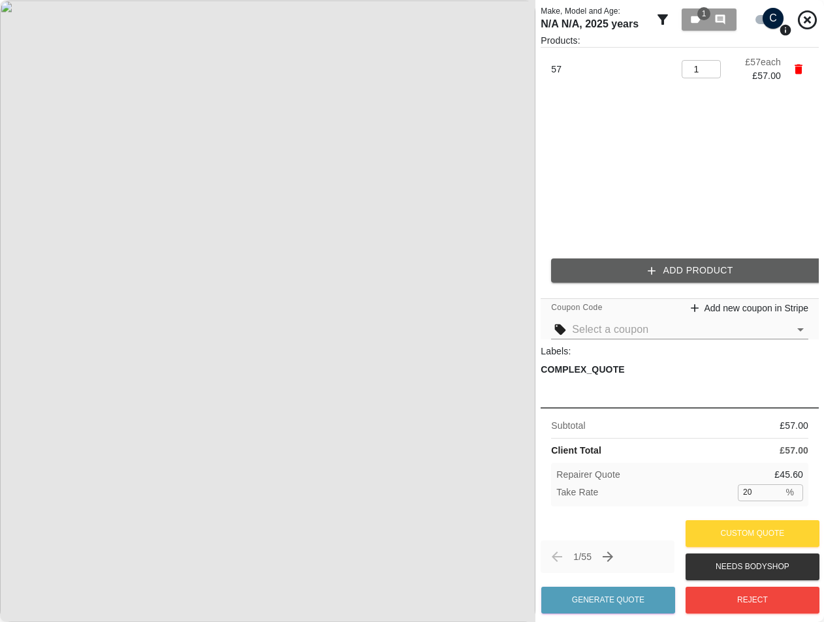
click at [595, 264] on button "Add Product" at bounding box center [690, 270] width 278 height 24
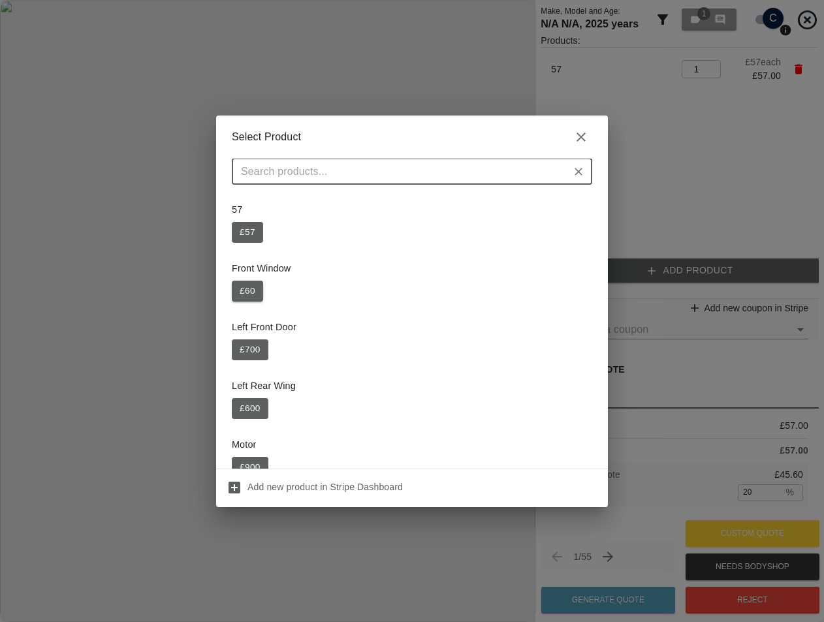
click at [251, 287] on button "£ 60" at bounding box center [247, 291] width 31 height 21
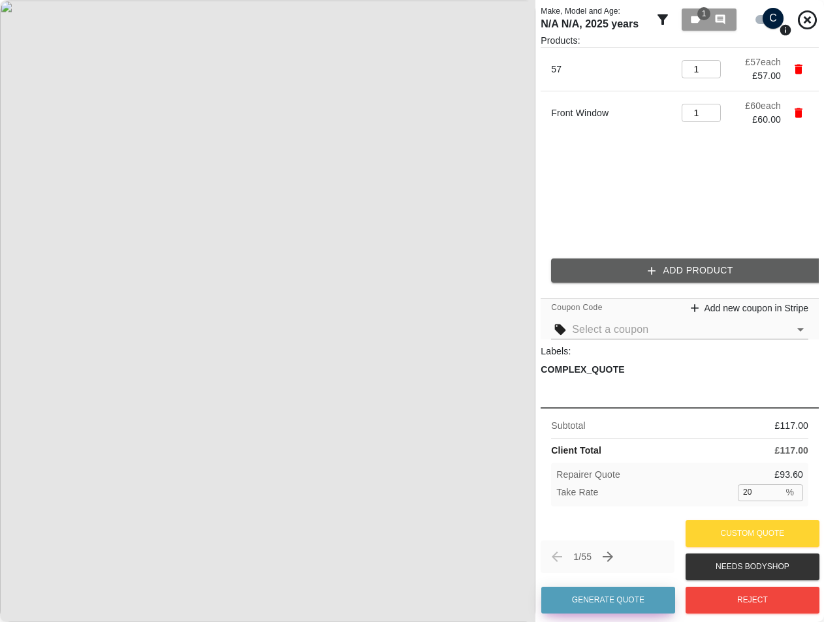
click at [599, 599] on button "Generate Quote" at bounding box center [608, 600] width 134 height 27
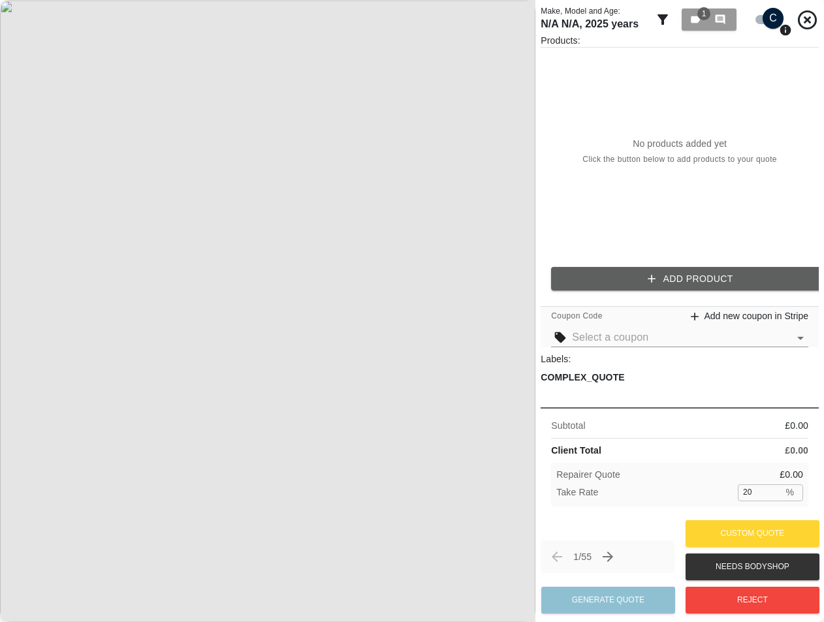
click at [619, 561] on button "Next claim" at bounding box center [607, 557] width 22 height 22
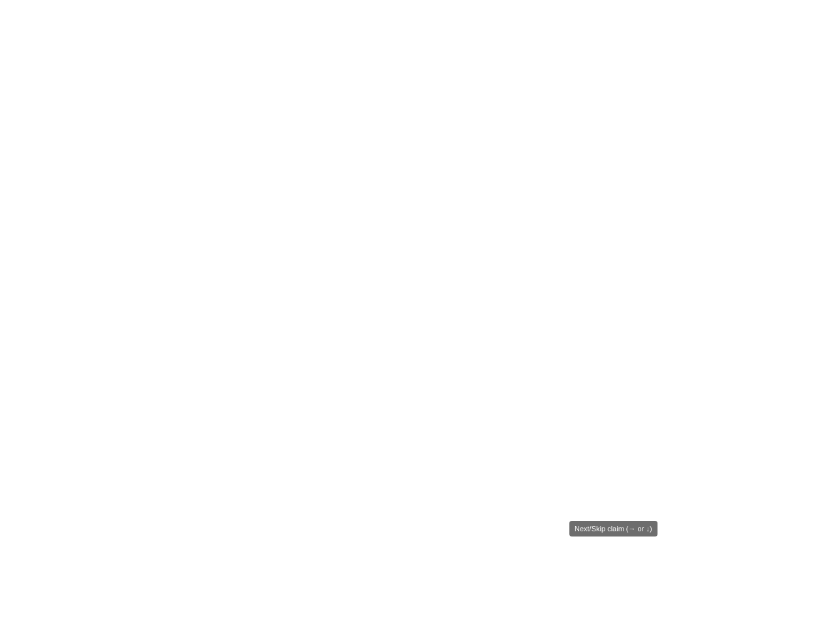
click at [621, 561] on div "2 / 55" at bounding box center [606, 554] width 132 height 33
click at [621, 561] on div "2 / 55 Generate Quote" at bounding box center [599, 567] width 128 height 73
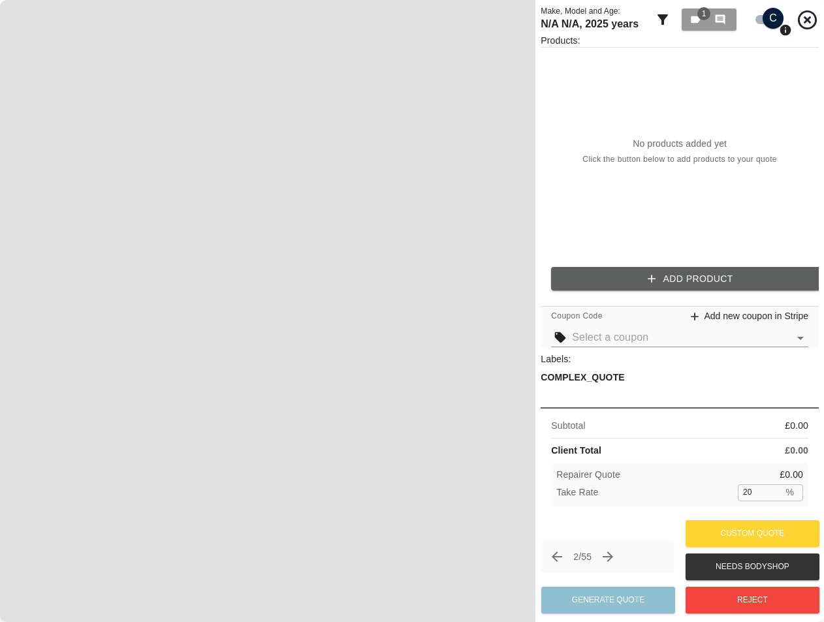
click at [631, 530] on div "2 / 55 Generate Quote Custom Quote Needs Bodyshop Reject" at bounding box center [679, 567] width 278 height 100
click at [742, 212] on div "No products added yet Click the button below to add products to your quote" at bounding box center [679, 152] width 278 height 208
click at [607, 554] on icon "Next claim" at bounding box center [608, 557] width 16 height 16
click at [603, 557] on button "Next claim" at bounding box center [607, 557] width 22 height 22
click at [557, 555] on icon "Previous claim" at bounding box center [557, 557] width 16 height 16
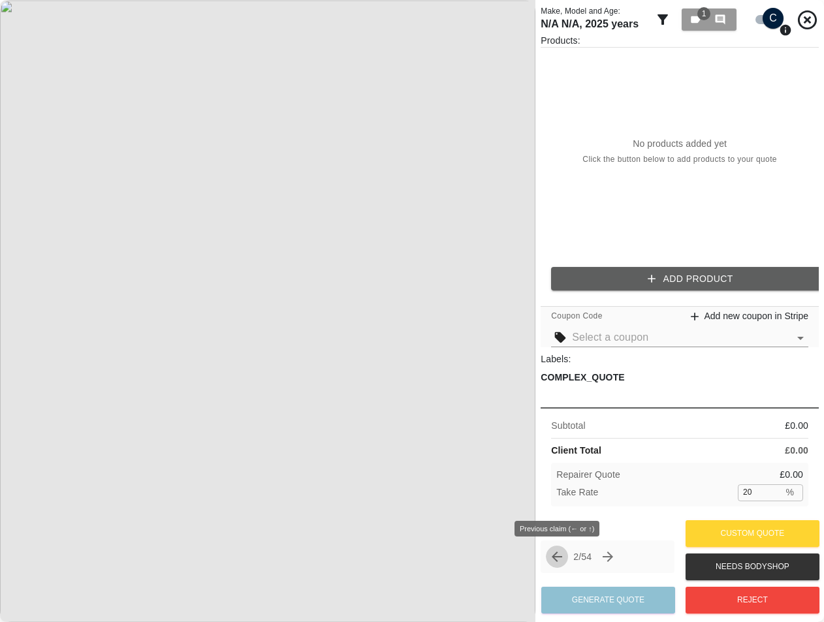
click at [557, 555] on icon "Previous claim" at bounding box center [557, 557] width 16 height 16
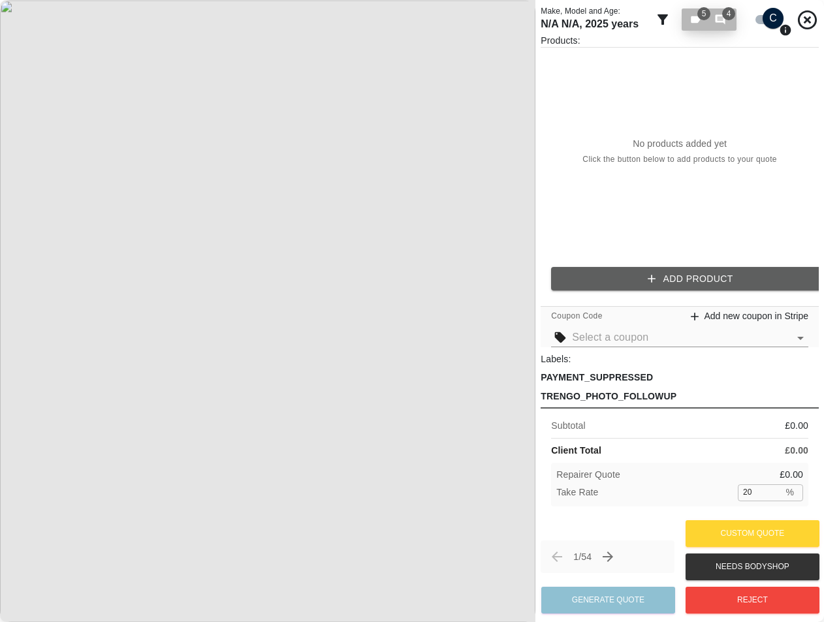
click at [694, 12] on button "5 4" at bounding box center [708, 19] width 55 height 22
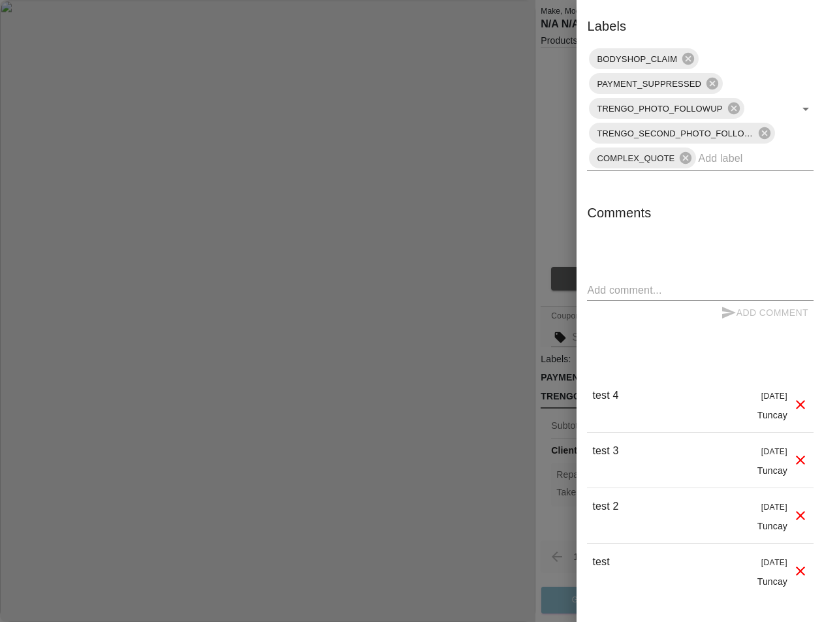
click at [540, 48] on div at bounding box center [412, 311] width 824 height 622
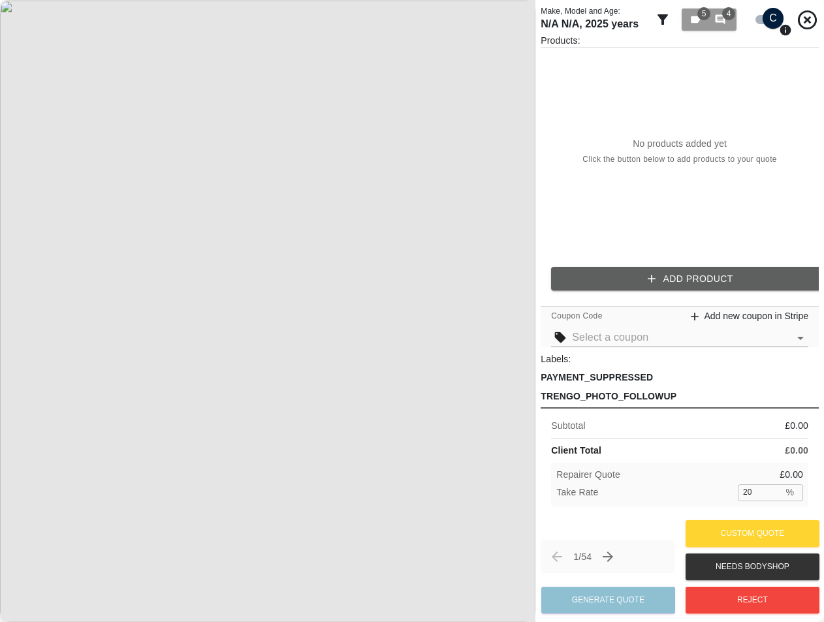
click at [661, 20] on icon at bounding box center [662, 19] width 10 height 10
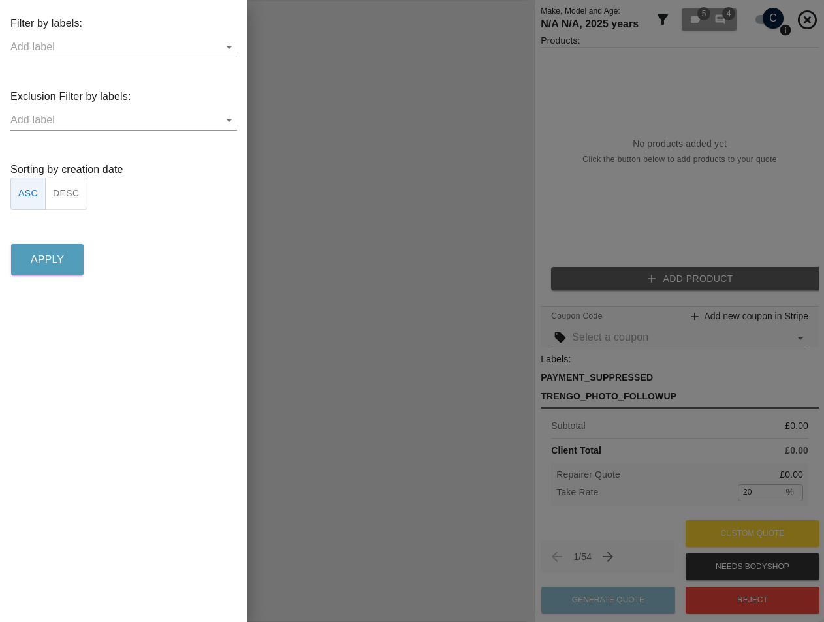
click at [351, 191] on div at bounding box center [412, 311] width 824 height 622
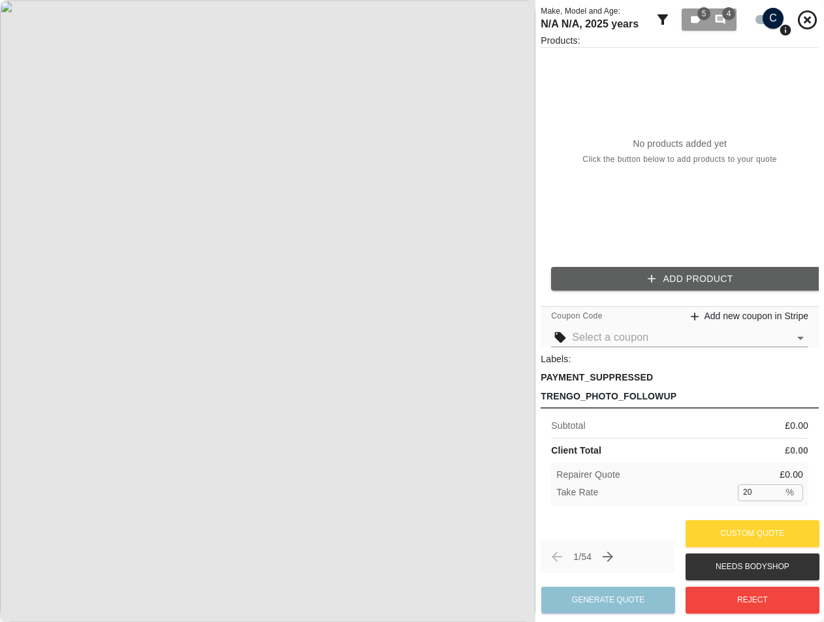
click at [615, 552] on icon "Next claim" at bounding box center [608, 557] width 16 height 16
click at [613, 554] on icon "Next claim" at bounding box center [607, 556] width 10 height 10
click at [613, 553] on icon "Next claim" at bounding box center [607, 556] width 10 height 10
click at [613, 551] on icon "Next claim" at bounding box center [608, 557] width 16 height 16
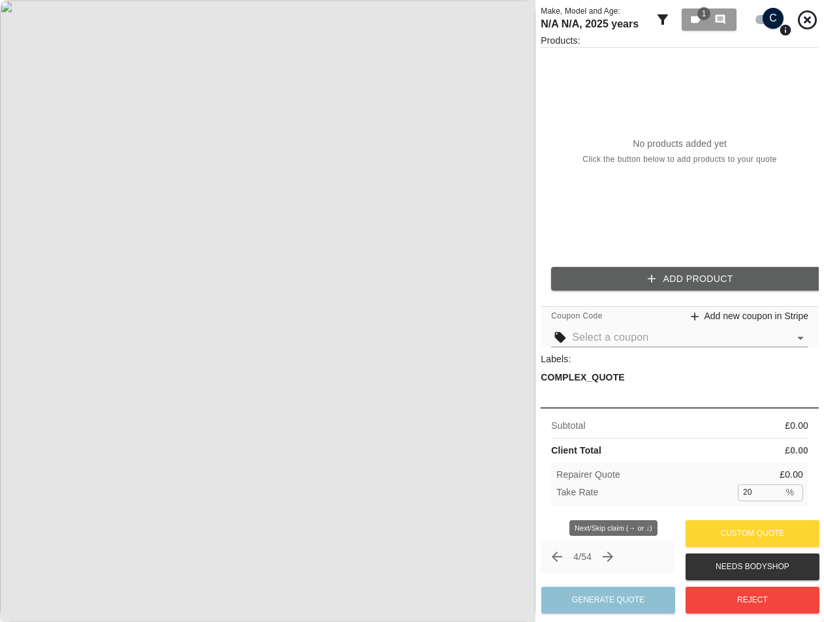
click at [613, 551] on icon "Next claim" at bounding box center [608, 557] width 16 height 16
click at [608, 557] on icon "Next claim" at bounding box center [608, 557] width 16 height 16
click at [615, 560] on icon "Next claim" at bounding box center [608, 557] width 16 height 16
click at [611, 551] on icon "Next claim" at bounding box center [608, 557] width 16 height 16
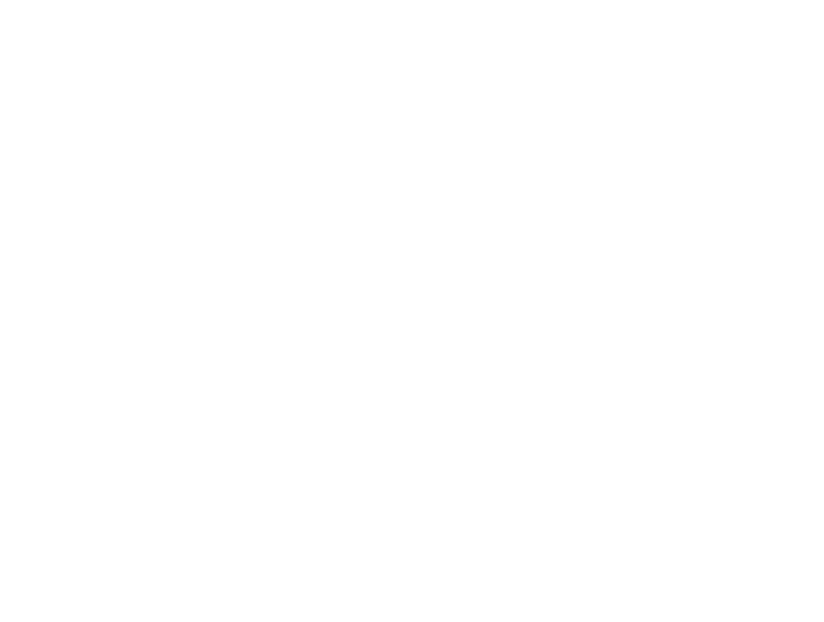
click at [611, 551] on span "Next/Skip claim (→ or ↓)" at bounding box center [607, 557] width 22 height 22
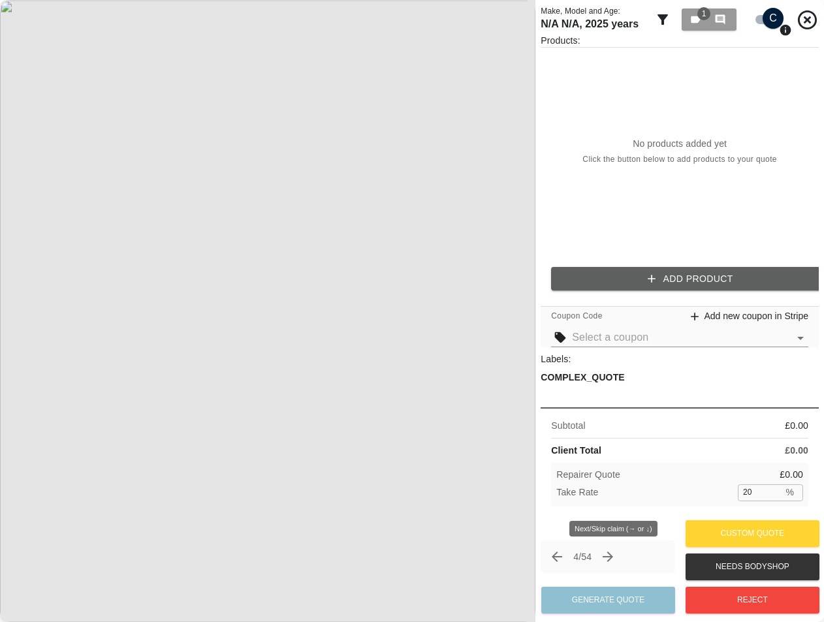
click at [611, 551] on icon "Next claim" at bounding box center [608, 557] width 16 height 16
click at [615, 553] on icon "Next claim" at bounding box center [608, 557] width 16 height 16
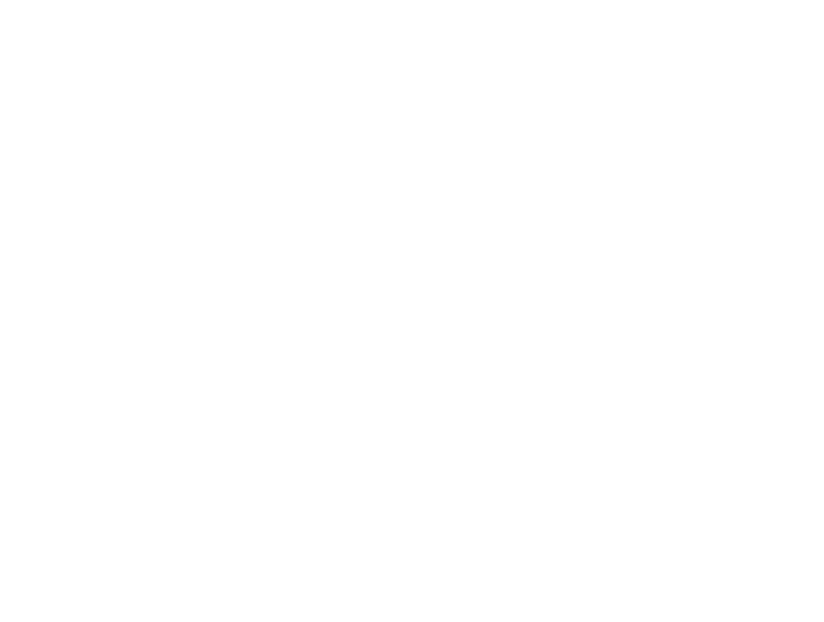
click at [614, 553] on icon "Next claim" at bounding box center [606, 556] width 16 height 16
click at [611, 553] on icon "Next claim" at bounding box center [603, 551] width 15 height 15
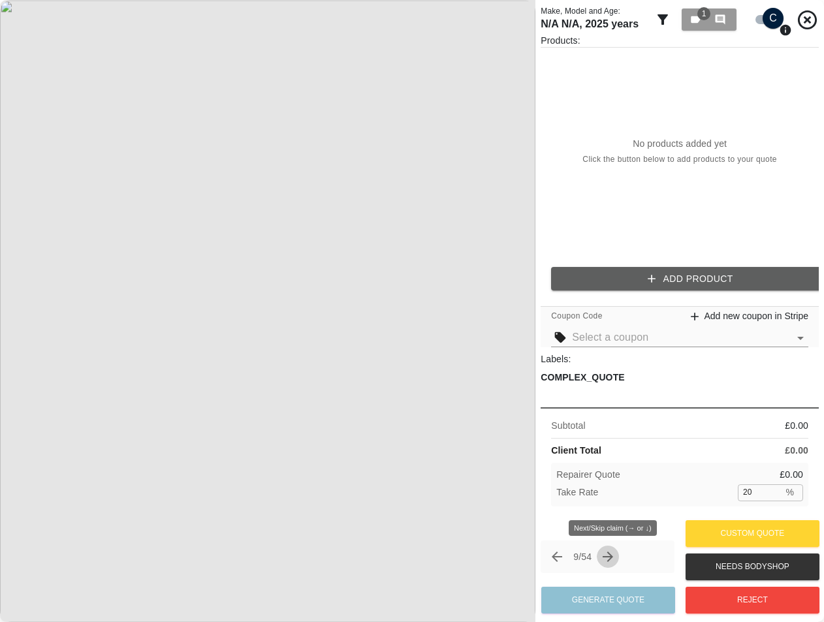
click at [615, 553] on icon "Next claim" at bounding box center [608, 557] width 16 height 16
click at [617, 553] on icon "Next claim" at bounding box center [613, 557] width 16 height 16
click at [624, 559] on button "Next claim" at bounding box center [613, 557] width 22 height 22
click at [619, 564] on button "Next claim" at bounding box center [613, 557] width 22 height 22
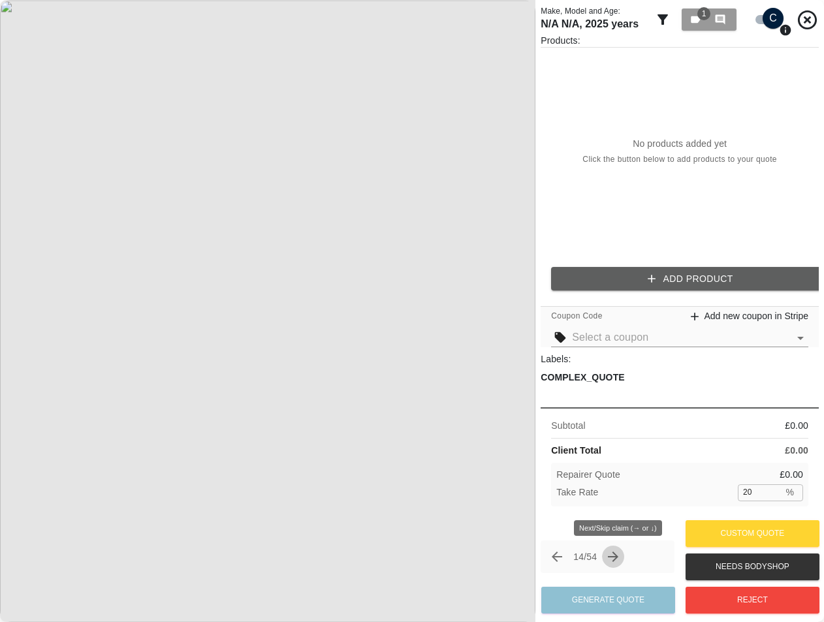
click at [619, 564] on button "Next claim" at bounding box center [613, 557] width 22 height 22
click at [670, 268] on button "Add Product" at bounding box center [690, 279] width 278 height 24
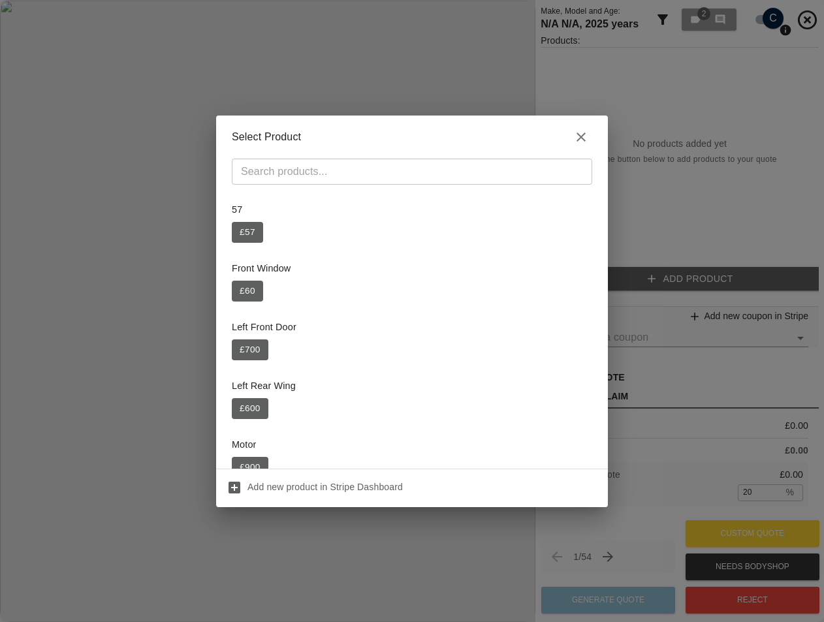
click at [634, 125] on div "Select Product ​ 57 £ 57 Front Window £ 60 Left Front Door £ 700 Left Rear Wing…" at bounding box center [412, 311] width 824 height 622
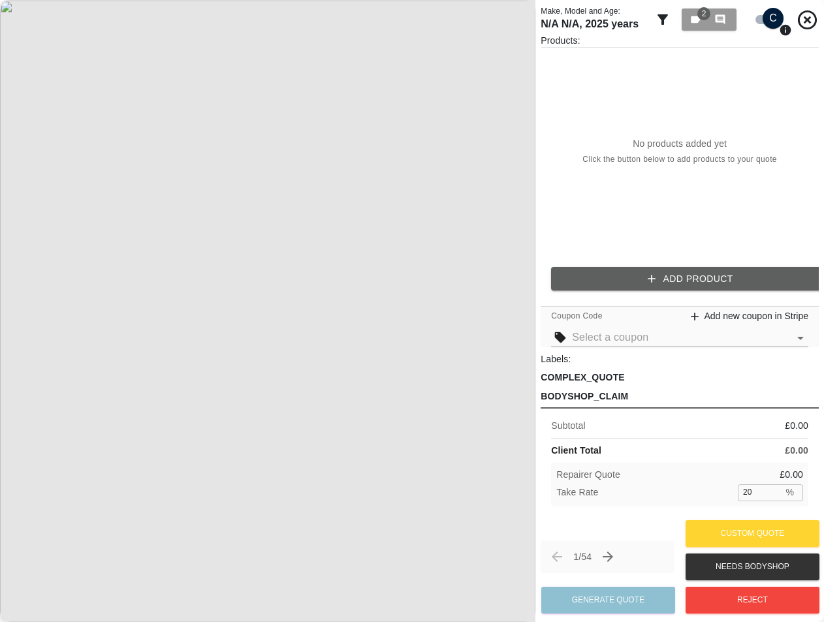
drag, startPoint x: 752, startPoint y: 492, endPoint x: 711, endPoint y: 489, distance: 41.2
click at [712, 489] on div "Take Rate 20 % ​" at bounding box center [679, 492] width 247 height 16
click at [750, 493] on input "25" at bounding box center [759, 492] width 45 height 16
click at [756, 491] on input "25" at bounding box center [759, 492] width 45 height 16
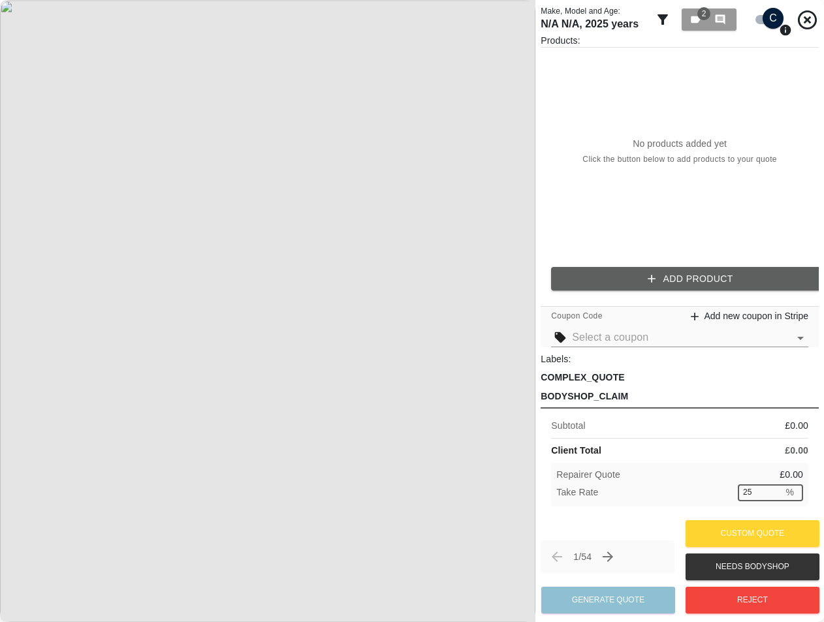
drag, startPoint x: 758, startPoint y: 491, endPoint x: 727, endPoint y: 497, distance: 31.2
click at [727, 497] on div "Take Rate 25 % ​" at bounding box center [679, 492] width 247 height 16
type input "20"
drag, startPoint x: 755, startPoint y: 497, endPoint x: 725, endPoint y: 492, distance: 30.4
click at [725, 492] on div "Take Rate 20 % ​" at bounding box center [679, 492] width 247 height 16
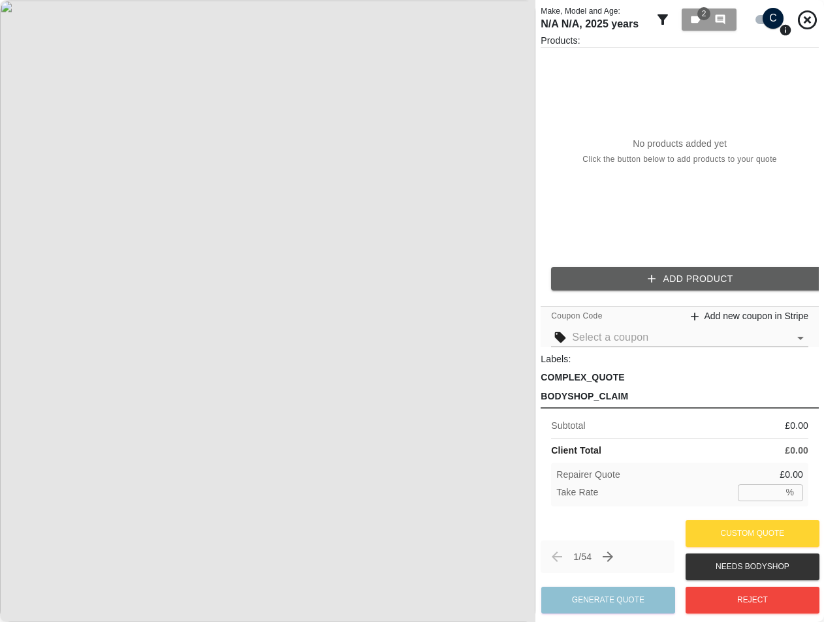
click at [594, 534] on div "1 / 54 Generate Quote Custom Quote Needs Bodyshop Reject" at bounding box center [679, 567] width 278 height 100
click at [771, 487] on input "1" at bounding box center [759, 492] width 45 height 16
click at [761, 490] on input "1" at bounding box center [759, 492] width 45 height 16
type input "2"
click at [771, 492] on input "2" at bounding box center [759, 492] width 45 height 16
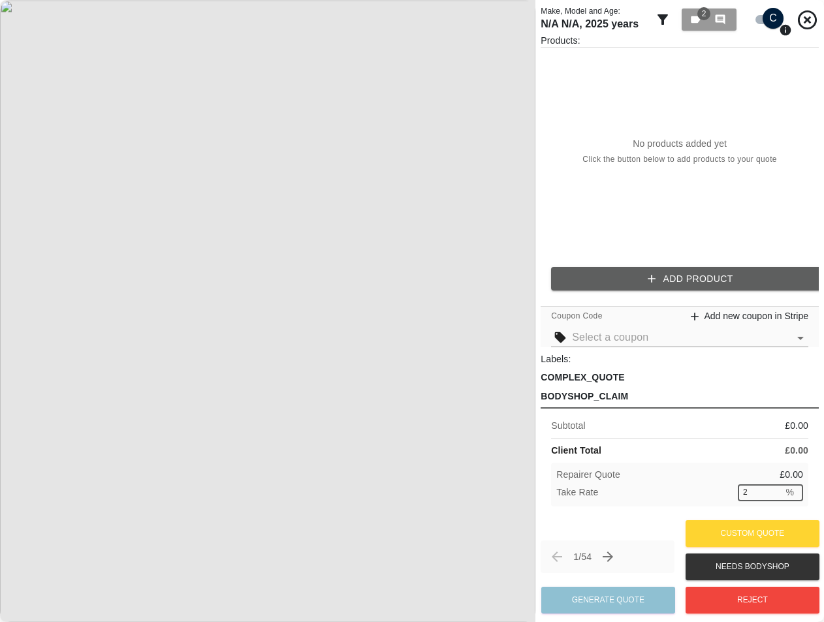
click at [687, 286] on button "Add Product" at bounding box center [690, 279] width 278 height 24
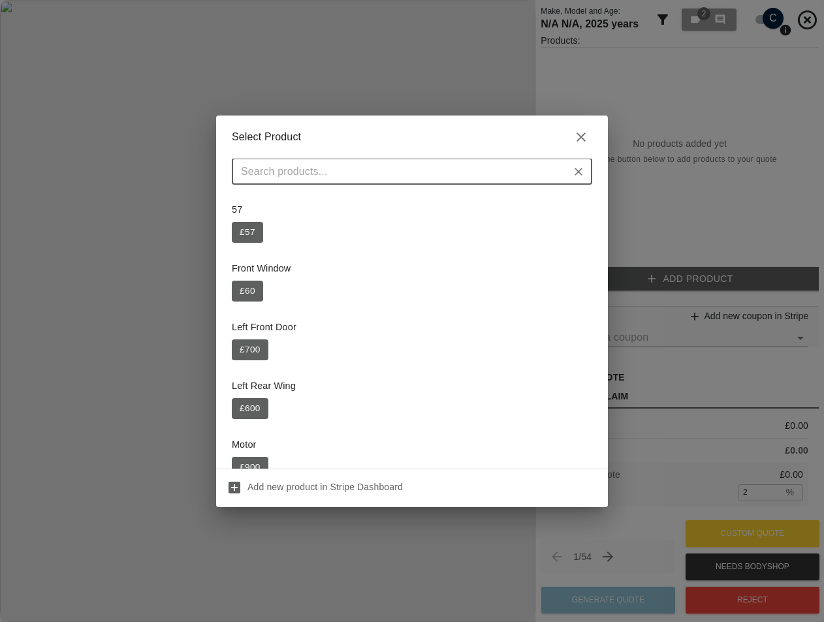
click at [253, 219] on div "57 £ 57" at bounding box center [412, 222] width 360 height 55
click at [251, 231] on button "£ 57" at bounding box center [247, 232] width 31 height 21
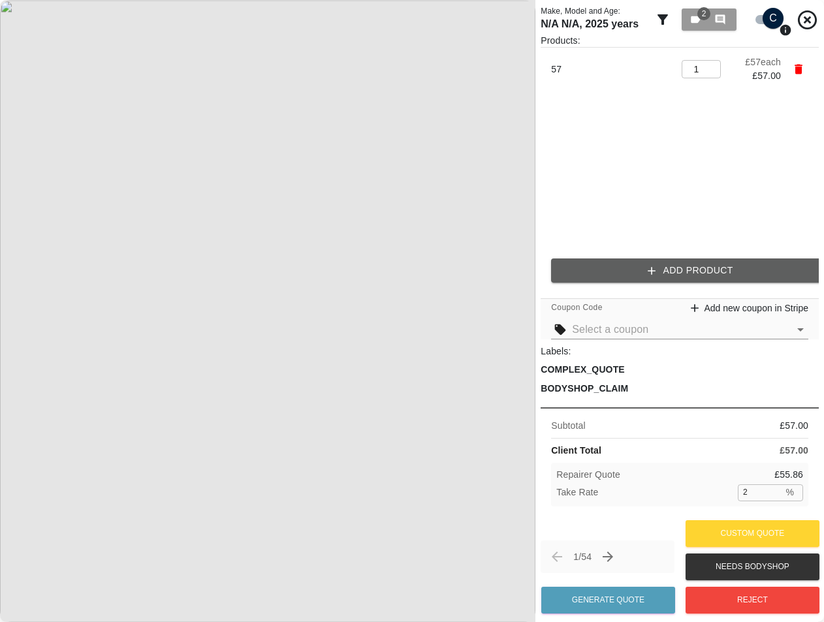
drag, startPoint x: 758, startPoint y: 487, endPoint x: 723, endPoint y: 488, distance: 35.2
click at [725, 489] on div "Take Rate 2 % ​" at bounding box center [679, 492] width 247 height 16
click at [589, 525] on div "1 / 54 Generate Quote Custom Quote Needs Bodyshop Reject" at bounding box center [679, 567] width 278 height 100
click at [774, 498] on input "number" at bounding box center [759, 492] width 45 height 16
type input "25"
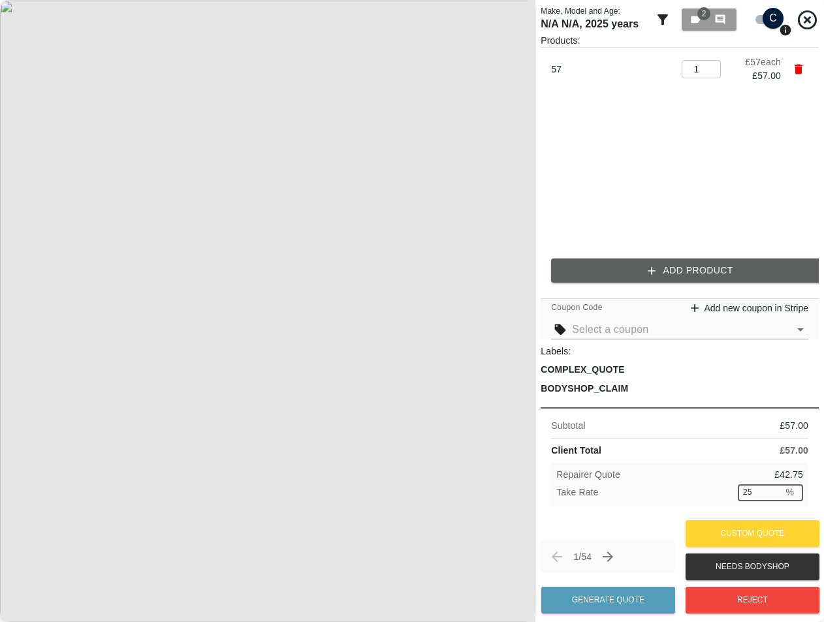
click at [639, 508] on div "Subtotal £ 57.00 Client Total £ 57.00 Repairer Quote £ 42.75 Take Rate 25 % ​" at bounding box center [679, 461] width 278 height 109
